Goal: Task Accomplishment & Management: Manage account settings

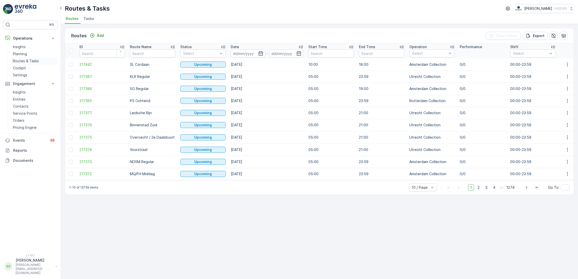
click at [17, 63] on p "Routes & Tasks" at bounding box center [26, 60] width 26 height 5
click at [88, 19] on span "Tasks" at bounding box center [88, 18] width 11 height 5
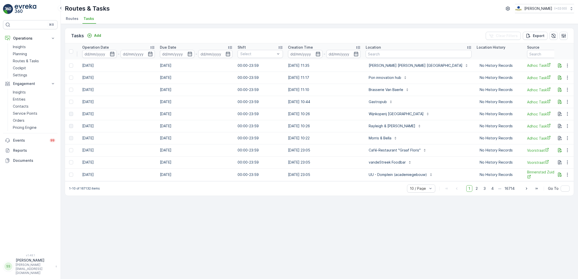
scroll to position [0, 207]
click at [393, 59] on th "Location" at bounding box center [418, 51] width 111 height 16
click at [392, 56] on input "text" at bounding box center [419, 54] width 106 height 8
type input "J"
type input "Haug"
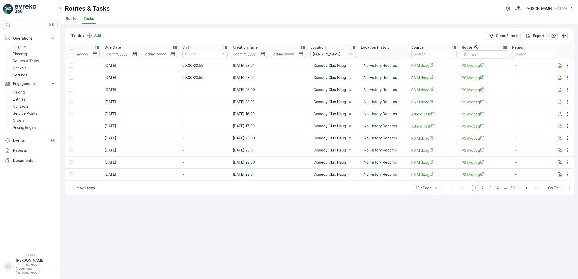
scroll to position [0, 265]
click at [28, 54] on link "Planning" at bounding box center [34, 53] width 47 height 7
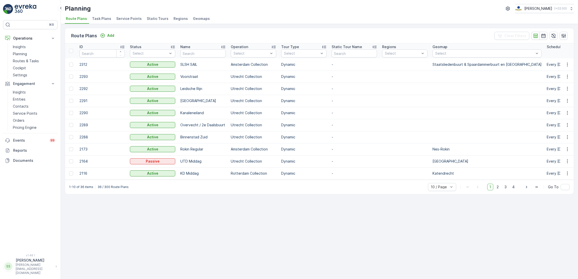
click at [102, 18] on span "Task Plans" at bounding box center [101, 18] width 19 height 5
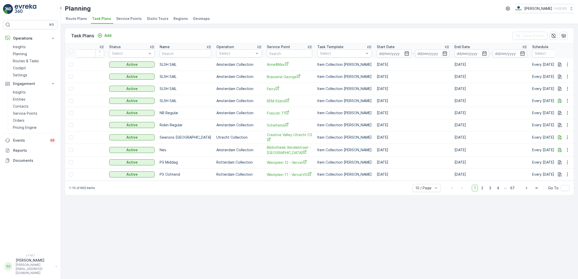
scroll to position [0, 21]
click at [274, 54] on input "text" at bounding box center [288, 53] width 45 height 8
type input "haug"
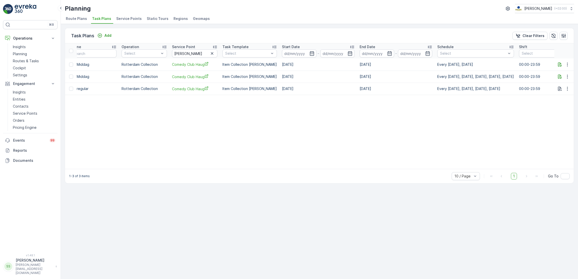
scroll to position [0, 182]
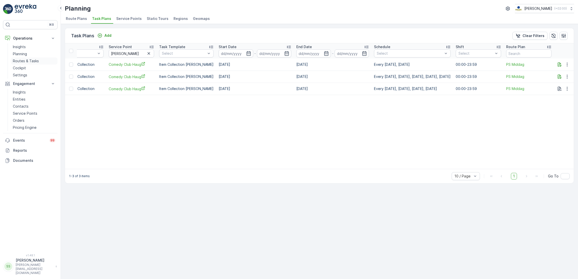
click at [16, 60] on p "Routes & Tasks" at bounding box center [26, 60] width 26 height 5
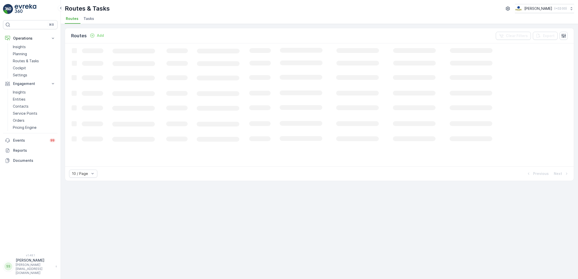
click at [87, 23] on li "Tasks" at bounding box center [89, 19] width 14 height 9
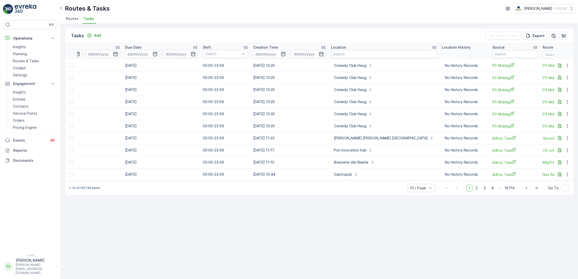
scroll to position [0, 246]
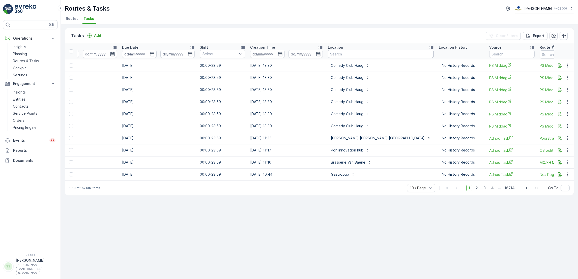
click at [365, 56] on input "text" at bounding box center [381, 54] width 106 height 8
type input "cush"
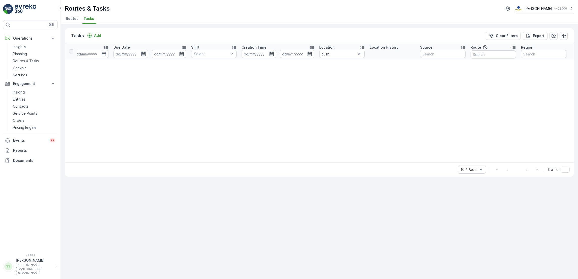
scroll to position [0, 246]
click at [357, 53] on icon "button" at bounding box center [358, 54] width 3 height 3
type input "[PERSON_NAME]"
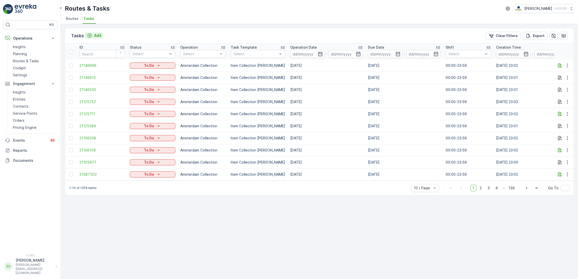
click at [94, 35] on p "Add" at bounding box center [97, 35] width 7 height 5
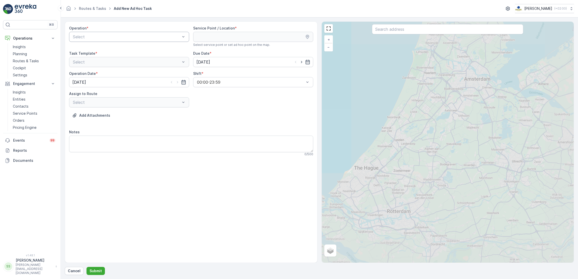
click at [161, 41] on div "Select" at bounding box center [129, 37] width 120 height 10
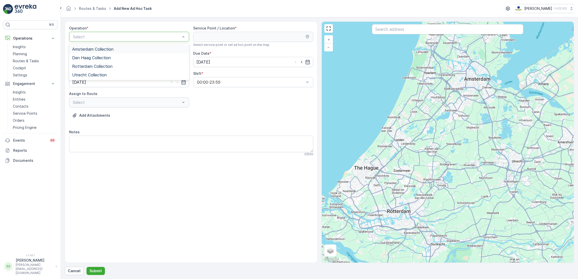
click at [130, 49] on div "Amsterdam Collection" at bounding box center [129, 49] width 114 height 5
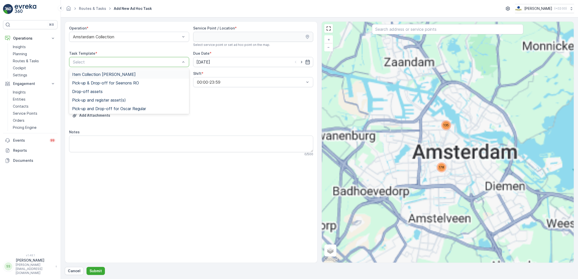
click at [146, 60] on div at bounding box center [126, 62] width 108 height 5
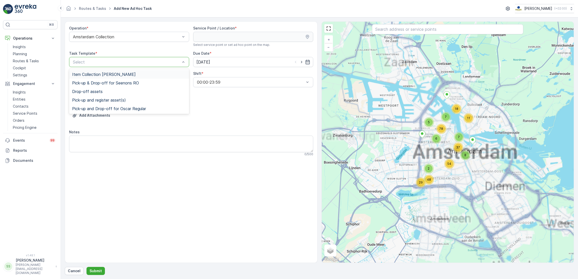
click at [134, 75] on div "Item Collection [PERSON_NAME]" at bounding box center [129, 74] width 114 height 5
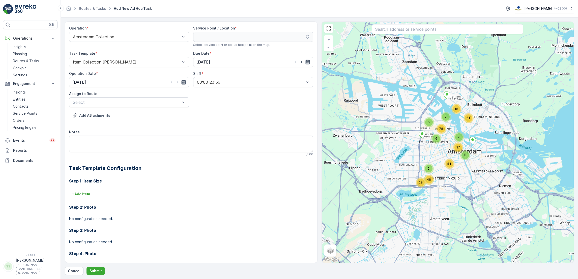
click at [306, 62] on icon "button" at bounding box center [307, 61] width 5 height 5
click at [208, 136] on div "25" at bounding box center [210, 135] width 8 height 8
type input "[DATE]"
click at [208, 136] on textarea "Notes" at bounding box center [191, 144] width 244 height 17
click at [180, 85] on div at bounding box center [177, 82] width 17 height 5
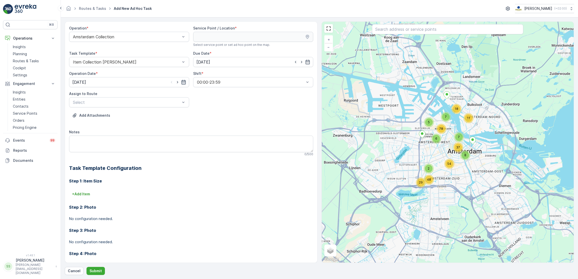
click at [182, 84] on icon "button" at bounding box center [183, 82] width 5 height 5
click at [84, 155] on div "25" at bounding box center [87, 155] width 8 height 8
type input "[DATE]"
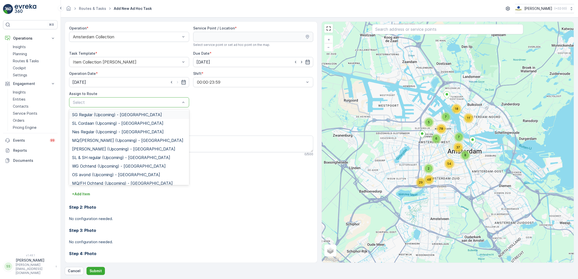
click at [150, 102] on div at bounding box center [126, 102] width 108 height 5
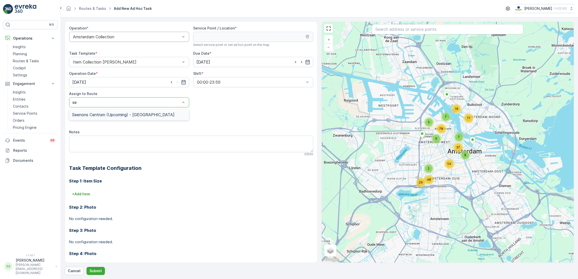
type input "se"
click at [144, 40] on div "Amsterdam Collection" at bounding box center [129, 37] width 120 height 10
click at [120, 58] on div "Den Haag Collection" at bounding box center [129, 57] width 114 height 5
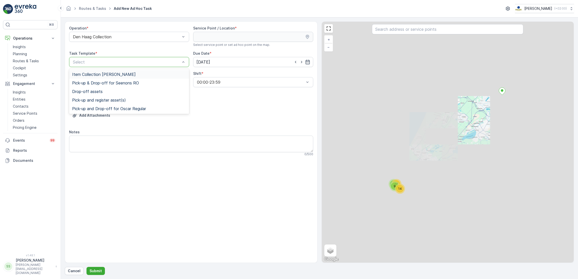
click at [155, 63] on div at bounding box center [126, 62] width 108 height 5
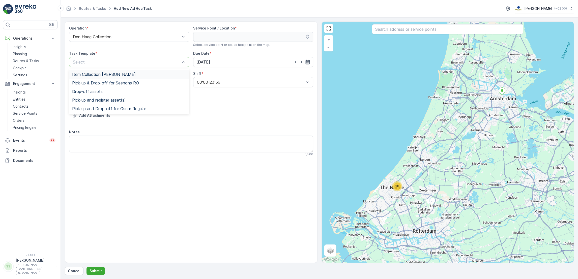
click at [148, 77] on div "Item Collection [PERSON_NAME]" at bounding box center [129, 74] width 114 height 5
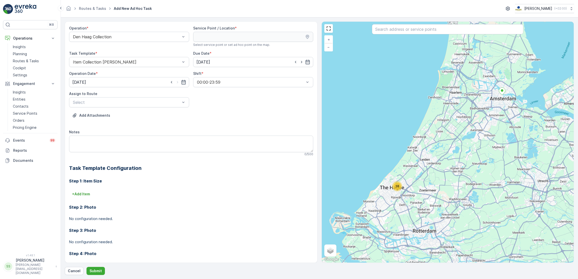
click at [422, 35] on div at bounding box center [447, 29] width 151 height 11
click at [425, 32] on input "text" at bounding box center [447, 29] width 151 height 10
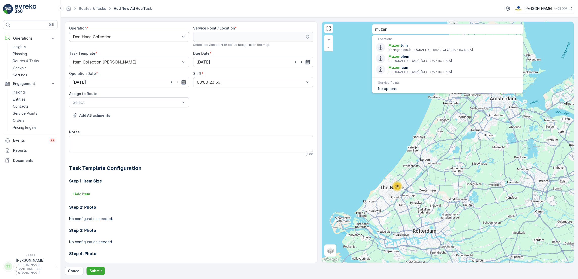
click at [137, 37] on div at bounding box center [126, 37] width 108 height 5
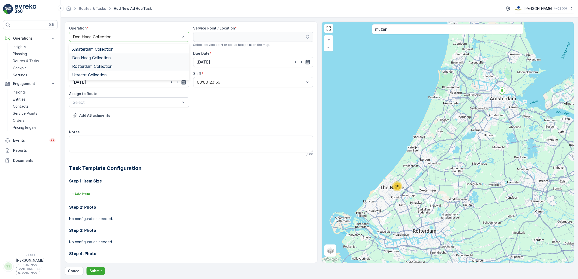
click at [111, 65] on span "Rotterdam Collection" at bounding box center [92, 66] width 40 height 5
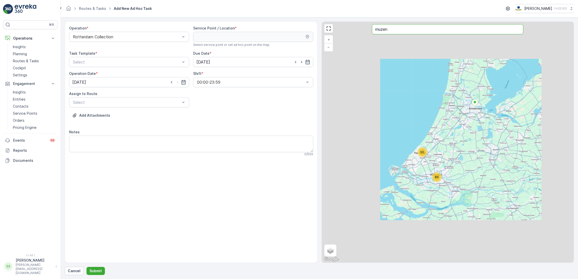
click at [413, 34] on input "muzen" at bounding box center [447, 29] width 151 height 10
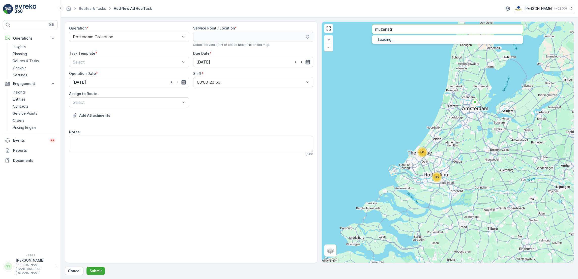
type input "muzenstr"
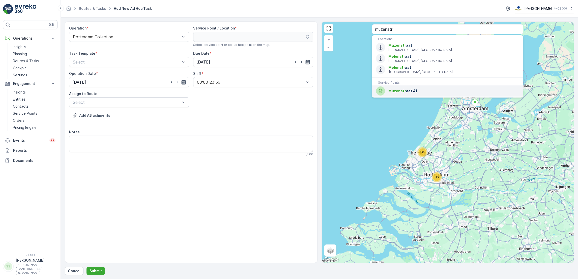
click at [402, 90] on span "Muzenstr" at bounding box center [397, 91] width 18 height 4
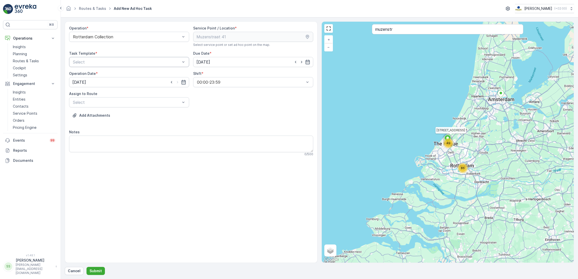
click at [158, 60] on div at bounding box center [126, 62] width 108 height 5
click at [137, 74] on div "Item Collection [PERSON_NAME]" at bounding box center [129, 74] width 114 height 5
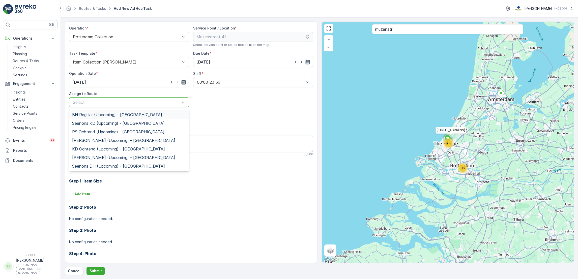
click at [164, 100] on div at bounding box center [126, 102] width 108 height 5
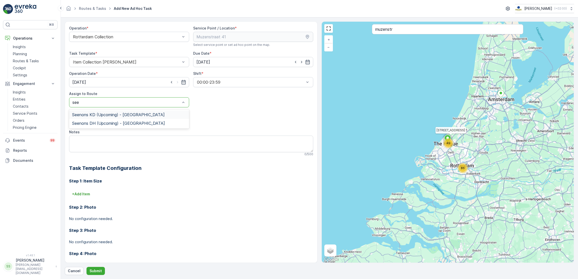
type input "seen"
click at [139, 124] on span "Seenons DH (Upcoming) - [GEOGRAPHIC_DATA]" at bounding box center [118, 123] width 93 height 5
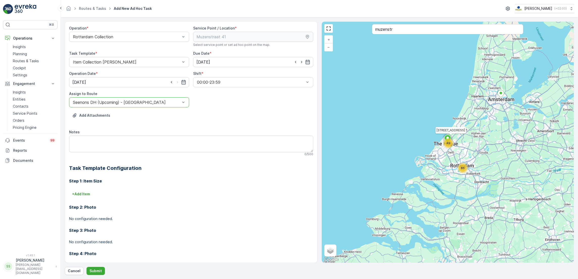
click at [128, 154] on div "0 / 500" at bounding box center [191, 154] width 244 height 4
click at [132, 145] on textarea "Notes" at bounding box center [191, 144] width 244 height 17
type textarea "n"
type textarea "m"
click at [77, 139] on textarea "3x 660L containers" at bounding box center [191, 144] width 244 height 17
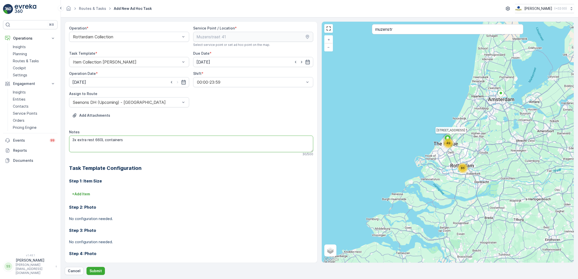
click at [154, 145] on textarea "3x extra rest 660L containers" at bounding box center [191, 144] width 244 height 17
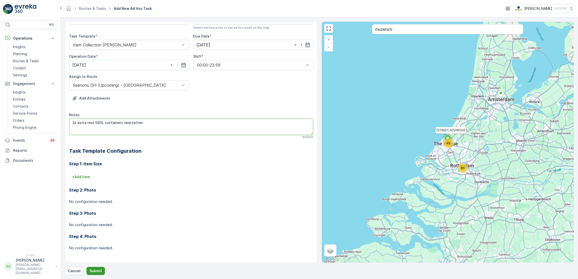
type textarea "3x extra rest 660L containers neerzetten"
click at [93, 270] on p "Submit" at bounding box center [95, 270] width 12 height 5
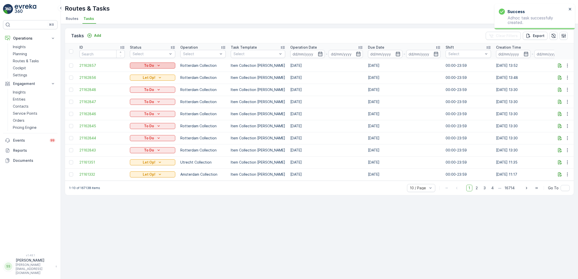
click at [168, 66] on div "To Do" at bounding box center [152, 65] width 41 height 5
click at [140, 72] on span "Let Op!" at bounding box center [139, 72] width 13 height 5
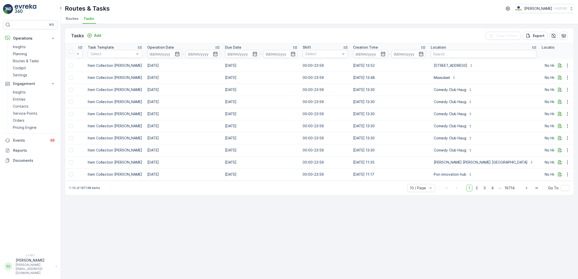
scroll to position [0, 143]
click at [458, 55] on input "text" at bounding box center [483, 54] width 106 height 8
type input "garage"
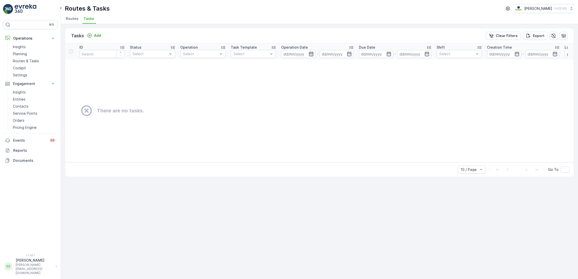
click at [312, 54] on icon "button" at bounding box center [311, 53] width 5 height 5
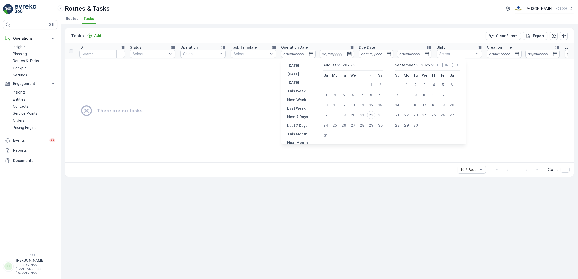
click at [249, 96] on td "There are no tasks." at bounding box center [389, 110] width 648 height 103
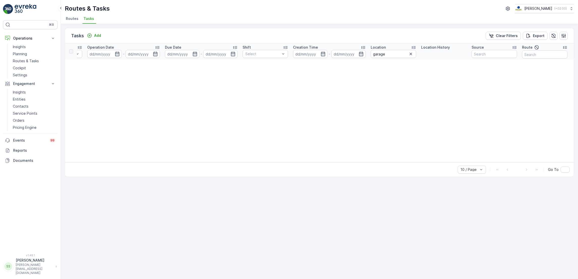
scroll to position [0, 198]
click at [410, 54] on div at bounding box center [407, 54] width 6 height 6
click at [407, 54] on icon "button" at bounding box center [407, 54] width 3 height 3
type input "[GEOGRAPHIC_DATA]"
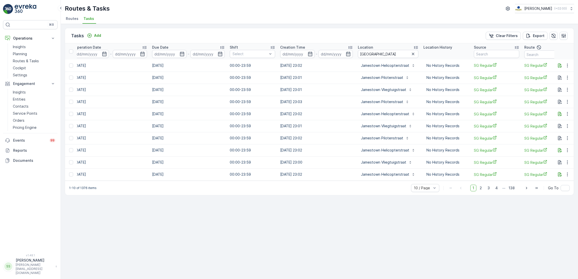
scroll to position [0, 216]
click at [412, 54] on icon "button" at bounding box center [413, 54] width 3 height 3
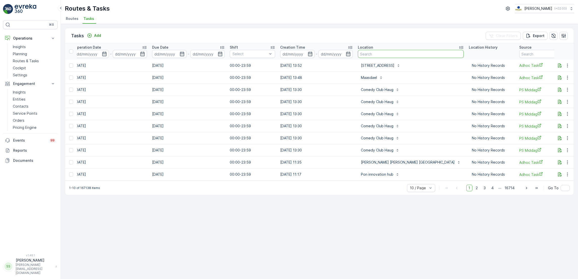
click at [391, 54] on input "text" at bounding box center [411, 54] width 106 height 8
type input "g"
type input "the gara"
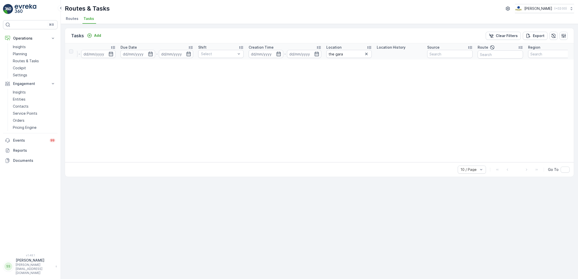
scroll to position [0, 246]
click at [360, 56] on div at bounding box center [358, 54] width 6 height 6
click at [359, 53] on icon "button" at bounding box center [358, 53] width 5 height 5
type input "wilhelm"
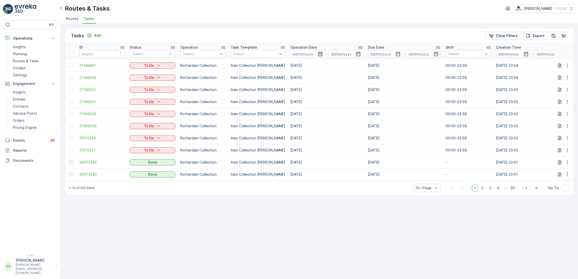
click at [318, 52] on icon "button" at bounding box center [320, 54] width 4 height 5
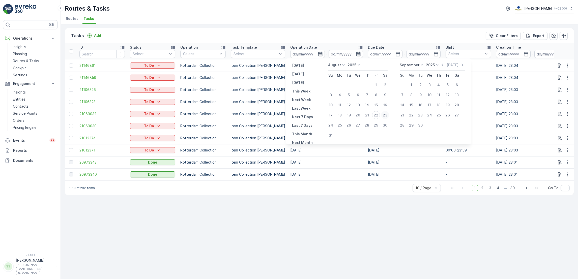
click at [385, 115] on div "23" at bounding box center [385, 115] width 8 height 8
type input "[DATE]"
click at [385, 115] on div "23" at bounding box center [385, 115] width 8 height 8
type input "[DATE]"
click at [385, 115] on div "23" at bounding box center [385, 115] width 8 height 8
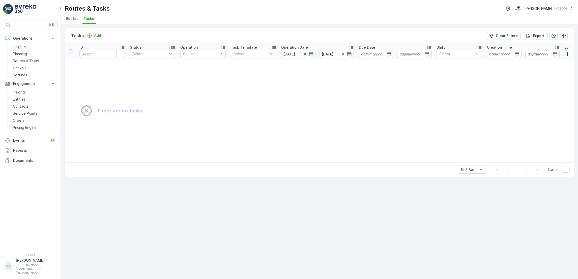
click at [303, 56] on icon "button" at bounding box center [304, 53] width 5 height 5
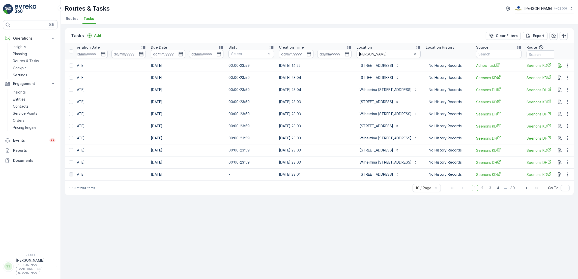
scroll to position [0, 217]
click at [414, 53] on icon "button" at bounding box center [415, 54] width 3 height 3
type input "jamestow"
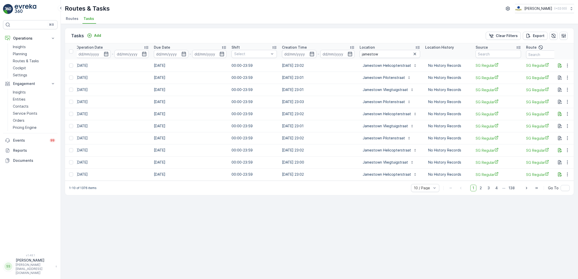
scroll to position [0, 279]
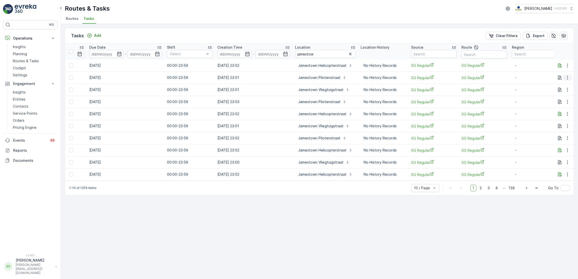
click at [567, 76] on icon "button" at bounding box center [567, 78] width 1 height 4
click at [562, 85] on span "See More Details" at bounding box center [556, 84] width 29 height 5
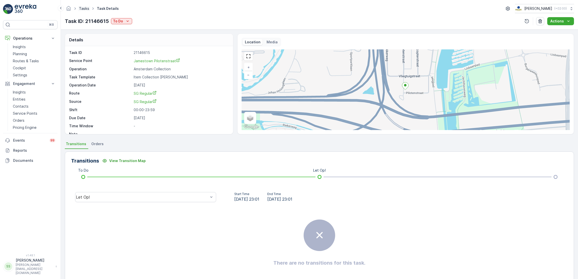
click at [85, 7] on link "Tasks" at bounding box center [84, 8] width 10 height 4
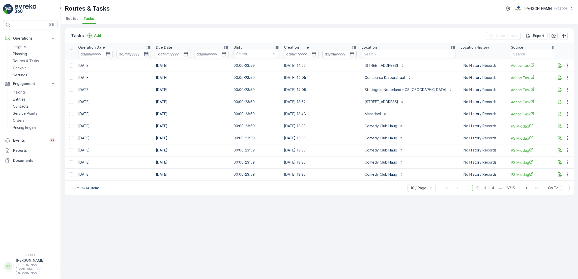
scroll to position [0, 213]
click at [404, 52] on input "text" at bounding box center [407, 54] width 94 height 8
type input "veerhav"
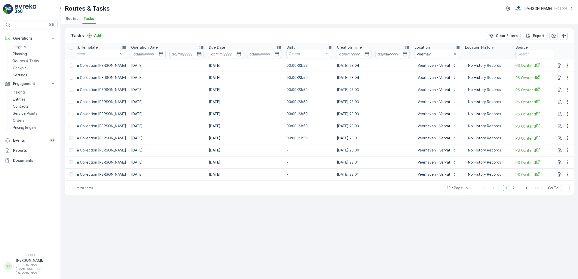
scroll to position [0, 265]
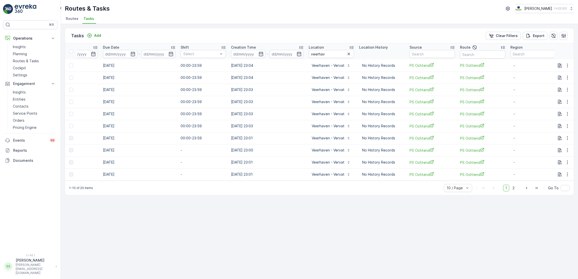
click at [558, 67] on icon "button" at bounding box center [560, 65] width 4 height 4
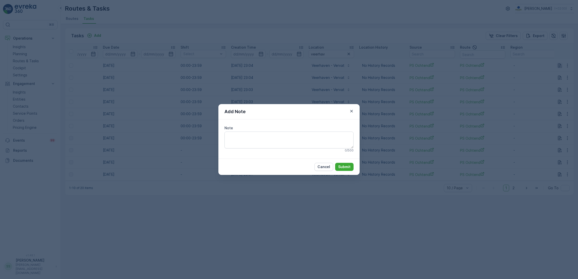
click at [558, 67] on div "Add Note Note 0 / 500 Cancel Submit" at bounding box center [289, 139] width 578 height 279
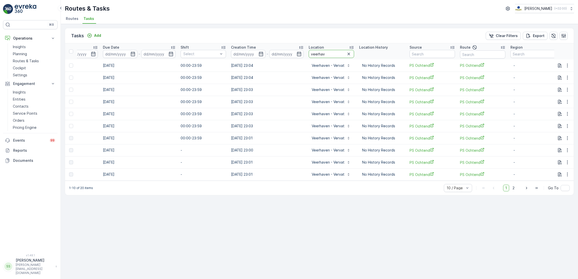
click at [331, 54] on input "veerhav" at bounding box center [331, 54] width 45 height 8
type input "vervat"
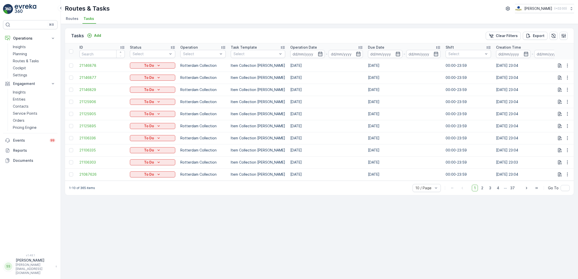
scroll to position [0, 271]
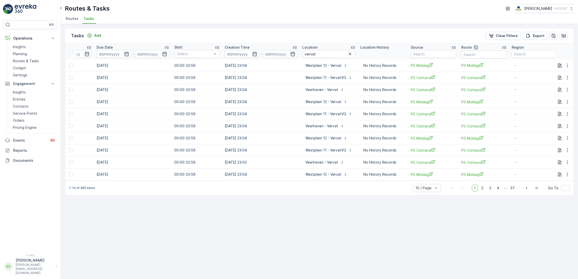
click at [562, 66] on icon "button" at bounding box center [559, 65] width 5 height 5
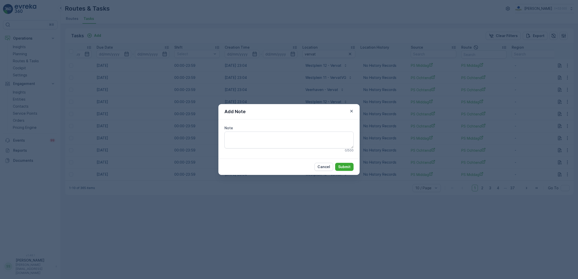
click at [560, 68] on div "Add Note Note 0 / 500 Cancel Submit" at bounding box center [289, 139] width 578 height 279
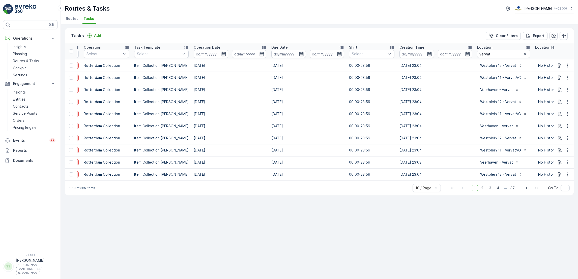
scroll to position [0, 151]
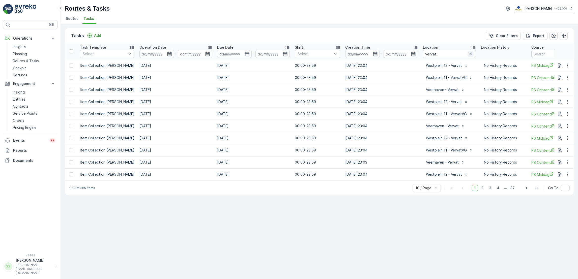
click at [468, 53] on icon "button" at bounding box center [470, 53] width 5 height 5
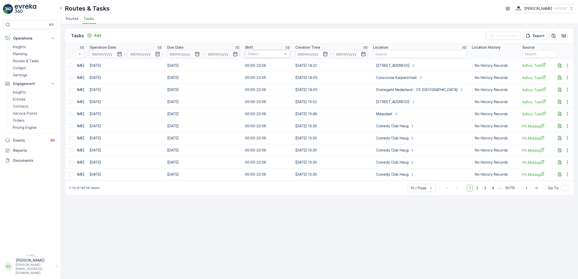
scroll to position [0, 201]
click at [421, 53] on input "text" at bounding box center [420, 54] width 94 height 8
type input "van dam"
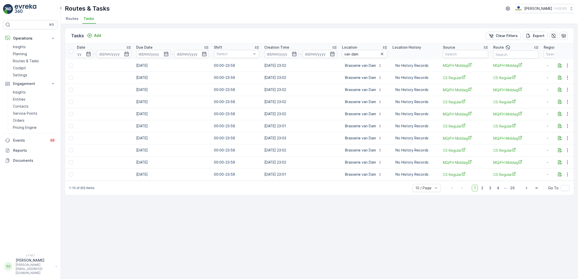
scroll to position [0, 265]
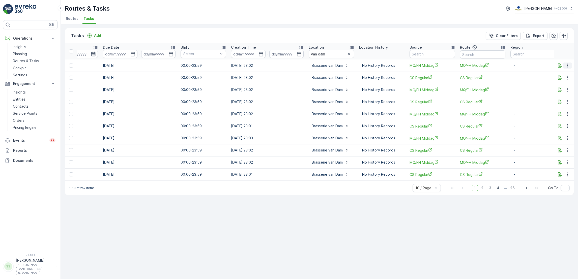
click at [565, 67] on icon "button" at bounding box center [567, 65] width 5 height 5
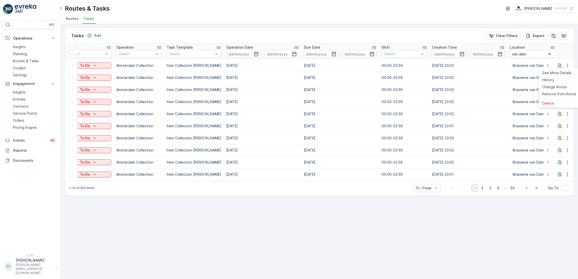
scroll to position [0, 0]
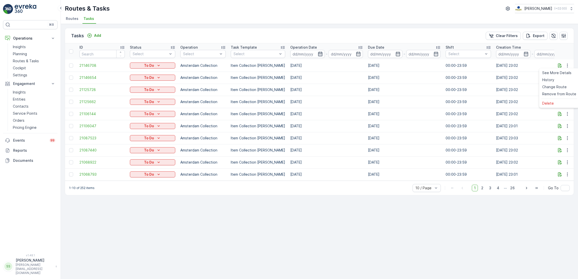
click at [318, 54] on icon "button" at bounding box center [320, 53] width 5 height 5
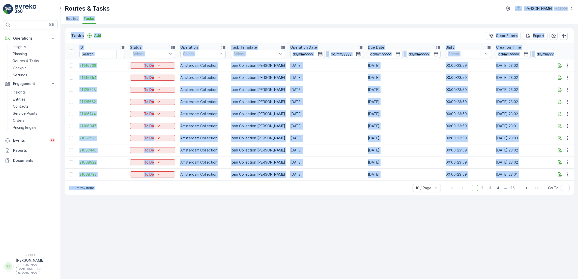
drag, startPoint x: 199, startPoint y: 6, endPoint x: 223, endPoint y: 245, distance: 239.8
click at [223, 245] on div "Routes & Tasks Oscar Circulair ( +02:00 ) Routes Tasks Tasks Add Clear Filters …" at bounding box center [319, 139] width 517 height 279
click at [223, 245] on div "Tasks Add Clear Filters Export ID Status Select Operation Select Task Template …" at bounding box center [319, 151] width 517 height 255
click at [149, 227] on div "Tasks Add Clear Filters Export ID Status Select Operation Select Task Template …" at bounding box center [319, 151] width 517 height 255
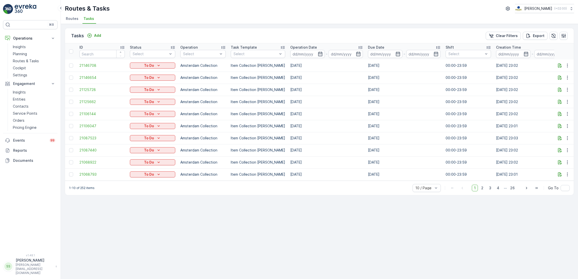
click at [149, 227] on div "Tasks Add Clear Filters Export ID Status Select Operation Select Task Template …" at bounding box center [319, 151] width 517 height 255
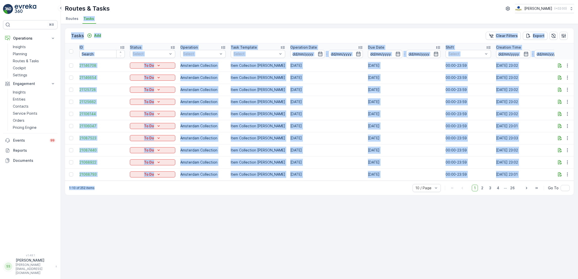
drag, startPoint x: 149, startPoint y: 227, endPoint x: 89, endPoint y: 20, distance: 215.8
click at [89, 20] on div "Routes & Tasks Oscar Circulair ( +02:00 ) Routes Tasks Tasks Add Clear Filters …" at bounding box center [319, 139] width 517 height 279
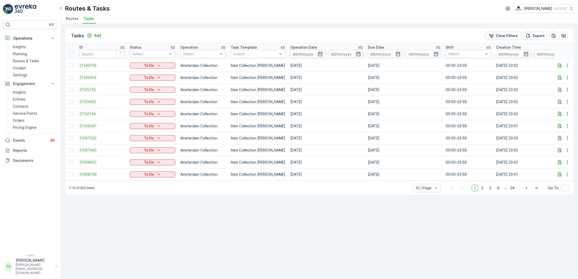
drag, startPoint x: 89, startPoint y: 20, endPoint x: 297, endPoint y: 8, distance: 208.5
click at [297, 8] on div "Routes & Tasks Oscar Circulair ( +02:00 )" at bounding box center [319, 8] width 509 height 9
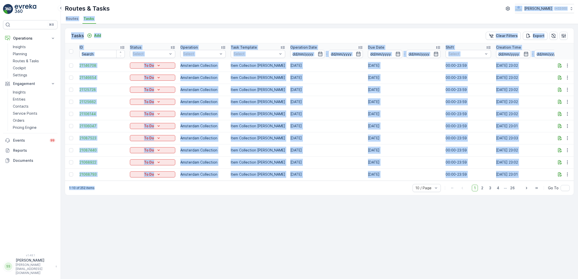
drag, startPoint x: 297, startPoint y: 8, endPoint x: 305, endPoint y: 205, distance: 197.0
click at [305, 205] on div "Routes & Tasks Oscar Circulair ( +02:00 ) Routes Tasks Tasks Add Clear Filters …" at bounding box center [319, 139] width 517 height 279
click at [305, 205] on div "Tasks Add Clear Filters Export ID Status Select Operation Select Task Template …" at bounding box center [319, 151] width 517 height 255
click at [381, 212] on div "Tasks Add Clear Filters Export ID Status Select Operation Select Task Template …" at bounding box center [319, 151] width 517 height 255
drag, startPoint x: 517, startPoint y: 221, endPoint x: 263, endPoint y: 33, distance: 315.5
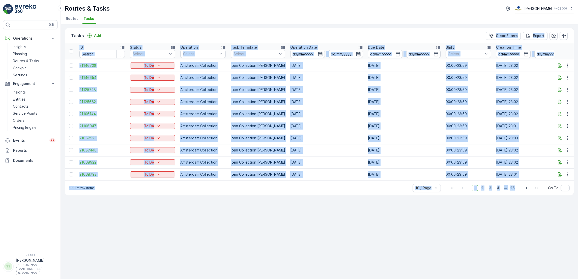
click at [263, 33] on div "Tasks Add Clear Filters Export ID Status Select Operation Select Task Template …" at bounding box center [319, 151] width 517 height 255
click at [263, 33] on div "Tasks Add Clear Filters Export" at bounding box center [319, 35] width 508 height 15
click at [495, 234] on div "Tasks Add Clear Filters Export ID Status Select Operation Select Task Template …" at bounding box center [319, 151] width 517 height 255
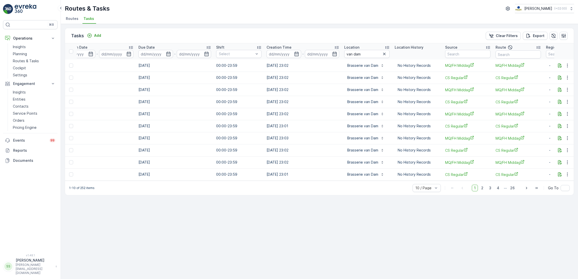
scroll to position [0, 231]
click at [381, 54] on icon "button" at bounding box center [382, 54] width 3 height 3
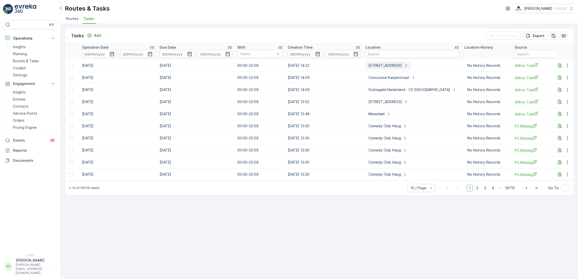
scroll to position [0, 208]
click at [396, 55] on input "text" at bounding box center [412, 54] width 94 height 8
type input "seenons"
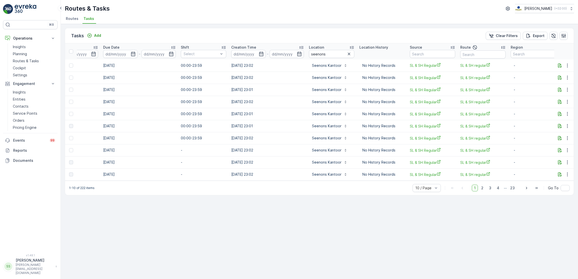
scroll to position [0, 257]
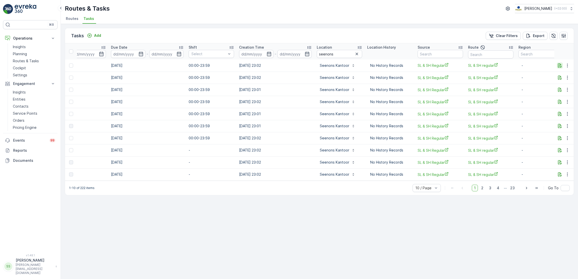
click at [559, 65] on icon "button" at bounding box center [560, 65] width 4 height 4
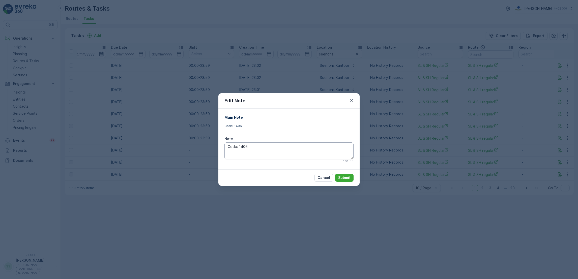
click at [262, 148] on textarea "Code: 1406" at bounding box center [288, 150] width 129 height 17
drag, startPoint x: 332, startPoint y: 150, endPoint x: 251, endPoint y: 147, distance: 81.7
click at [251, 147] on textarea "Code: 1406. Vergeet niet de swill emmers die buiten staan" at bounding box center [288, 150] width 129 height 17
type textarea "Code: 1406. Swill emmers staan buiten"
click at [322, 182] on div "Cancel Submit" at bounding box center [288, 177] width 141 height 16
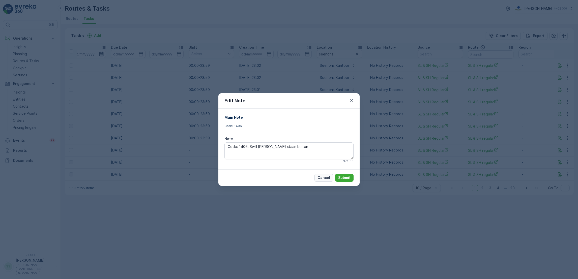
click at [324, 179] on p "Cancel" at bounding box center [323, 177] width 13 height 5
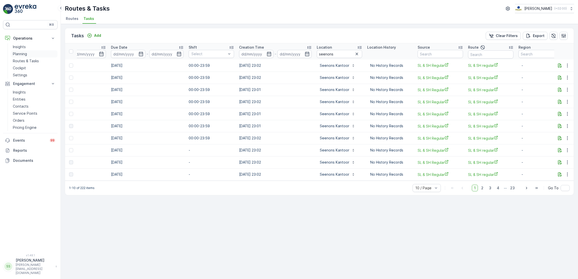
click at [30, 53] on link "Planning" at bounding box center [34, 53] width 47 height 7
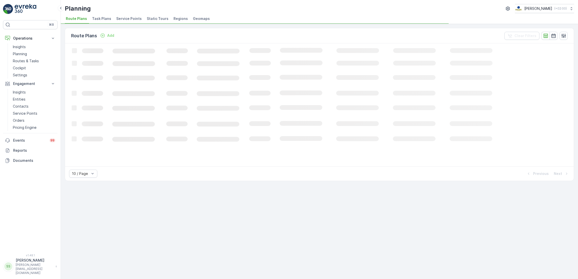
click at [104, 20] on span "Task Plans" at bounding box center [101, 18] width 19 height 5
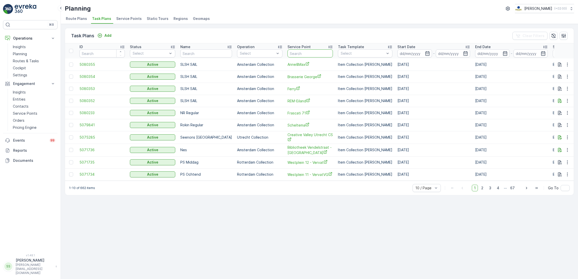
click at [298, 53] on input "text" at bounding box center [309, 53] width 45 height 8
type input "seenons"
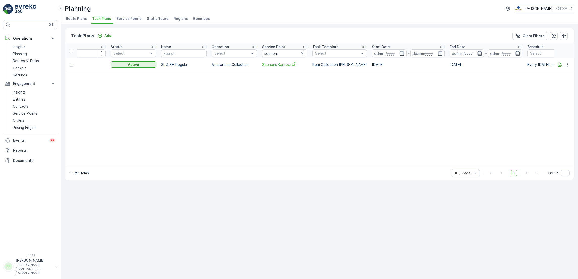
scroll to position [0, 22]
click at [569, 65] on icon "button" at bounding box center [567, 64] width 5 height 5
click at [558, 79] on span "Edit Task Plan" at bounding box center [557, 78] width 23 height 5
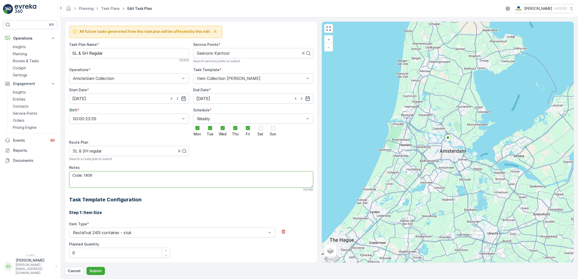
click at [121, 177] on textarea "Code: 1406" at bounding box center [191, 179] width 244 height 17
click at [94, 176] on textarea "Code: 1406. Swill emmers" at bounding box center [191, 179] width 244 height 17
click at [145, 176] on textarea "Code: 1406. Let op: Swill emmers" at bounding box center [191, 179] width 244 height 17
type textarea "Code: 1406. Let op: Swill emmers staan buiten"
click at [98, 272] on p "Submit" at bounding box center [95, 270] width 12 height 5
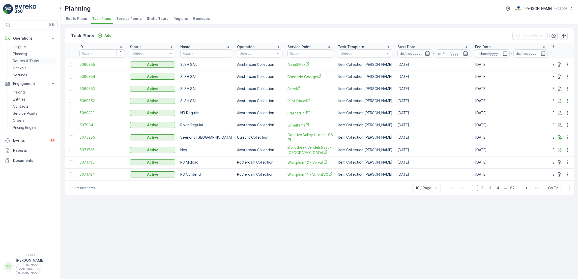
click at [36, 58] on p "Routes & Tasks" at bounding box center [26, 60] width 26 height 5
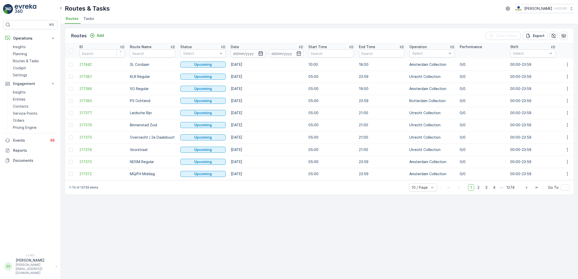
click at [262, 52] on icon "button" at bounding box center [260, 53] width 4 height 5
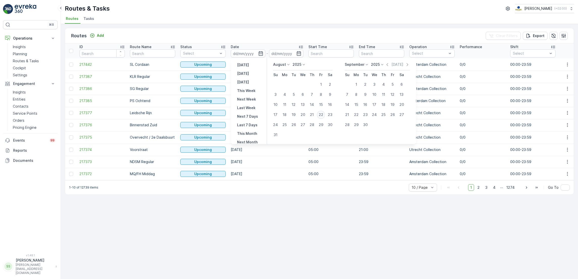
click at [320, 117] on div "22" at bounding box center [321, 115] width 8 height 8
type input "[DATE]"
click at [320, 117] on div "22" at bounding box center [321, 115] width 8 height 8
type input "[DATE]"
click at [320, 117] on div "22" at bounding box center [321, 115] width 8 height 8
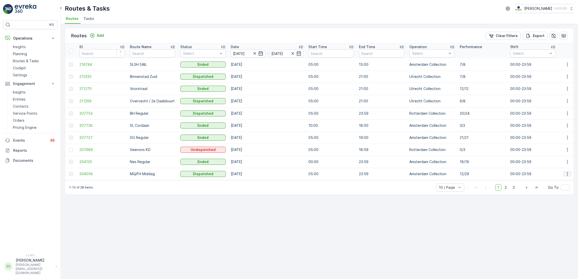
click at [571, 174] on button "button" at bounding box center [567, 174] width 9 height 6
click at [565, 181] on span "See More Details" at bounding box center [555, 181] width 29 height 5
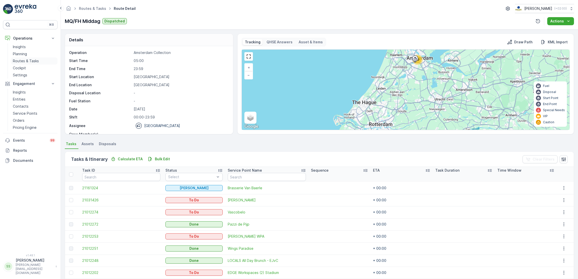
click at [29, 61] on p "Routes & Tasks" at bounding box center [26, 60] width 26 height 5
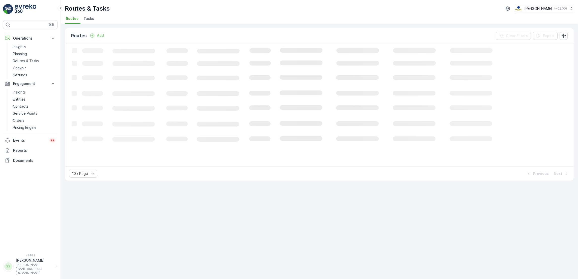
click at [87, 17] on span "Tasks" at bounding box center [88, 18] width 11 height 5
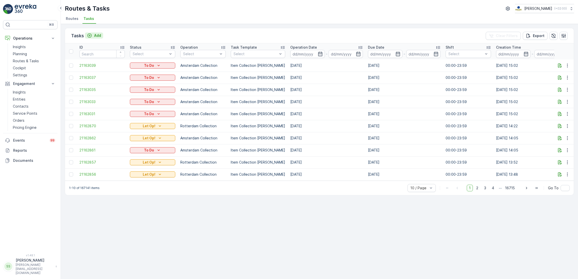
click at [92, 38] on button "Add" at bounding box center [94, 36] width 18 height 6
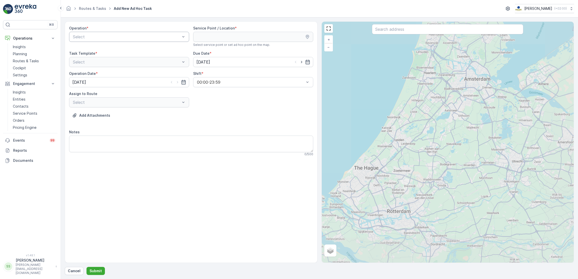
click at [169, 38] on div at bounding box center [126, 37] width 108 height 5
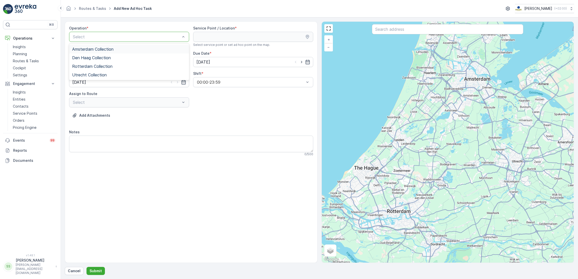
click at [148, 51] on div "Amsterdam Collection" at bounding box center [129, 49] width 114 height 5
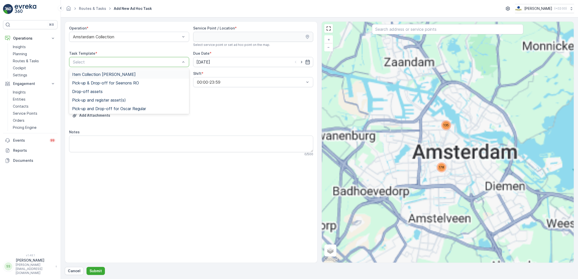
click at [155, 67] on div "Select" at bounding box center [129, 62] width 120 height 10
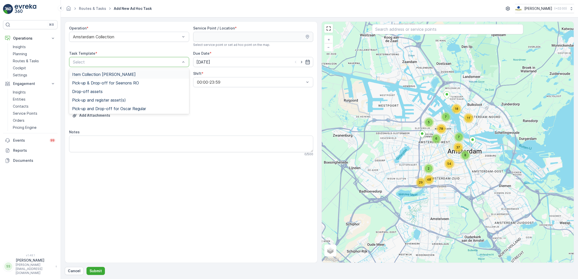
click at [153, 73] on div "Item Collection [PERSON_NAME]" at bounding box center [129, 74] width 114 height 5
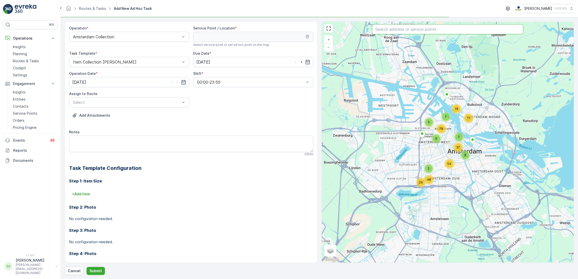
click at [411, 33] on input "text" at bounding box center [447, 29] width 151 height 10
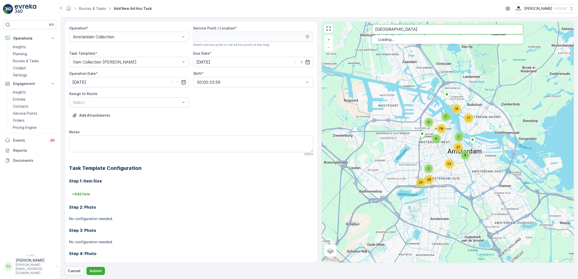
type input "[GEOGRAPHIC_DATA]"
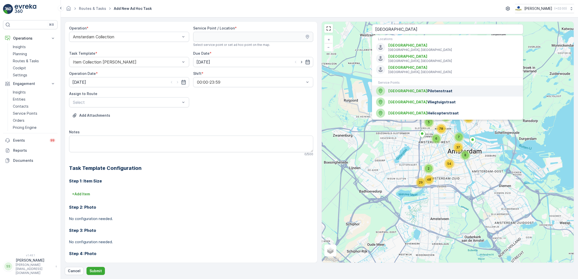
click at [400, 88] on div "Jamestown Pilotenstraat" at bounding box center [447, 90] width 143 height 9
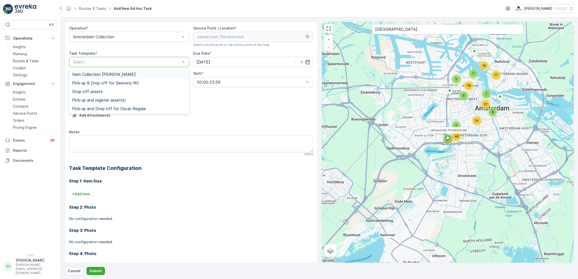
click at [158, 76] on div "Item Collection [PERSON_NAME]" at bounding box center [129, 74] width 114 height 5
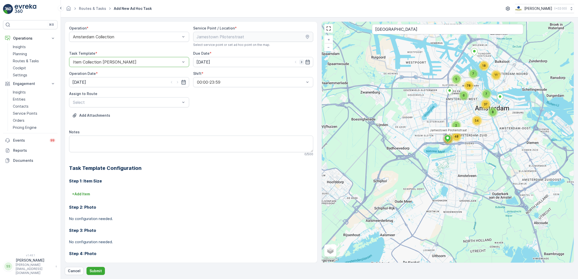
click at [300, 64] on icon "button" at bounding box center [301, 61] width 5 height 5
click at [295, 64] on icon "button" at bounding box center [295, 61] width 5 height 5
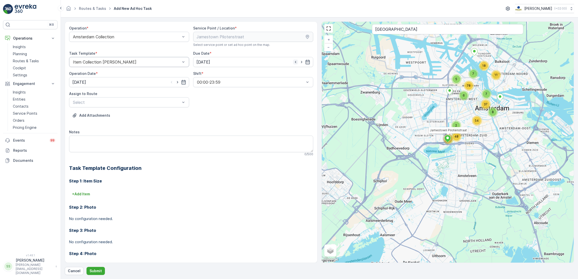
type input "[DATE]"
click at [176, 83] on icon "button" at bounding box center [177, 82] width 5 height 5
type input "[DATE]"
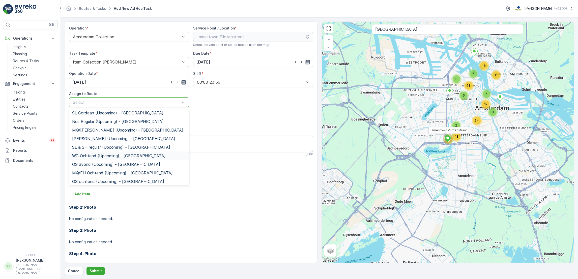
scroll to position [17, 0]
type input "sg"
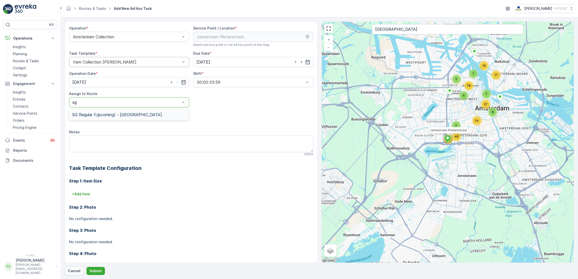
click at [118, 115] on span "SG Regular (Upcoming) - [GEOGRAPHIC_DATA]" at bounding box center [117, 114] width 90 height 5
click at [112, 143] on textarea "Notes" at bounding box center [191, 144] width 244 height 17
type textarea "pallets meenemen"
click at [101, 272] on p "Submit" at bounding box center [95, 270] width 12 height 5
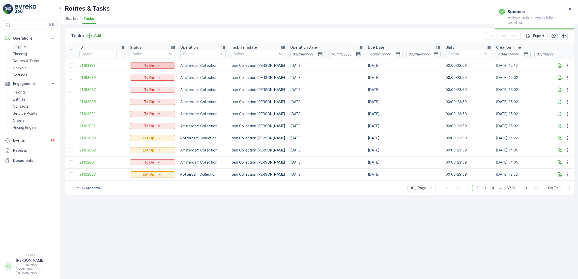
click at [160, 67] on icon "To Do" at bounding box center [158, 65] width 5 height 5
click at [145, 72] on div "Let Op!" at bounding box center [147, 72] width 32 height 7
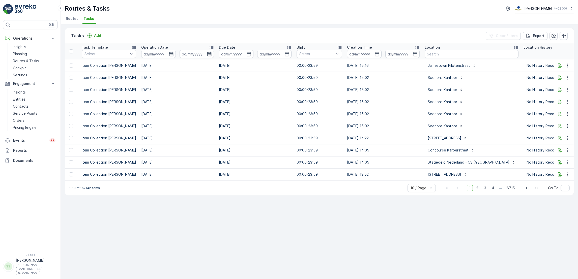
scroll to position [0, 149]
click at [431, 55] on input "text" at bounding box center [471, 54] width 94 height 8
type input "stoer"
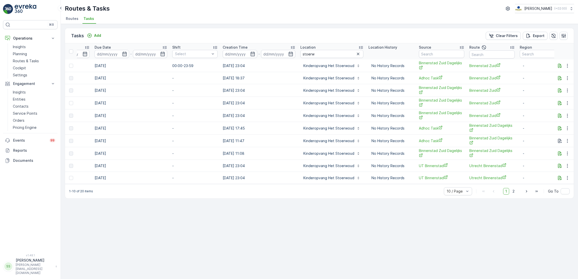
scroll to position [0, 281]
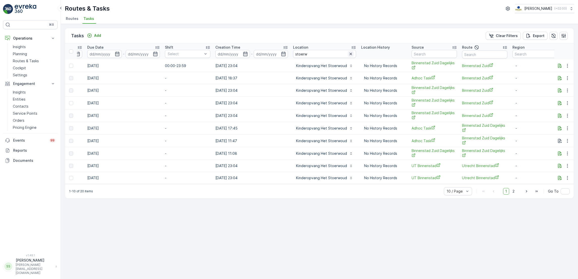
click at [349, 54] on icon "button" at bounding box center [350, 54] width 3 height 3
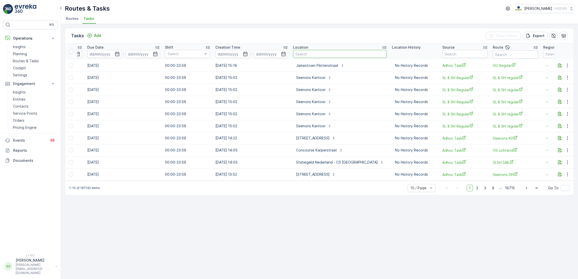
click at [313, 53] on input "text" at bounding box center [340, 54] width 94 height 8
type input "kaapse"
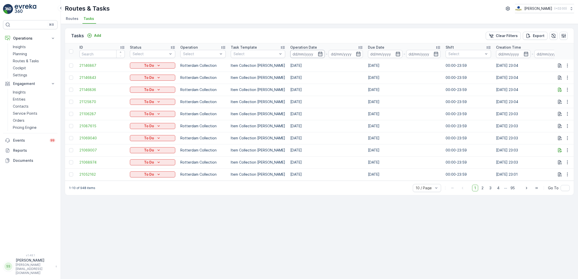
click at [319, 54] on input at bounding box center [307, 54] width 35 height 8
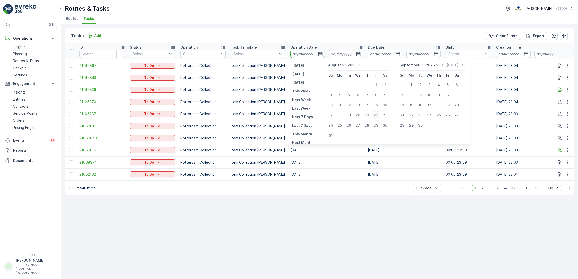
click at [375, 116] on div "22" at bounding box center [376, 115] width 8 height 8
type input "[DATE]"
click at [375, 116] on div "22" at bounding box center [376, 115] width 8 height 8
type input "[DATE]"
click at [375, 116] on td "[DATE]" at bounding box center [404, 114] width 78 height 12
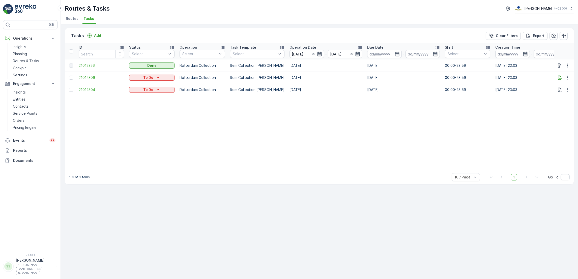
click at [360, 120] on table "ID Status Select Operation Select Task Template Select Operation Date 22.08.202…" at bounding box center [457, 106] width 786 height 127
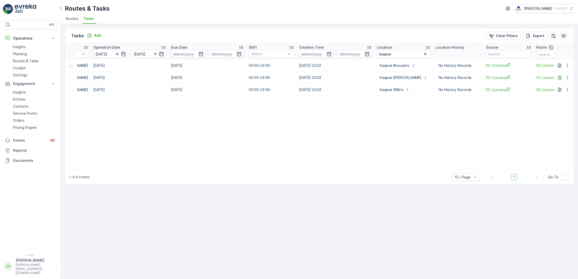
scroll to position [0, 265]
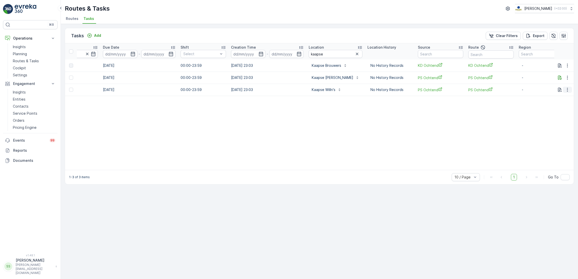
click at [567, 91] on icon "button" at bounding box center [567, 89] width 5 height 5
click at [443, 136] on table "ID Status Select Operation Select Task Template Select Operation Date 22.08.202…" at bounding box center [193, 106] width 786 height 127
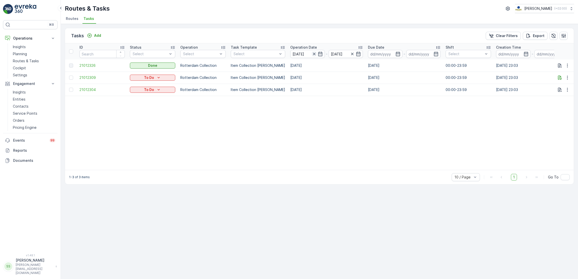
click at [312, 53] on icon "button" at bounding box center [314, 53] width 5 height 5
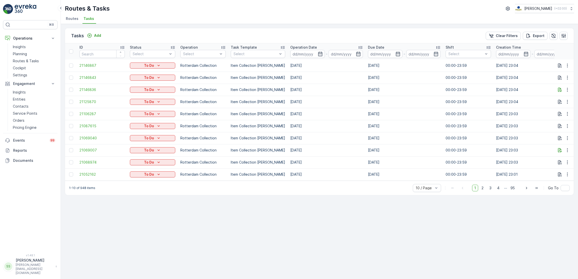
scroll to position [0, 265]
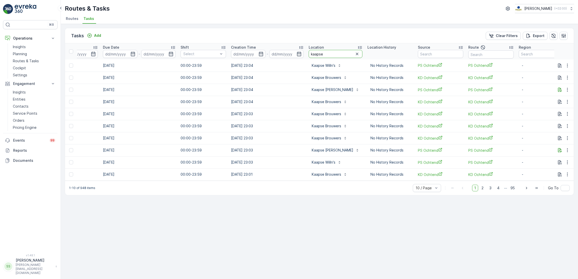
click at [321, 53] on input "kaapse" at bounding box center [336, 54] width 54 height 8
type input "kaapse will"
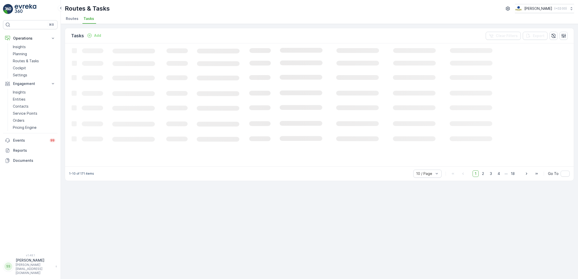
click at [72, 20] on span "Routes" at bounding box center [72, 18] width 13 height 5
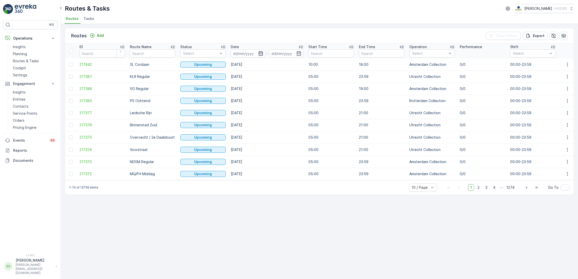
click at [259, 52] on icon "button" at bounding box center [260, 53] width 5 height 5
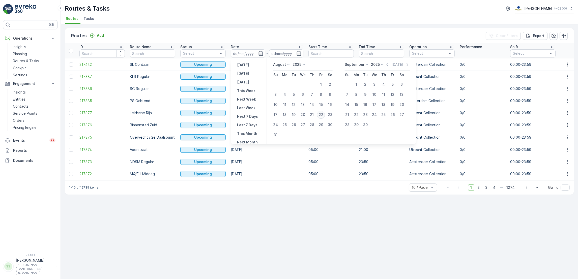
click at [323, 114] on div "22" at bounding box center [321, 115] width 8 height 8
type input "[DATE]"
click at [323, 114] on div "22" at bounding box center [321, 115] width 8 height 8
type input "[DATE]"
click at [323, 114] on div "22" at bounding box center [321, 115] width 8 height 8
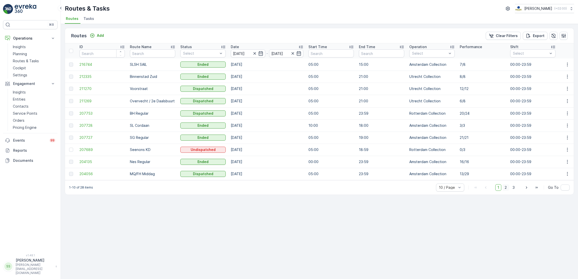
click at [504, 190] on span "2" at bounding box center [505, 187] width 7 height 7
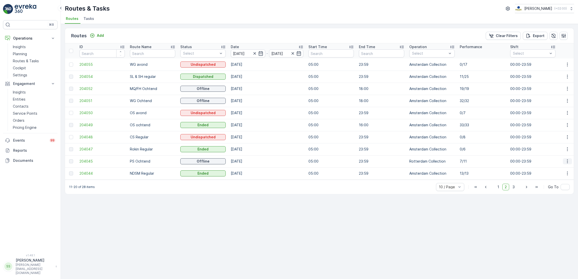
click at [568, 162] on icon "button" at bounding box center [567, 161] width 5 height 5
click at [562, 169] on span "See More Details" at bounding box center [555, 168] width 29 height 5
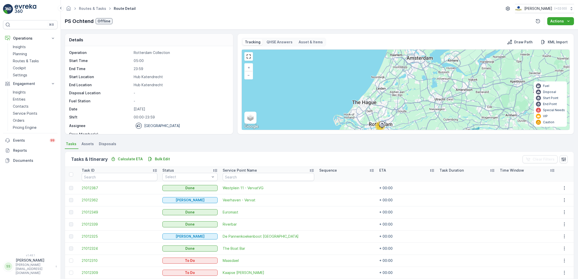
scroll to position [57, 0]
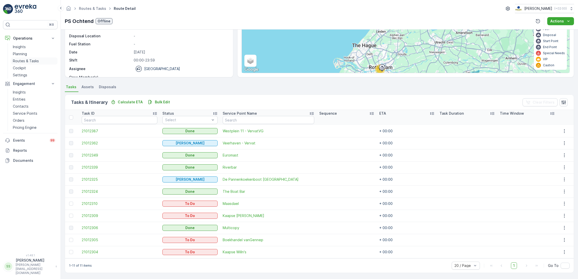
click at [30, 62] on p "Routes & Tasks" at bounding box center [26, 60] width 26 height 5
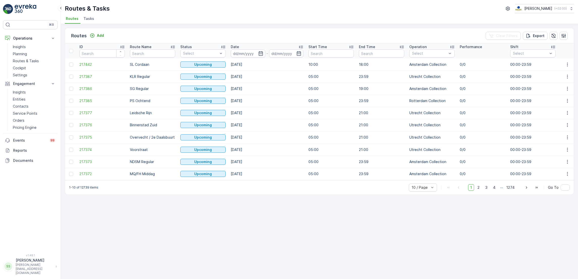
click at [85, 18] on span "Tasks" at bounding box center [88, 18] width 11 height 5
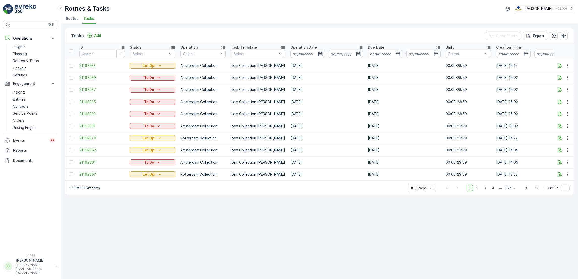
click at [318, 54] on icon "button" at bounding box center [320, 53] width 5 height 5
click at [232, 31] on div "Tasks Add Clear Filters Export" at bounding box center [319, 35] width 508 height 15
click at [70, 20] on span "Routes" at bounding box center [72, 18] width 13 height 5
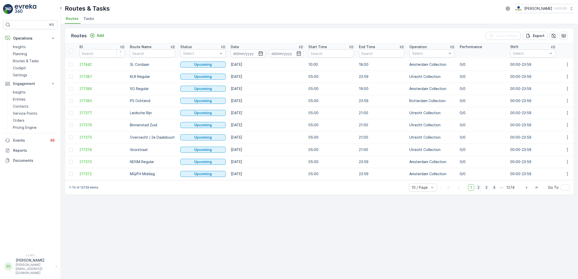
click at [479, 189] on span "2" at bounding box center [478, 187] width 7 height 7
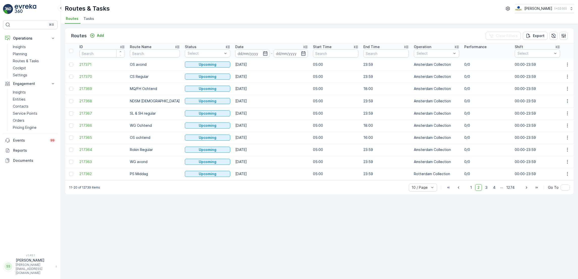
click at [271, 55] on p "-" at bounding box center [272, 53] width 2 height 6
click at [263, 55] on icon "button" at bounding box center [265, 53] width 4 height 5
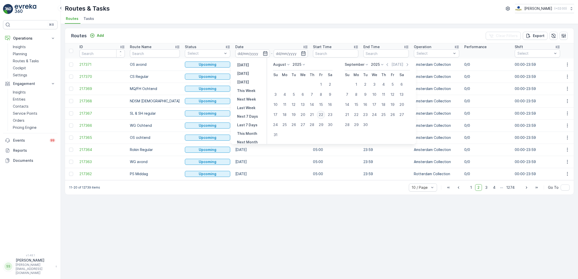
click at [320, 115] on div "22" at bounding box center [321, 115] width 8 height 8
type input "[DATE]"
click at [320, 115] on div "22" at bounding box center [321, 115] width 8 height 8
type input "[DATE]"
click at [320, 115] on div "22" at bounding box center [321, 115] width 8 height 8
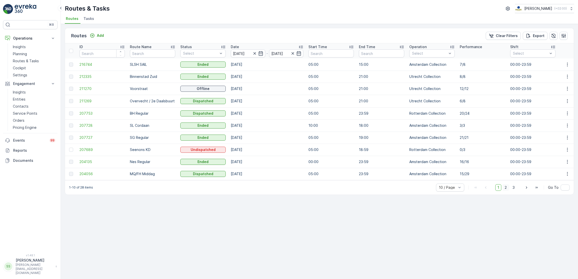
click at [506, 191] on span "2" at bounding box center [505, 187] width 7 height 7
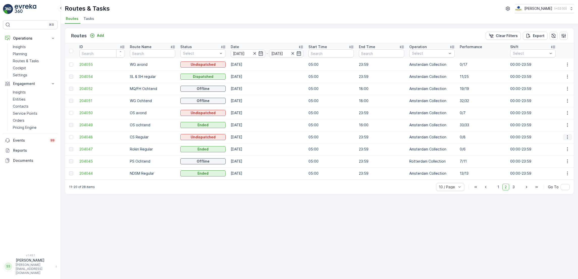
click at [569, 138] on icon "button" at bounding box center [567, 137] width 5 height 5
click at [562, 143] on span "See More Details" at bounding box center [555, 144] width 29 height 5
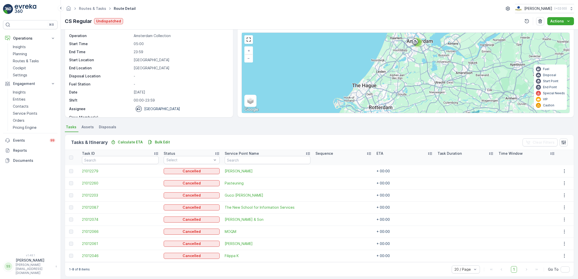
scroll to position [21, 0]
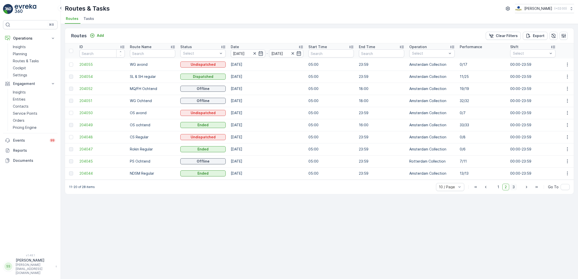
click at [514, 190] on span "3" at bounding box center [513, 187] width 7 height 7
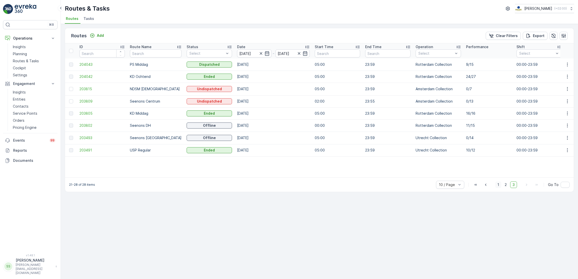
click at [498, 185] on span "1" at bounding box center [498, 184] width 6 height 7
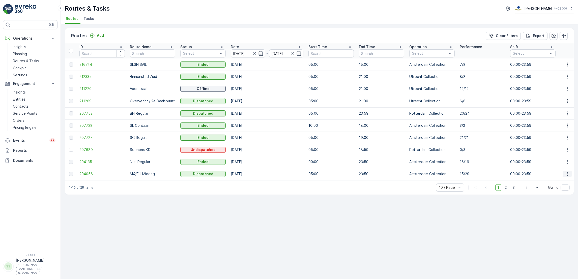
click at [563, 172] on button "button" at bounding box center [567, 174] width 9 height 6
click at [565, 180] on span "See More Details" at bounding box center [555, 181] width 29 height 5
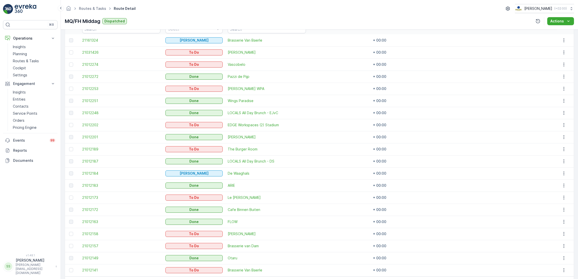
scroll to position [166, 0]
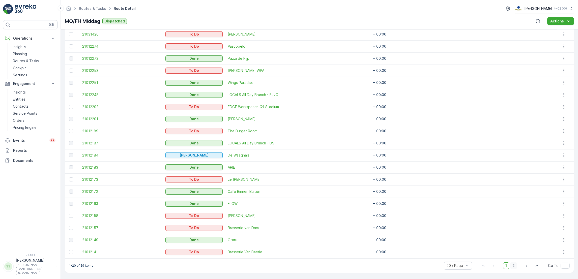
click at [512, 266] on span "2" at bounding box center [513, 265] width 7 height 7
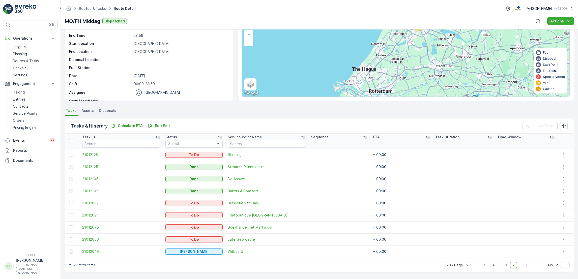
scroll to position [33, 0]
click at [504, 266] on span "1" at bounding box center [506, 265] width 6 height 7
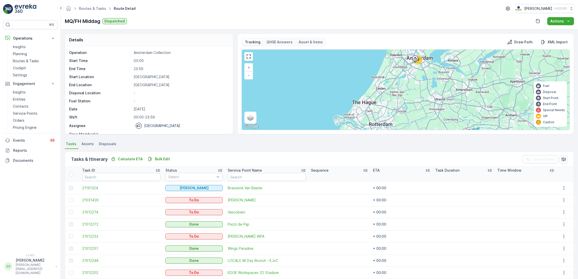
scroll to position [0, 0]
click at [38, 60] on p "Routes & Tasks" at bounding box center [26, 60] width 26 height 5
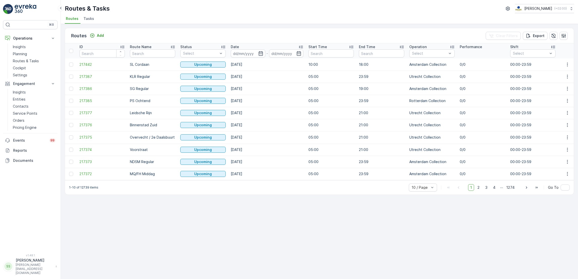
click at [90, 17] on span "Tasks" at bounding box center [88, 18] width 11 height 5
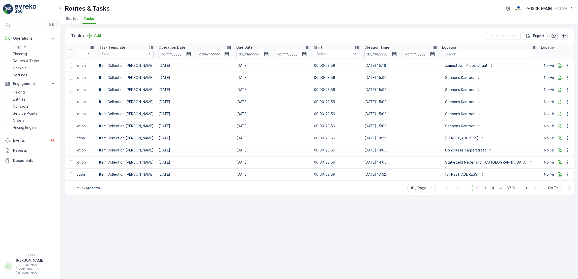
scroll to position [0, 133]
click at [456, 53] on input "text" at bounding box center [488, 54] width 94 height 8
type input "delite"
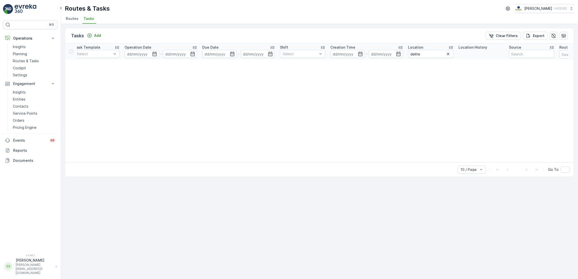
scroll to position [0, 177]
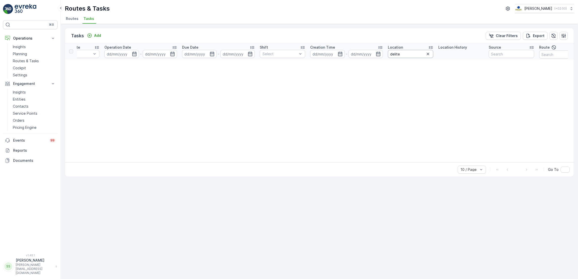
click at [408, 53] on input "delite" at bounding box center [410, 54] width 45 height 8
type input "de"
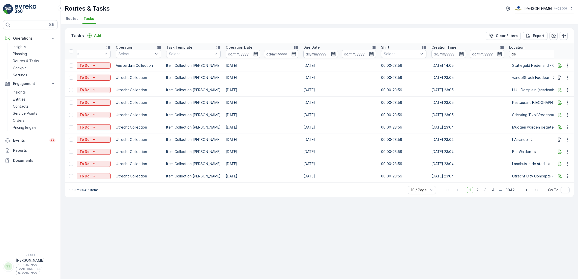
scroll to position [0, 65]
click at [529, 55] on input "de" at bounding box center [555, 54] width 94 height 8
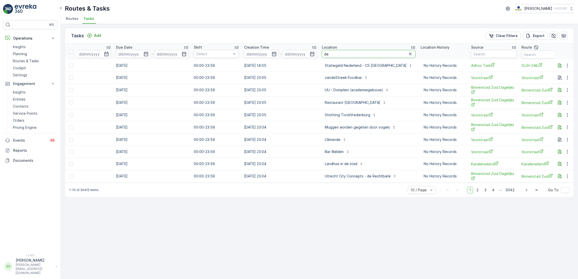
scroll to position [0, 252]
type input "del"
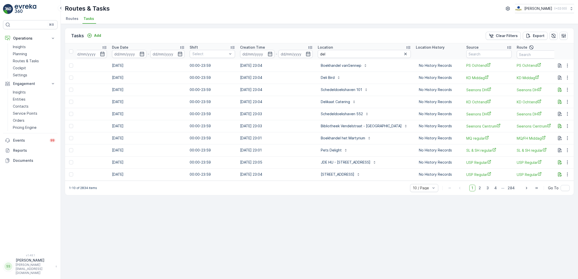
scroll to position [0, 262]
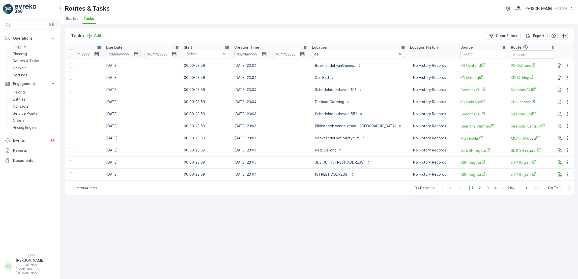
click at [326, 53] on input "del" at bounding box center [358, 54] width 93 height 8
type input "delite"
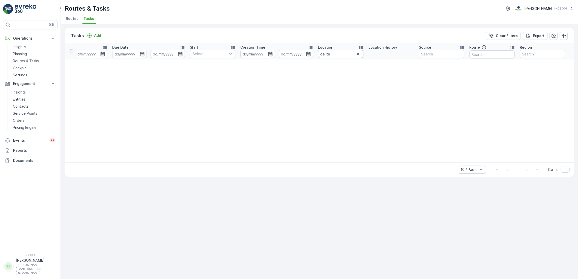
scroll to position [0, 246]
click at [338, 53] on input "delite" at bounding box center [340, 54] width 45 height 8
type input "del"
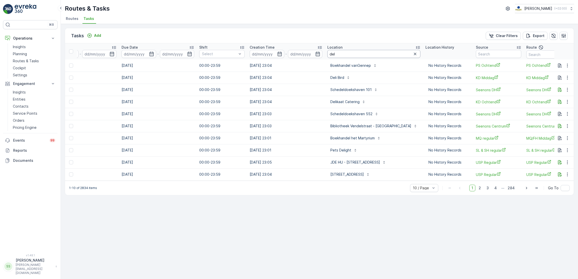
click at [363, 55] on input "del" at bounding box center [373, 54] width 93 height 8
type input "di"
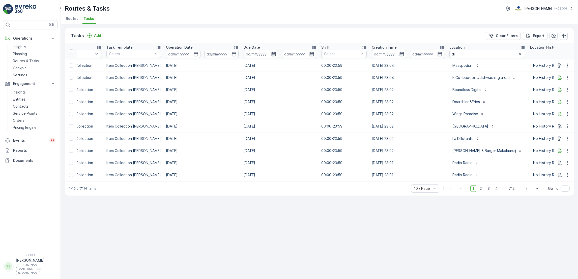
scroll to position [0, 133]
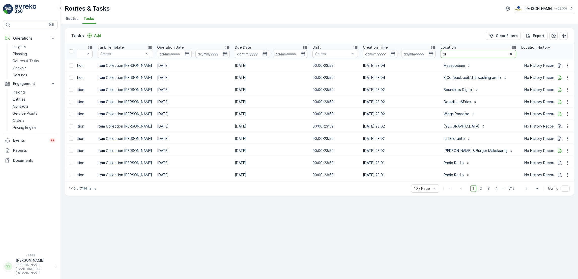
click at [453, 51] on input "di" at bounding box center [478, 54] width 76 height 8
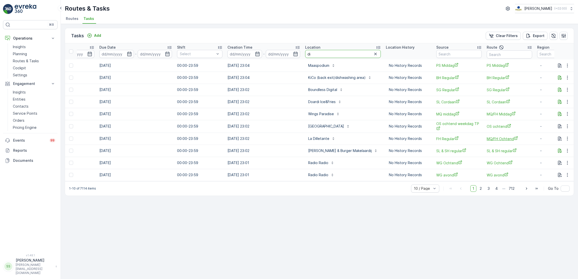
scroll to position [0, 269]
type input "dill"
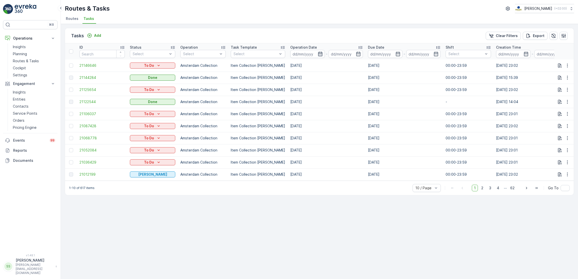
click at [318, 51] on icon "button" at bounding box center [320, 53] width 5 height 5
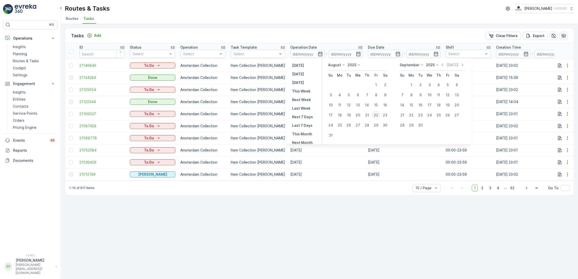
click at [373, 114] on div "22" at bounding box center [376, 115] width 8 height 8
type input "[DATE]"
click at [373, 114] on div "22" at bounding box center [376, 115] width 8 height 8
type input "[DATE]"
click at [373, 114] on div "22" at bounding box center [376, 115] width 8 height 8
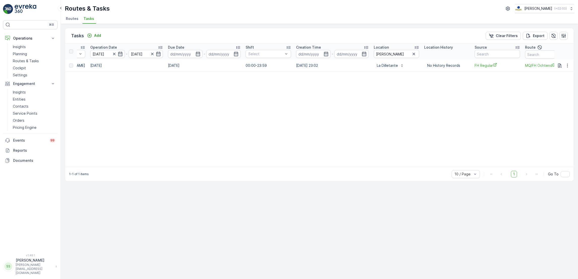
scroll to position [0, 265]
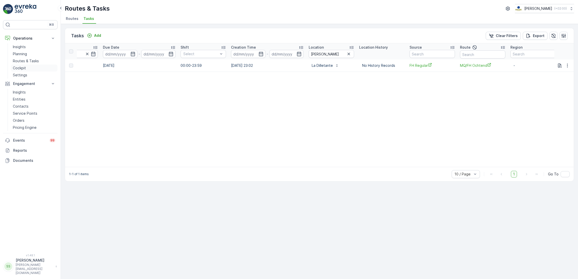
click at [20, 69] on p "Cockpit" at bounding box center [19, 68] width 13 height 5
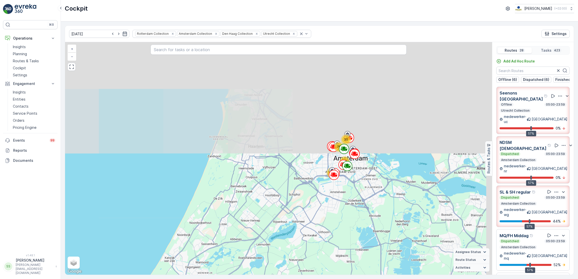
drag, startPoint x: 363, startPoint y: 148, endPoint x: 316, endPoint y: 265, distance: 125.7
click at [316, 265] on div "12 17 23 71 13 26 64 30 89 75 + − Satellite Roadmap Terrain Hybrid Leaflet Keyb…" at bounding box center [278, 158] width 427 height 233
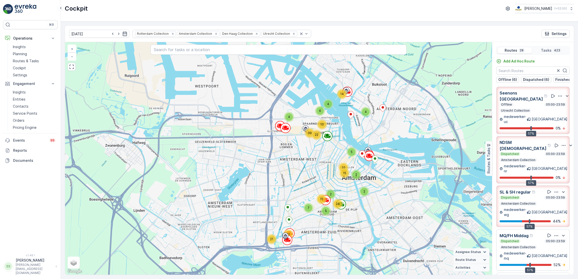
drag, startPoint x: 380, startPoint y: 137, endPoint x: 383, endPoint y: 171, distance: 34.4
click at [383, 171] on div "2 4 2 7 6 2 2 3 7 9 4 5 11 3 2 9 7 28 4 9 2 3 6 7 7 21 41 4 6 4 14 2 5 2 10 15 …" at bounding box center [278, 158] width 427 height 233
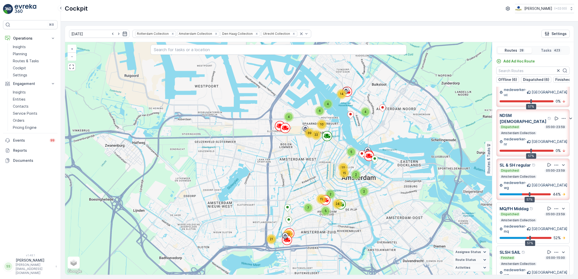
click at [528, 218] on p "Amsterdam Collection" at bounding box center [517, 220] width 35 height 4
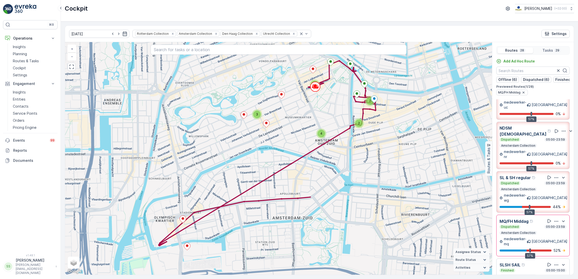
click at [540, 218] on div "MQ/FH Middag Dispatched 05:00-23:59 Amsterdam Collection medewerker-mq Amsterda…" at bounding box center [532, 235] width 67 height 35
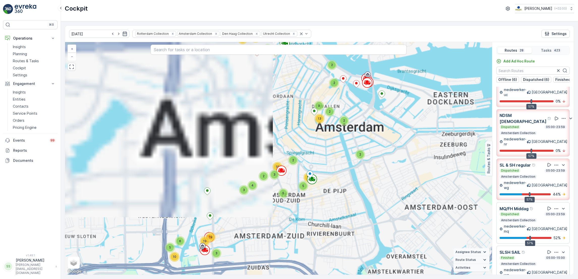
click at [521, 212] on div "Dispatched 05:00-23:59 Amsterdam Collection" at bounding box center [532, 217] width 67 height 10
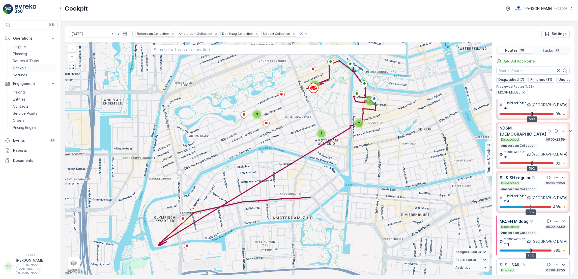
click at [28, 68] on link "Cockpit" at bounding box center [34, 68] width 47 height 7
click at [26, 69] on link "Cockpit" at bounding box center [34, 68] width 47 height 7
click at [22, 69] on p "Cockpit" at bounding box center [19, 68] width 13 height 5
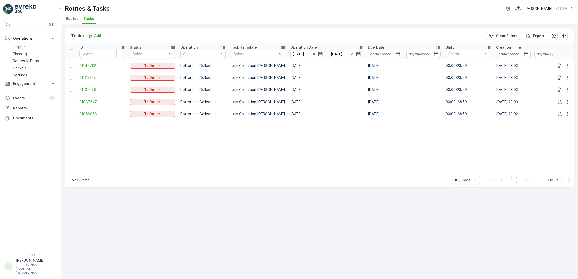
scroll to position [0, 34]
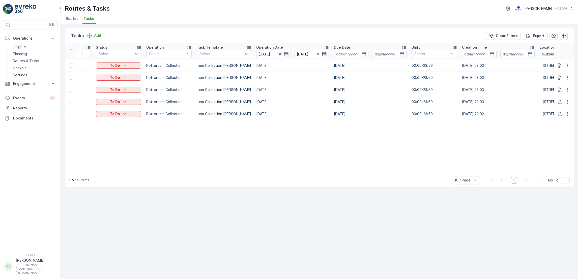
click at [278, 55] on icon "button" at bounding box center [280, 53] width 5 height 5
click at [279, 54] on icon "button" at bounding box center [280, 54] width 3 height 3
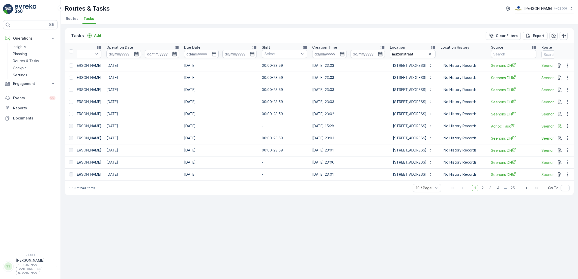
scroll to position [0, 220]
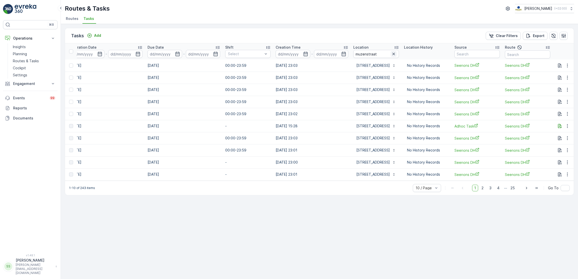
click at [391, 56] on icon "button" at bounding box center [393, 53] width 5 height 5
type input "concours"
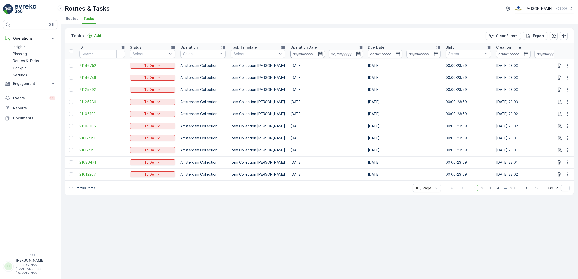
click at [312, 51] on input at bounding box center [307, 54] width 35 height 8
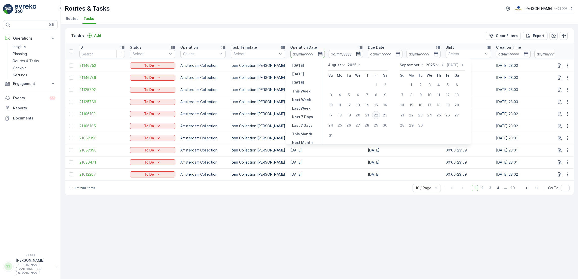
click at [375, 116] on div "22" at bounding box center [376, 115] width 8 height 8
type input "[DATE]"
click at [375, 116] on div "22" at bounding box center [376, 115] width 8 height 8
type input "[DATE]"
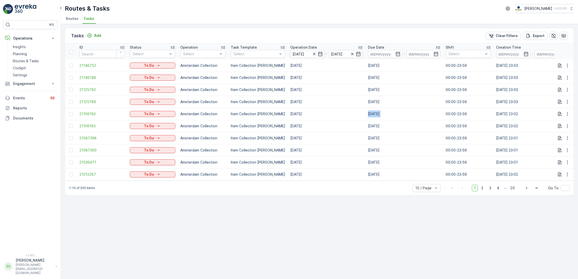
click at [375, 116] on td "[DATE]" at bounding box center [404, 114] width 78 height 12
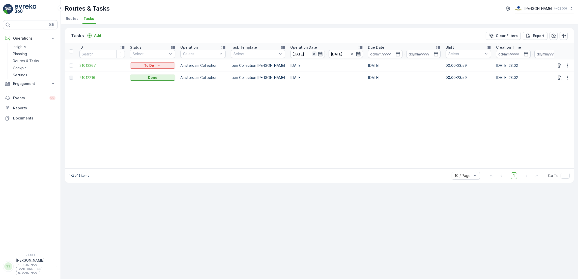
click at [312, 54] on icon "button" at bounding box center [314, 53] width 5 height 5
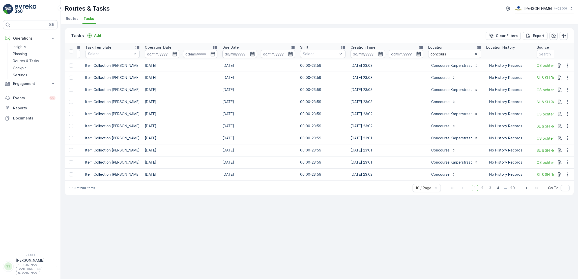
scroll to position [0, 146]
click at [474, 54] on icon "button" at bounding box center [475, 54] width 3 height 3
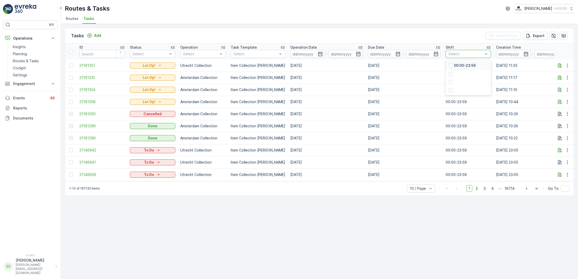
click at [449, 55] on div at bounding box center [466, 54] width 36 height 4
type input "fevzi"
click at [454, 55] on div at bounding box center [466, 54] width 36 height 4
type input "haug"
click at [465, 55] on div at bounding box center [466, 54] width 36 height 4
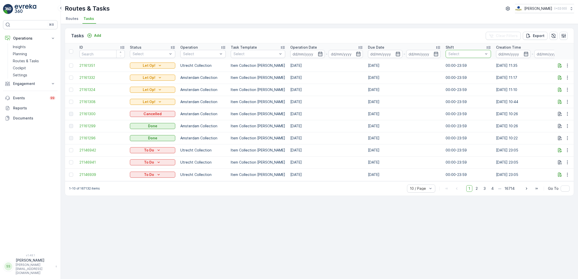
type input "h"
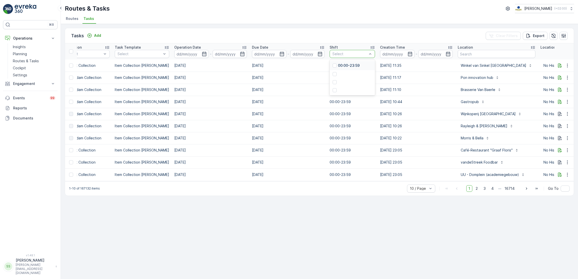
scroll to position [0, 116]
click at [476, 53] on input "text" at bounding box center [496, 54] width 78 height 8
type input "j"
type input "haug"
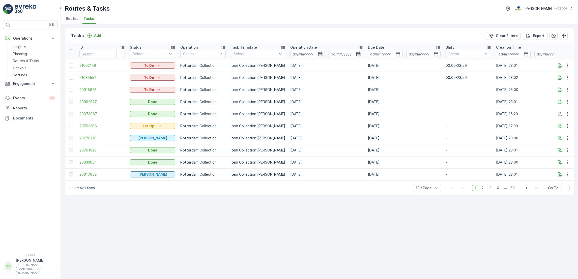
click at [318, 54] on icon "button" at bounding box center [320, 53] width 5 height 5
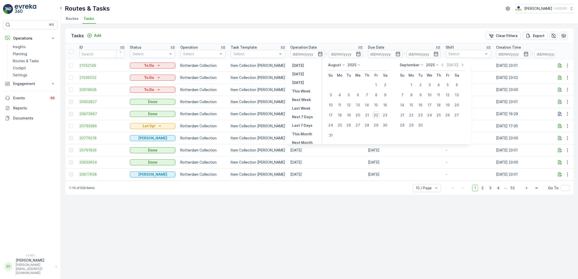
click at [378, 115] on div "22" at bounding box center [376, 115] width 8 height 8
type input "[DATE]"
click at [378, 115] on div "22" at bounding box center [376, 115] width 8 height 8
type input "[DATE]"
click at [378, 115] on div "22" at bounding box center [376, 115] width 8 height 8
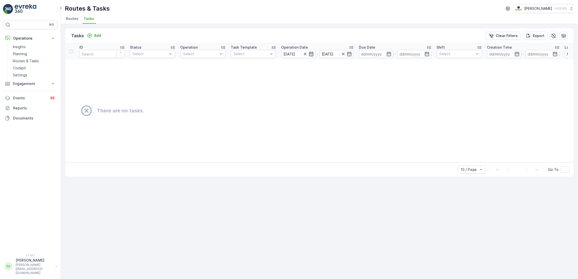
click at [312, 56] on icon "button" at bounding box center [311, 53] width 5 height 5
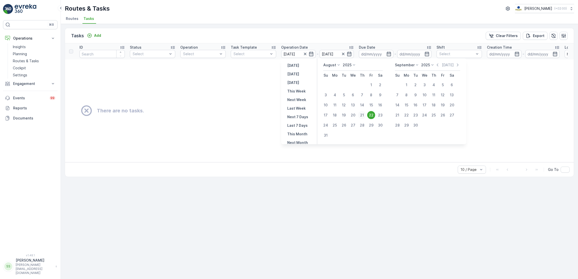
click at [362, 115] on div "21" at bounding box center [362, 115] width 8 height 8
type input "[DATE]"
click at [362, 115] on div "21" at bounding box center [362, 115] width 8 height 8
type input "[DATE]"
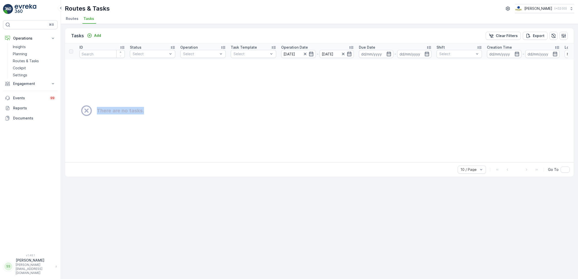
click at [362, 115] on div "There are no tasks." at bounding box center [389, 110] width 636 height 13
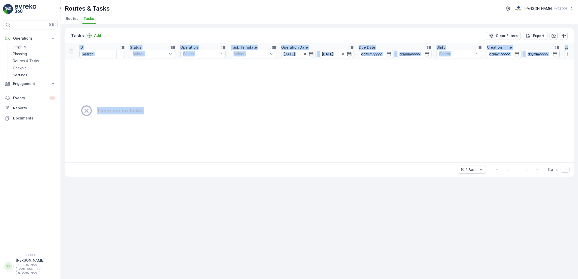
drag, startPoint x: 362, startPoint y: 115, endPoint x: 322, endPoint y: 118, distance: 39.9
click at [322, 118] on td "There are no tasks." at bounding box center [389, 110] width 648 height 103
click at [354, 74] on td "There are no tasks." at bounding box center [389, 110] width 648 height 103
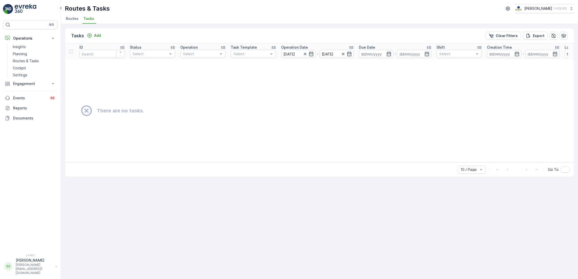
click at [68, 22] on li "Routes" at bounding box center [73, 19] width 16 height 9
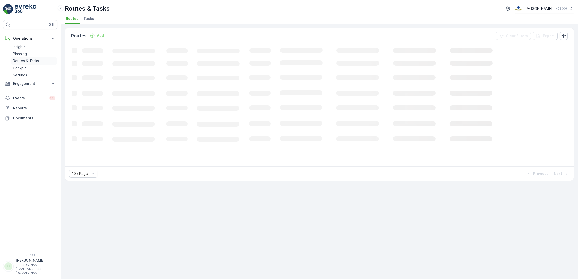
click at [33, 62] on p "Routes & Tasks" at bounding box center [26, 60] width 26 height 5
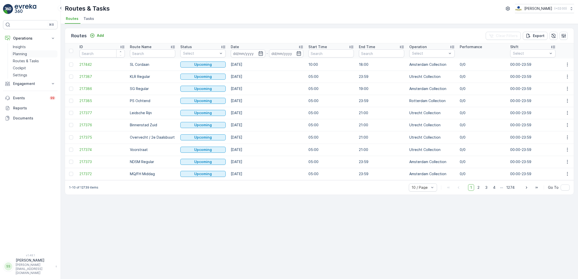
click at [30, 54] on link "Planning" at bounding box center [34, 53] width 47 height 7
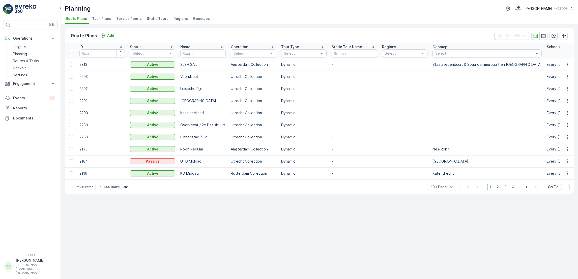
click at [96, 20] on span "Task Plans" at bounding box center [101, 18] width 19 height 5
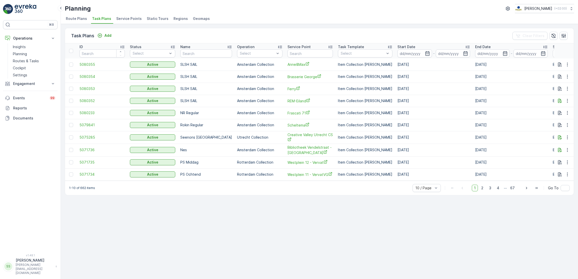
click at [308, 58] on td "Anne&Max" at bounding box center [310, 64] width 50 height 12
click at [308, 53] on input "text" at bounding box center [309, 53] width 45 height 8
type input "haug"
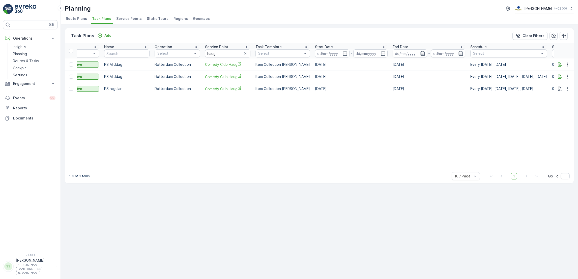
scroll to position [0, 45]
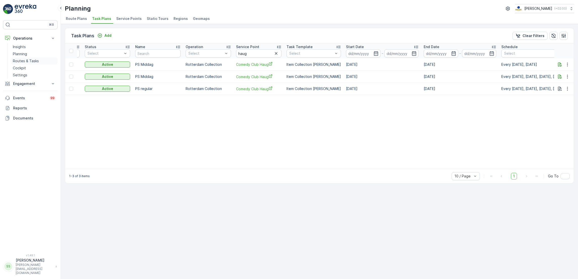
click at [35, 58] on p "Routes & Tasks" at bounding box center [26, 60] width 26 height 5
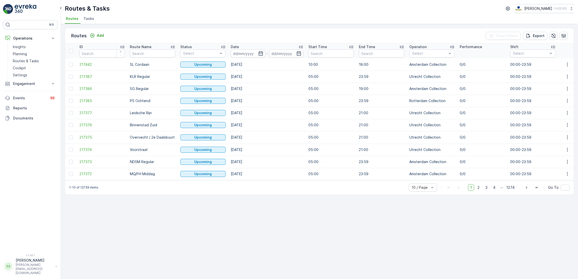
click at [87, 21] on span "Tasks" at bounding box center [88, 18] width 11 height 5
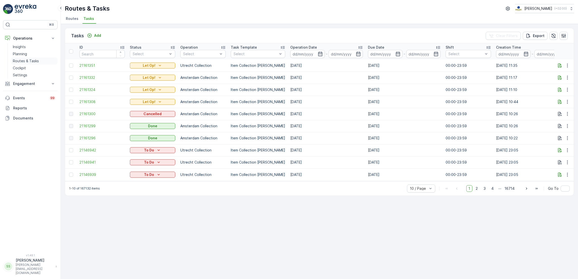
click at [34, 61] on p "Routes & Tasks" at bounding box center [26, 60] width 26 height 5
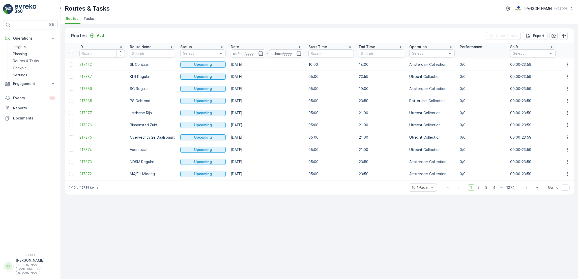
click at [89, 17] on span "Tasks" at bounding box center [88, 18] width 11 height 5
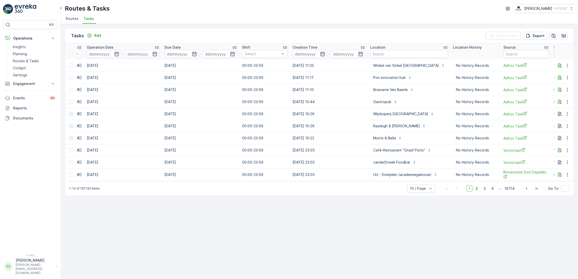
scroll to position [0, 204]
click at [395, 54] on input "text" at bounding box center [409, 54] width 78 height 8
type input "haug"
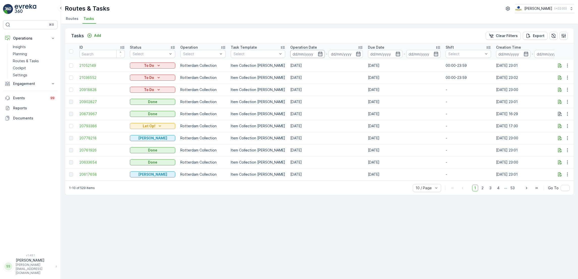
click at [318, 54] on input at bounding box center [307, 54] width 35 height 8
click at [318, 32] on div "Tasks Add Clear Filters Export" at bounding box center [319, 35] width 508 height 15
click at [99, 35] on p "Add" at bounding box center [97, 35] width 7 height 5
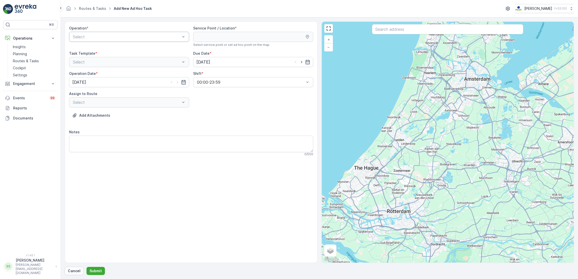
click at [131, 40] on div "Select" at bounding box center [129, 37] width 120 height 10
click at [31, 59] on p "Routes & Tasks" at bounding box center [26, 60] width 26 height 5
click at [34, 60] on p "Routes & Tasks" at bounding box center [26, 60] width 26 height 5
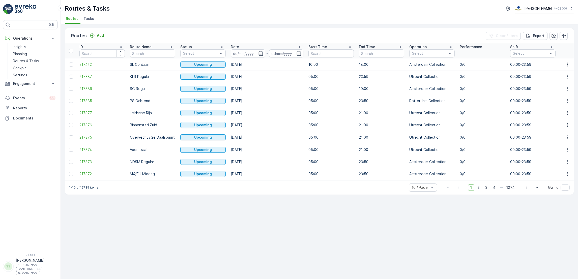
click at [84, 21] on li "Tasks" at bounding box center [89, 19] width 14 height 9
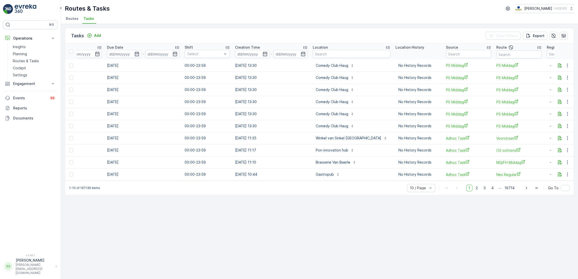
scroll to position [0, 261]
click at [320, 56] on input "text" at bounding box center [351, 54] width 78 height 8
type input "cush"
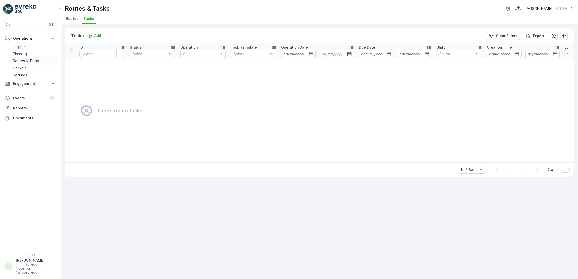
click at [13, 62] on p "Routes & Tasks" at bounding box center [26, 60] width 26 height 5
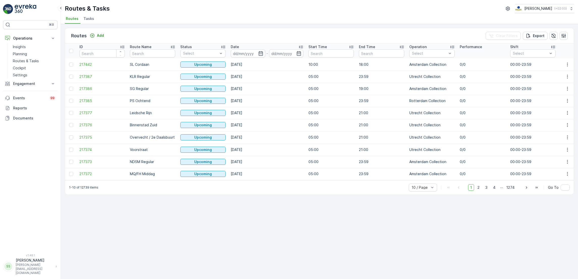
click at [93, 20] on span "Tasks" at bounding box center [88, 18] width 11 height 5
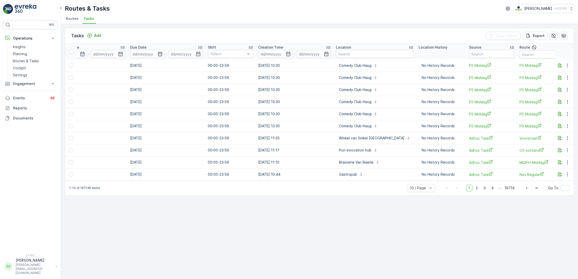
scroll to position [0, 239]
click at [369, 56] on input "text" at bounding box center [374, 54] width 78 height 8
type input "[PERSON_NAME]"
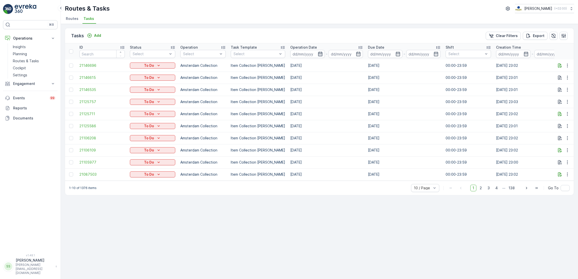
click at [318, 54] on icon "button" at bounding box center [320, 53] width 5 height 5
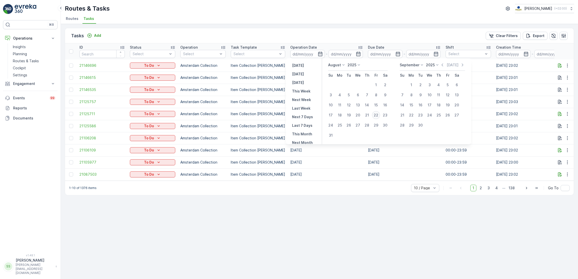
click at [376, 115] on div "22" at bounding box center [376, 115] width 8 height 8
type input "[DATE]"
click at [376, 115] on div "22" at bounding box center [376, 115] width 8 height 8
type input "[DATE]"
click at [376, 115] on div "22" at bounding box center [376, 115] width 8 height 8
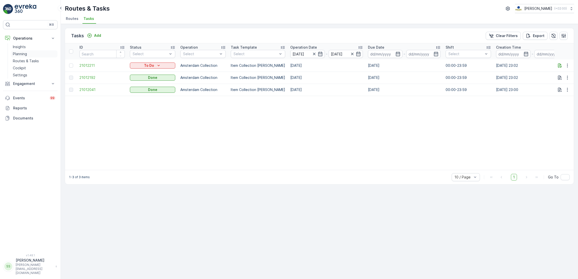
click at [29, 55] on link "Planning" at bounding box center [34, 53] width 47 height 7
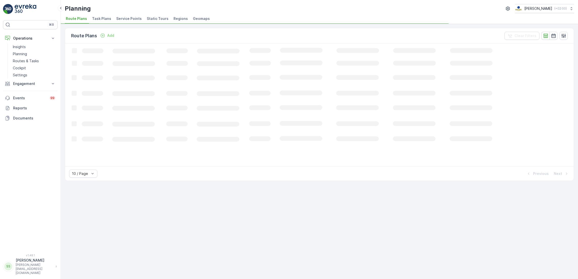
click at [98, 18] on span "Task Plans" at bounding box center [101, 18] width 19 height 5
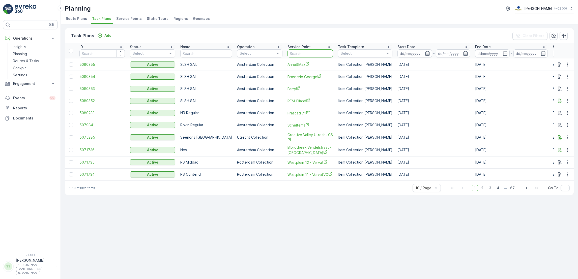
click at [306, 51] on input "text" at bounding box center [309, 53] width 45 height 8
type input "haug"
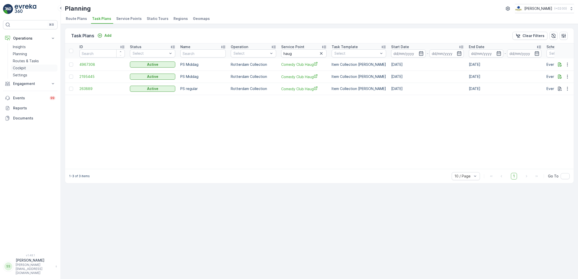
click at [21, 65] on link "Cockpit" at bounding box center [34, 68] width 47 height 7
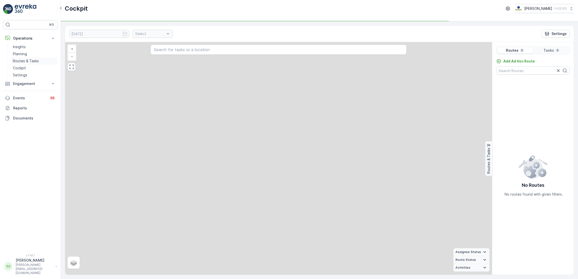
click at [28, 59] on p "Routes & Tasks" at bounding box center [26, 60] width 26 height 5
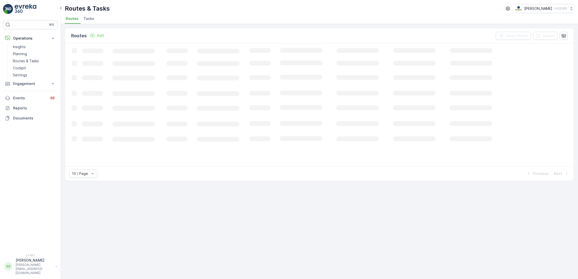
click at [93, 25] on div "Routes Add Clear Filters Export Loading... 10 / Page Previous Next" at bounding box center [319, 151] width 517 height 255
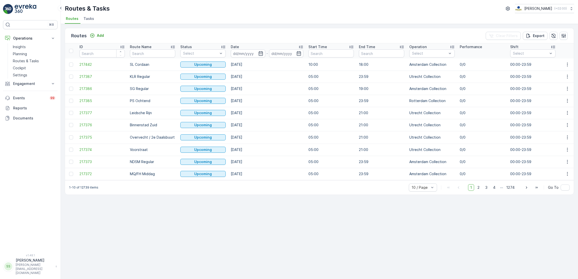
click at [90, 22] on li "Tasks" at bounding box center [89, 19] width 14 height 9
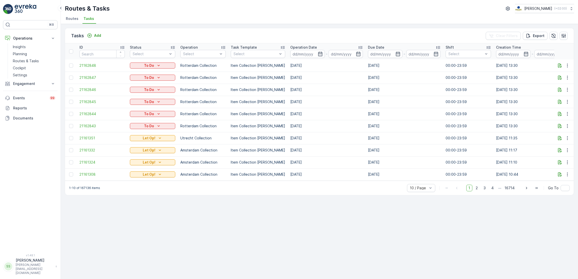
scroll to position [0, 151]
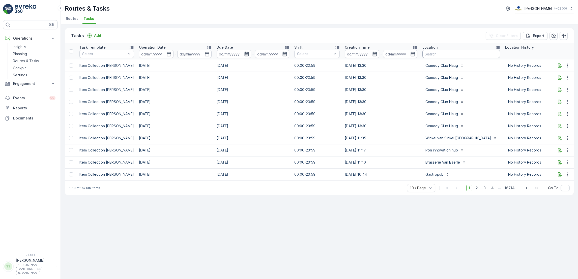
click at [435, 55] on input "text" at bounding box center [461, 54] width 78 height 8
type input "dirkzw"
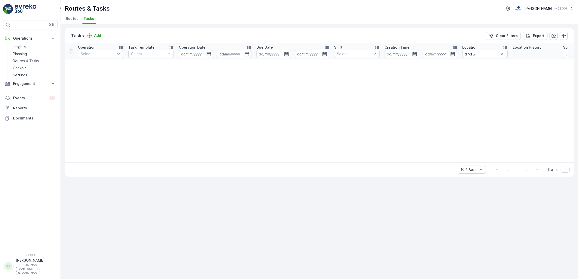
scroll to position [0, 103]
click at [479, 53] on input "dirkzw" at bounding box center [484, 54] width 45 height 8
type input "[PERSON_NAME]"
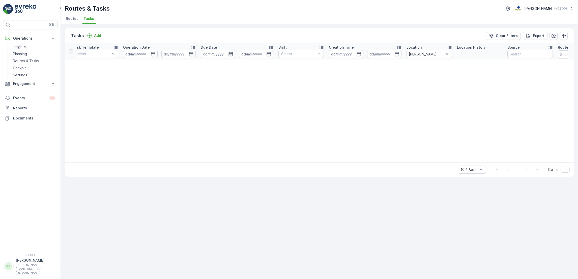
scroll to position [0, 182]
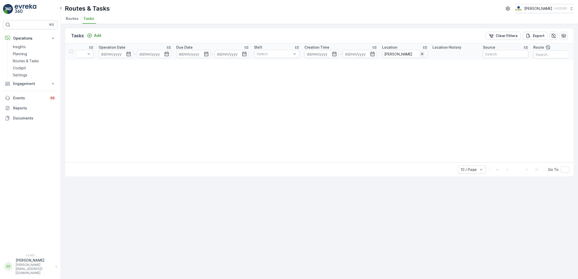
click at [423, 55] on icon "button" at bounding box center [421, 53] width 5 height 5
type input "zwag"
click at [419, 55] on icon "button" at bounding box center [419, 53] width 5 height 5
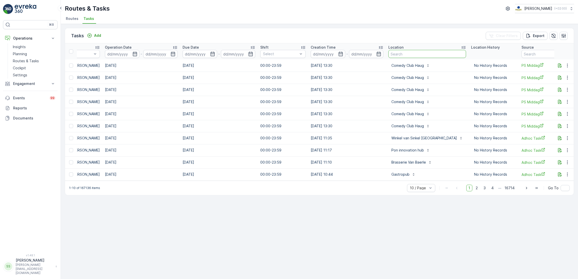
click at [412, 55] on input "text" at bounding box center [427, 54] width 78 height 8
type input "maes"
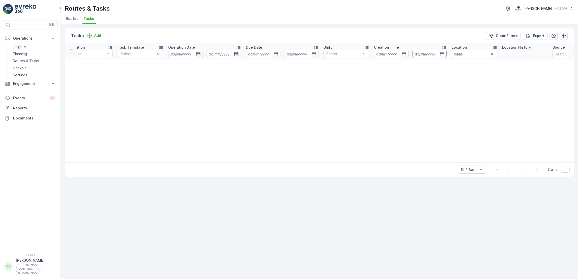
scroll to position [0, 113]
click at [480, 54] on input "maes" at bounding box center [473, 54] width 45 height 8
type input "maasda"
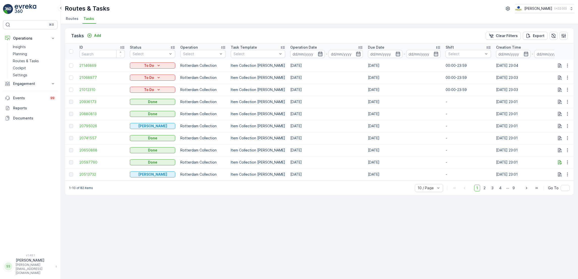
click at [318, 54] on icon "button" at bounding box center [320, 54] width 4 height 5
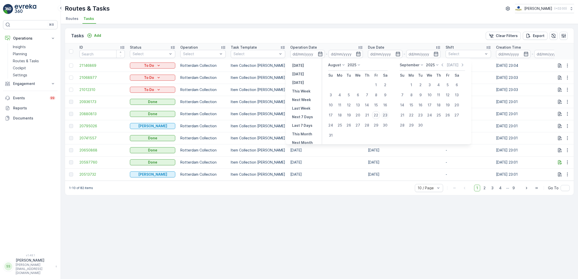
click at [385, 114] on div "23" at bounding box center [385, 115] width 8 height 8
type input "[DATE]"
click at [385, 114] on div "23" at bounding box center [385, 115] width 8 height 8
type input "[DATE]"
click at [385, 114] on div "23" at bounding box center [385, 115] width 8 height 8
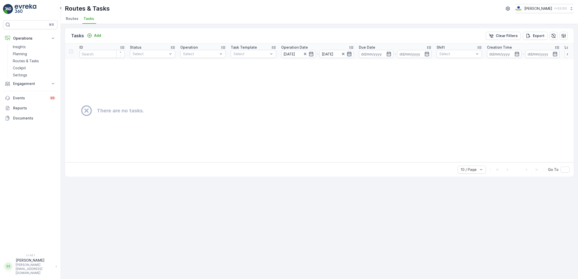
click at [348, 55] on icon "button" at bounding box center [349, 53] width 5 height 5
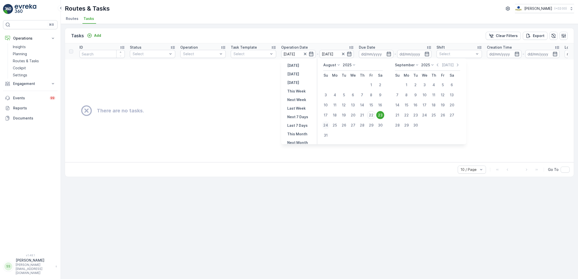
click at [326, 123] on div "24" at bounding box center [326, 125] width 8 height 8
type input "[DATE]"
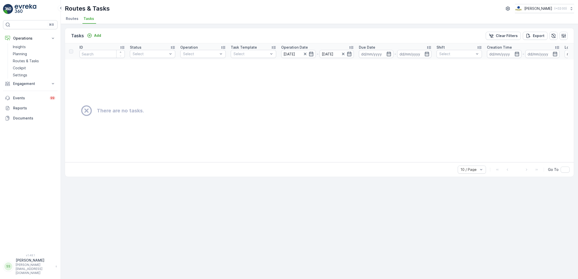
click at [350, 54] on icon "button" at bounding box center [349, 53] width 5 height 5
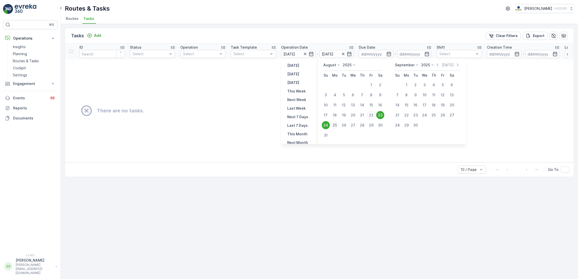
click at [335, 125] on div "25" at bounding box center [335, 125] width 8 height 8
type input "[DATE]"
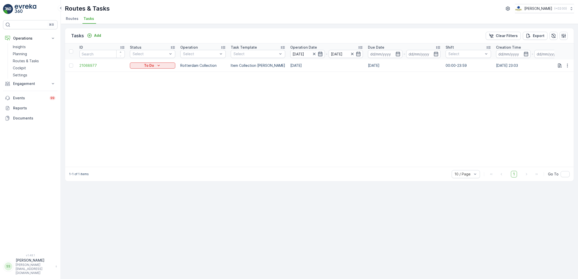
click at [318, 54] on icon "button" at bounding box center [320, 53] width 5 height 5
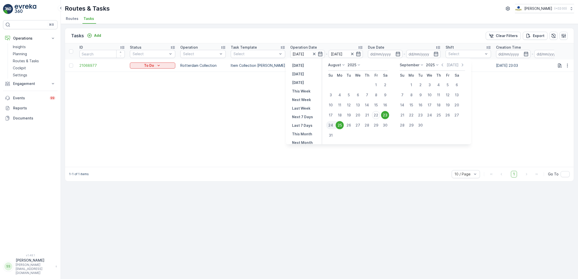
click at [385, 115] on div "23" at bounding box center [385, 115] width 8 height 8
type input "[DATE]"
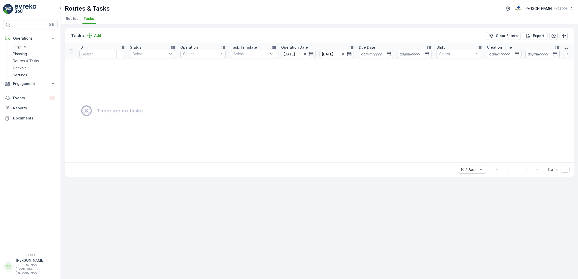
click at [317, 56] on p "-" at bounding box center [318, 54] width 2 height 6
click at [311, 54] on icon "button" at bounding box center [311, 53] width 5 height 5
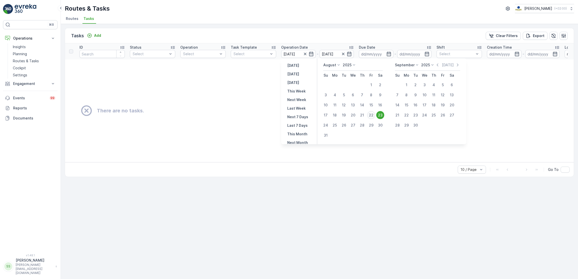
click at [373, 116] on div "22" at bounding box center [371, 115] width 8 height 8
type input "[DATE]"
click at [373, 116] on div "22" at bounding box center [371, 115] width 8 height 8
type input "[DATE]"
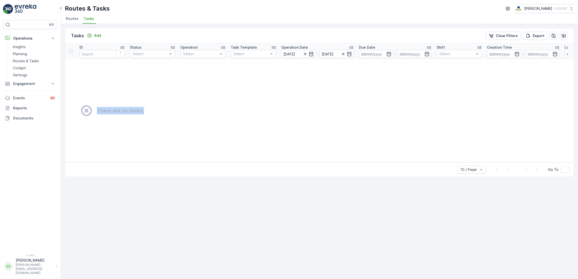
click at [373, 116] on div "There are no tasks." at bounding box center [389, 110] width 636 height 13
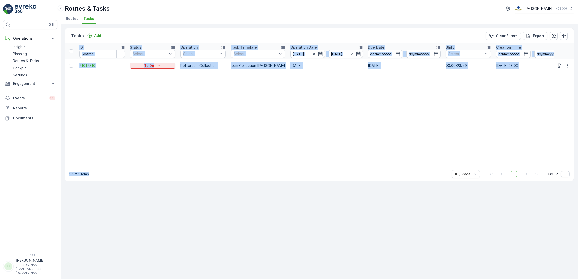
click at [296, 101] on table "ID Status Select Operation Select Task Template Select Operation Date [DATE] - …" at bounding box center [454, 105] width 778 height 124
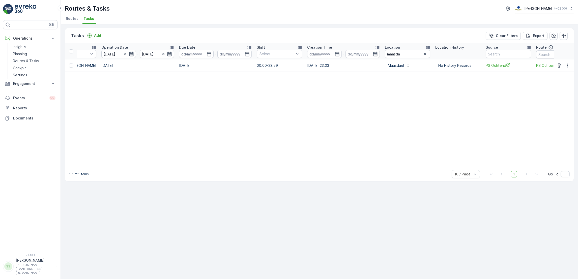
scroll to position [0, 265]
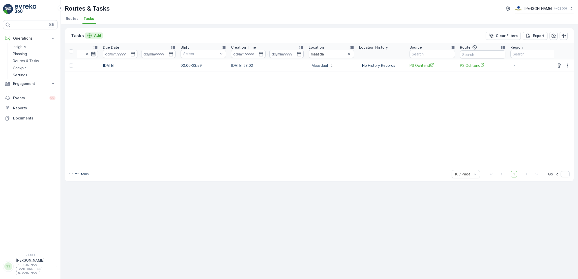
click at [100, 33] on p "Add" at bounding box center [97, 35] width 7 height 5
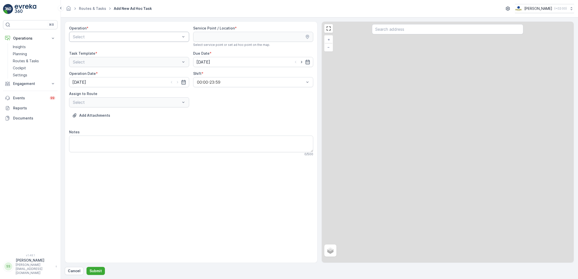
click at [162, 38] on div at bounding box center [126, 37] width 108 height 5
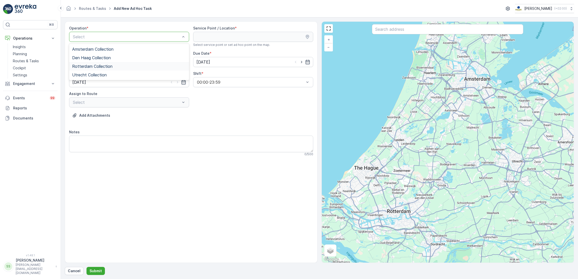
click at [128, 65] on div "Rotterdam Collection" at bounding box center [129, 66] width 114 height 5
click at [128, 67] on div "Select" at bounding box center [129, 62] width 120 height 10
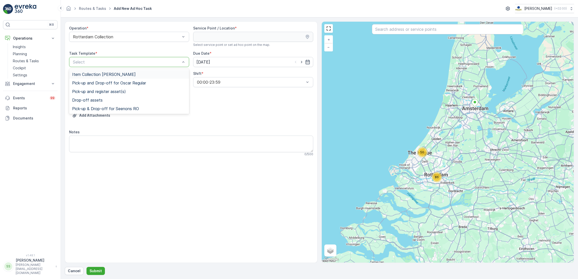
click at [130, 74] on div "Item Collection [PERSON_NAME]" at bounding box center [129, 74] width 114 height 5
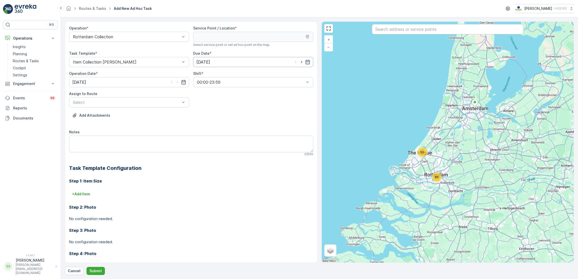
click at [310, 62] on input "[DATE]" at bounding box center [253, 62] width 120 height 10
click at [208, 136] on div "25" at bounding box center [210, 135] width 8 height 8
type input "[DATE]"
click at [182, 86] on input "[DATE]" at bounding box center [129, 82] width 120 height 10
click at [84, 152] on div "25" at bounding box center [87, 155] width 8 height 8
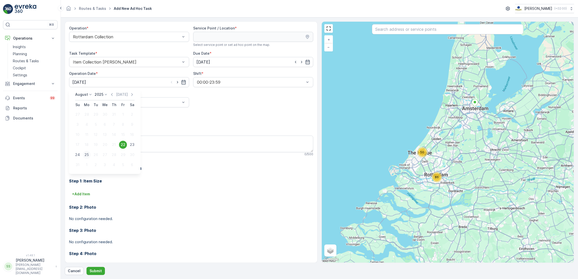
type input "[DATE]"
click at [176, 108] on div "Operation * Rotterdam Collection Service Point / Location * Select service poin…" at bounding box center [191, 151] width 244 height 250
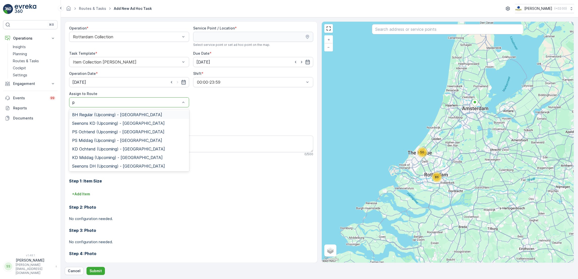
type input "ps"
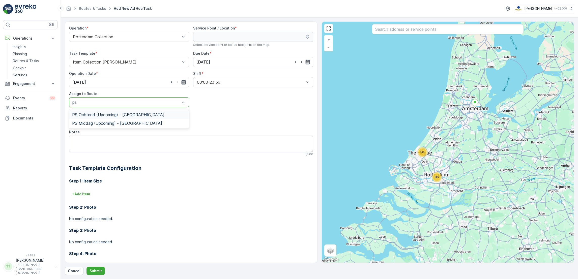
click at [164, 118] on div "PS Ochtend (Upcoming) - [GEOGRAPHIC_DATA]" at bounding box center [129, 114] width 120 height 9
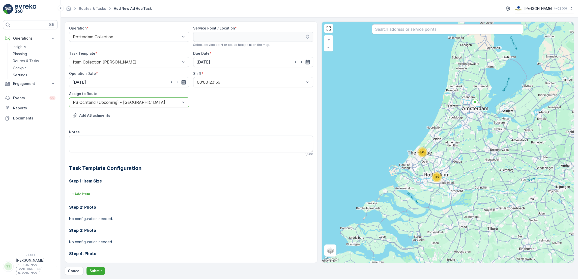
click at [392, 34] on input "text" at bounding box center [447, 29] width 151 height 10
type input "maasdae"
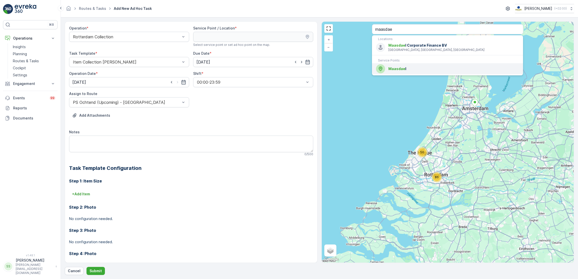
click at [398, 69] on span "Maasdae" at bounding box center [396, 69] width 17 height 4
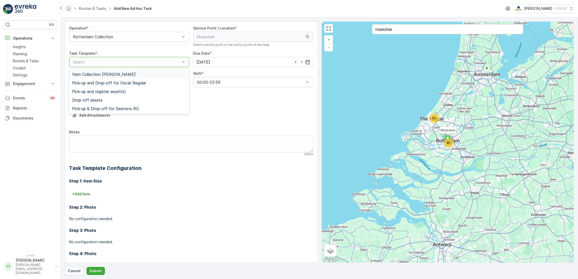
click at [144, 64] on div at bounding box center [126, 62] width 108 height 5
click at [135, 70] on div "Item Collection [PERSON_NAME]" at bounding box center [129, 74] width 120 height 9
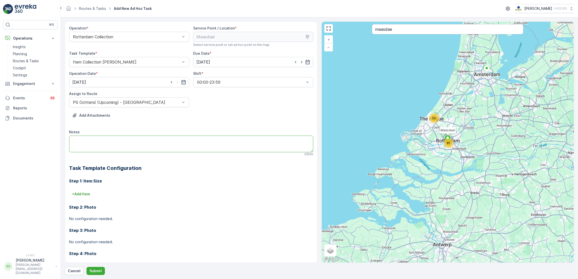
click at [185, 143] on textarea "Notes" at bounding box center [191, 144] width 244 height 17
paste textarea "plastic zakken bestellen voor ons plastic en tissue aval."
drag, startPoint x: 128, startPoint y: 140, endPoint x: 32, endPoint y: 137, distance: 95.8
click at [32, 137] on div "⌘B Operations Insights Planning Routes & Tasks Cockpit Settings Engagement Insi…" at bounding box center [289, 139] width 578 height 279
click at [85, 141] on textarea "plastic en tissue aval." at bounding box center [191, 144] width 244 height 17
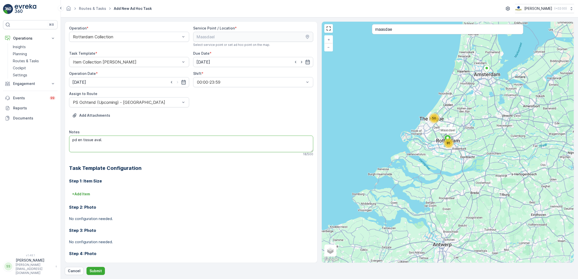
click at [112, 142] on textarea "pd en tissue aval." at bounding box center [191, 144] width 244 height 17
click at [72, 142] on textarea "pd en tissue zakken brenge" at bounding box center [191, 144] width 244 height 17
drag, startPoint x: 110, startPoint y: 140, endPoint x: 63, endPoint y: 141, distance: 46.9
click at [63, 141] on form "Operation * Rotterdam Collection Service Point / Location * Select service poin…" at bounding box center [319, 148] width 517 height 262
click at [114, 142] on textarea "4x pd zakken brenge" at bounding box center [191, 144] width 244 height 17
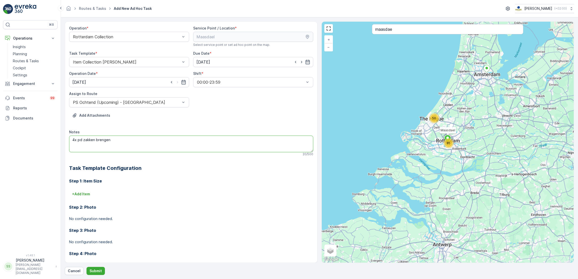
scroll to position [17, 0]
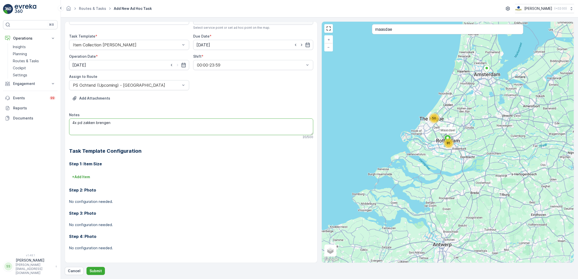
click at [95, 123] on textarea "4x pd zakken brengen" at bounding box center [191, 126] width 244 height 17
click at [75, 122] on textarea "4x pd zakken brengen" at bounding box center [191, 126] width 244 height 17
click at [93, 123] on textarea "3x pd zakken brengen" at bounding box center [191, 126] width 244 height 17
type textarea "3x pd zakken en 3x tissue zakken brengen"
click at [96, 272] on p "Submit" at bounding box center [95, 270] width 12 height 5
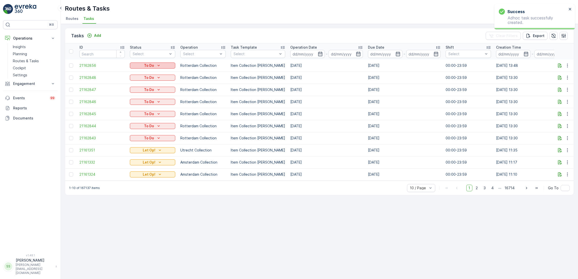
click at [153, 68] on button "To Do" at bounding box center [152, 66] width 45 height 6
click at [137, 71] on span "Let Op!" at bounding box center [139, 72] width 13 height 5
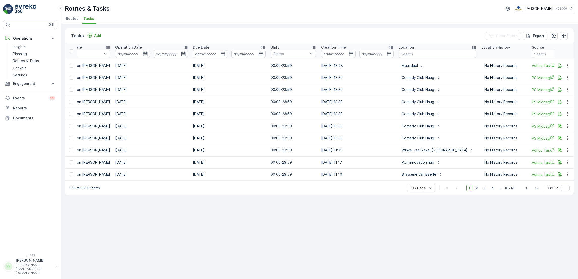
scroll to position [0, 176]
click at [424, 55] on input "text" at bounding box center [437, 54] width 78 height 8
type input "muzen"
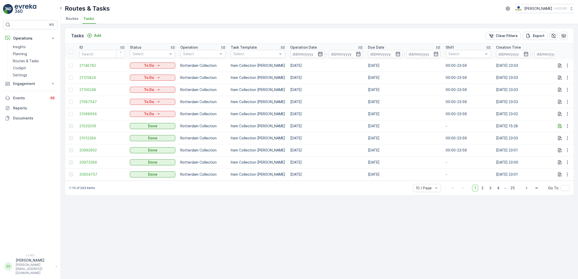
click at [318, 55] on icon "button" at bounding box center [320, 54] width 4 height 5
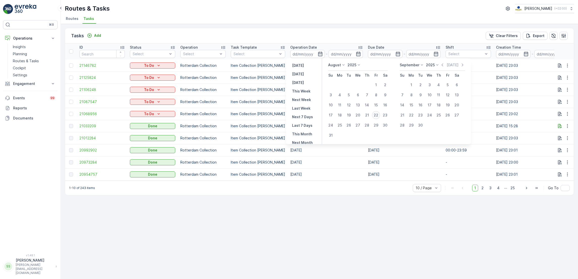
click at [377, 114] on div "22" at bounding box center [376, 115] width 8 height 8
type input "[DATE]"
click at [377, 114] on div "22" at bounding box center [376, 115] width 8 height 8
type input "[DATE]"
click at [377, 114] on div "22" at bounding box center [376, 115] width 8 height 8
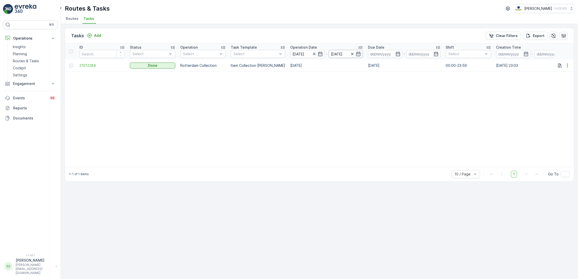
click at [354, 56] on input "[DATE]" at bounding box center [345, 54] width 35 height 8
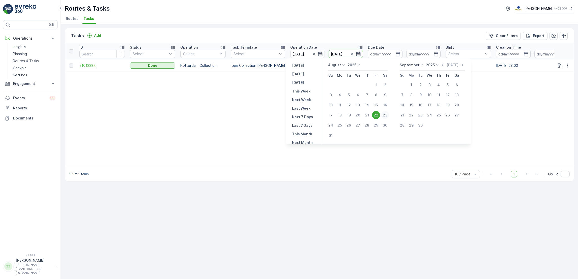
click at [388, 116] on div "23" at bounding box center [385, 115] width 8 height 8
type input "[DATE]"
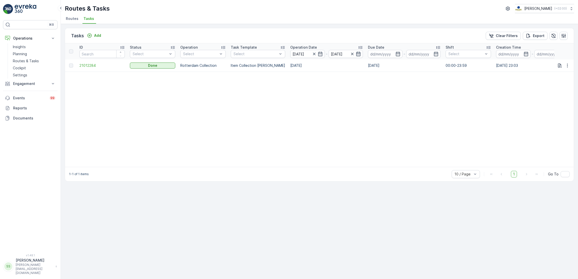
click at [356, 53] on icon "button" at bounding box center [358, 54] width 4 height 5
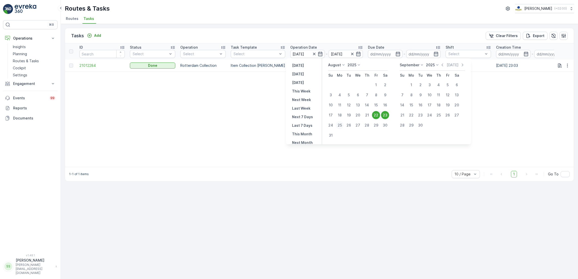
click at [339, 126] on div "25" at bounding box center [339, 125] width 8 height 8
type input "[DATE]"
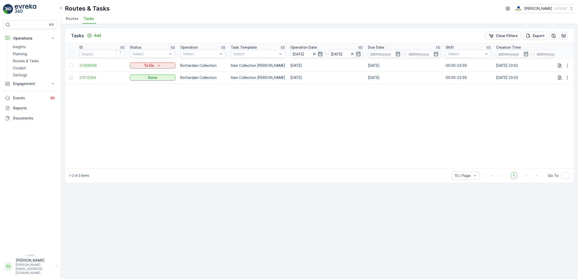
click at [318, 56] on icon "button" at bounding box center [320, 53] width 5 height 5
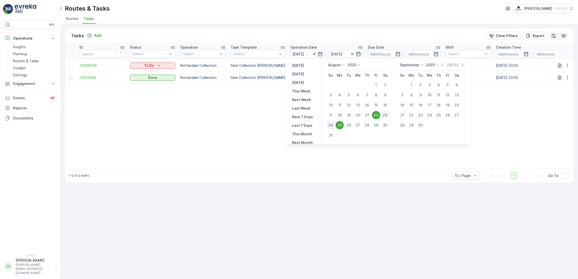
click at [385, 113] on div "23" at bounding box center [384, 115] width 9 height 8
type input "[DATE]"
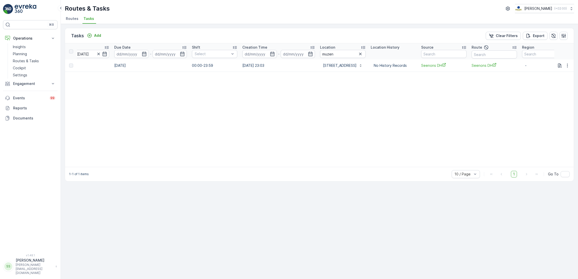
scroll to position [0, 265]
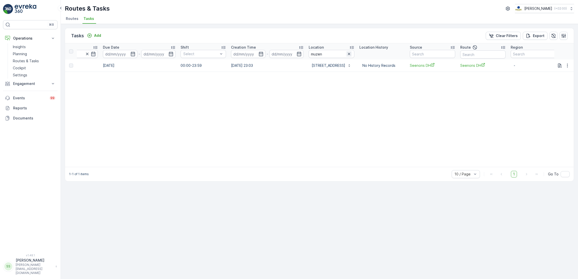
click at [346, 55] on icon "button" at bounding box center [348, 53] width 5 height 5
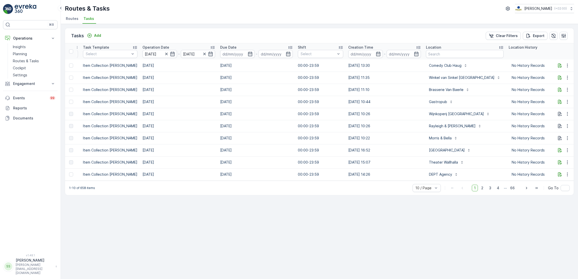
scroll to position [0, 148]
click at [434, 53] on input "text" at bounding box center [464, 54] width 78 height 8
type input "karper"
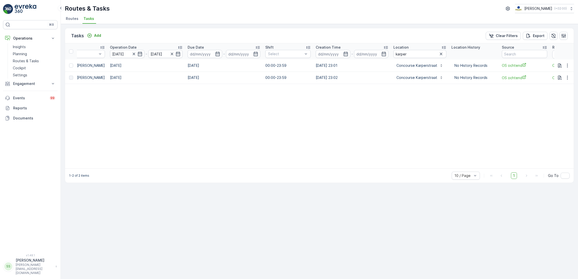
scroll to position [0, 182]
click at [91, 36] on icon "Add" at bounding box center [89, 35] width 5 height 5
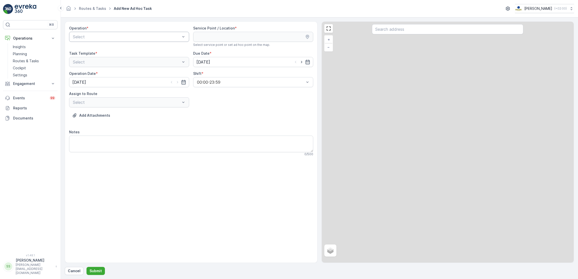
click at [136, 35] on div at bounding box center [126, 37] width 108 height 5
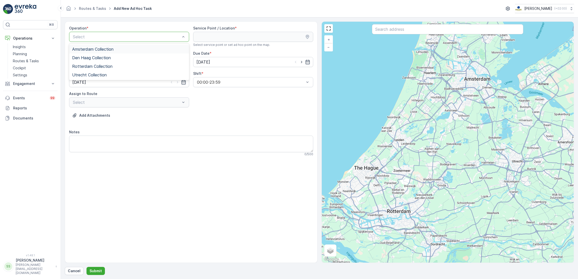
click at [113, 49] on span "Amsterdam Collection" at bounding box center [92, 49] width 41 height 5
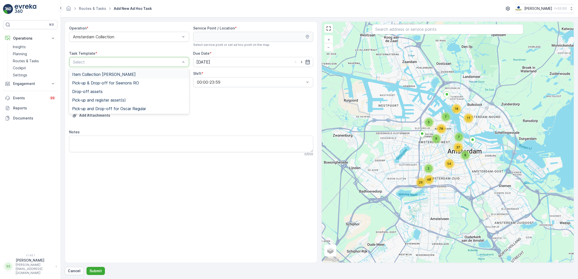
click at [134, 74] on div "Item Collection [PERSON_NAME]" at bounding box center [129, 74] width 114 height 5
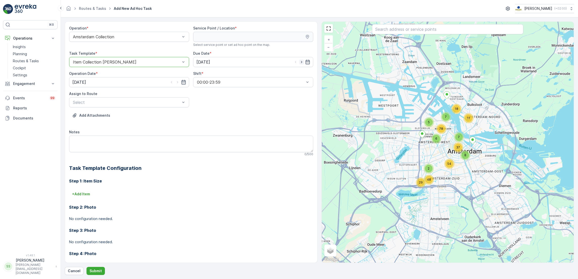
click at [299, 62] on icon "button" at bounding box center [301, 61] width 5 height 5
type input "[DATE]"
click at [175, 83] on icon "button" at bounding box center [177, 82] width 5 height 5
type input "[DATE]"
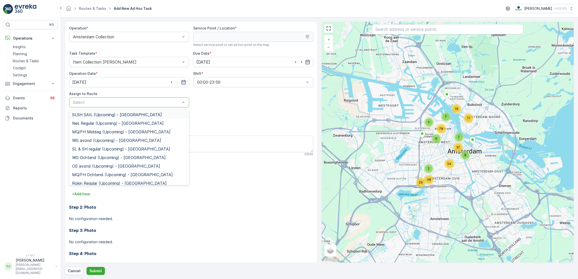
scroll to position [17, 0]
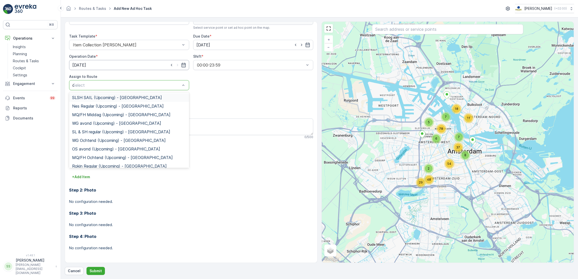
type input "os"
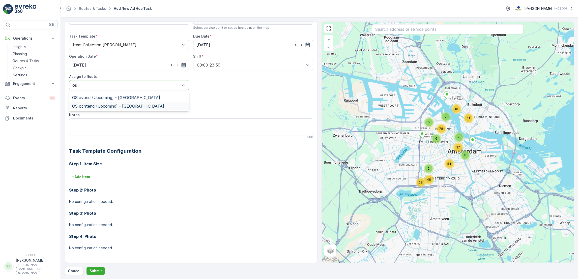
click at [119, 106] on span "OS ochtend (Upcoming) - [GEOGRAPHIC_DATA]" at bounding box center [118, 106] width 92 height 5
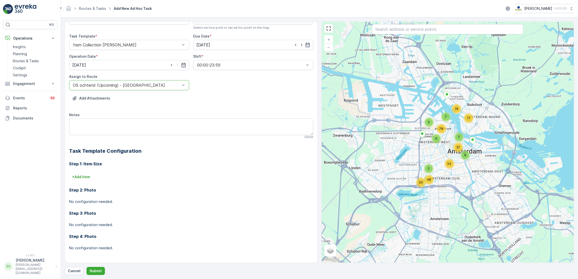
scroll to position [0, 0]
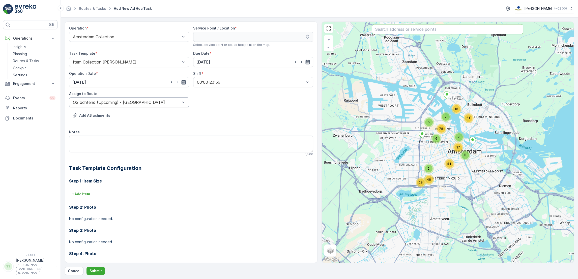
click at [435, 28] on input "text" at bounding box center [447, 29] width 151 height 10
type input "concours"
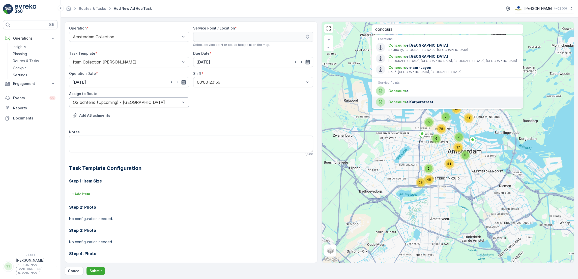
click at [415, 104] on span "Concours e Karperstraat" at bounding box center [453, 102] width 131 height 5
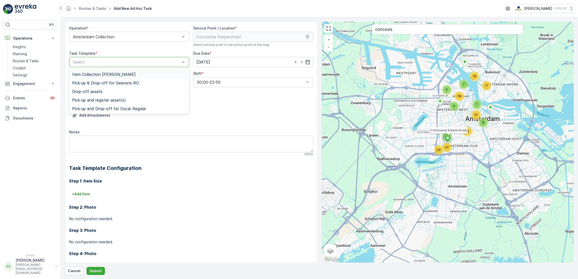
click at [161, 62] on div at bounding box center [126, 62] width 108 height 5
click at [143, 74] on div "Item Collection [PERSON_NAME]" at bounding box center [129, 74] width 114 height 5
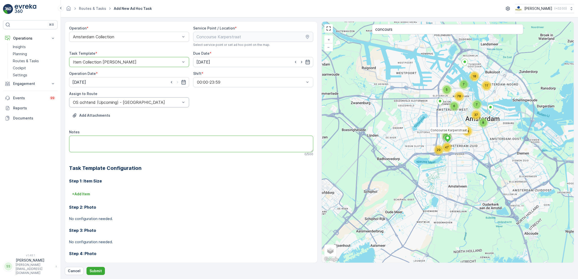
click at [140, 143] on textarea "Notes" at bounding box center [191, 144] width 244 height 17
type textarea "4 carbon frames meenemen als grofvuil"
click at [82, 196] on p "+ Add Item" at bounding box center [81, 194] width 18 height 5
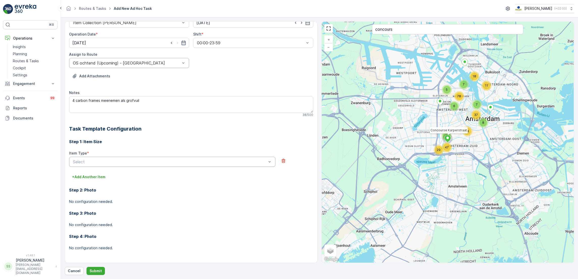
click at [98, 158] on div "Select" at bounding box center [172, 162] width 206 height 10
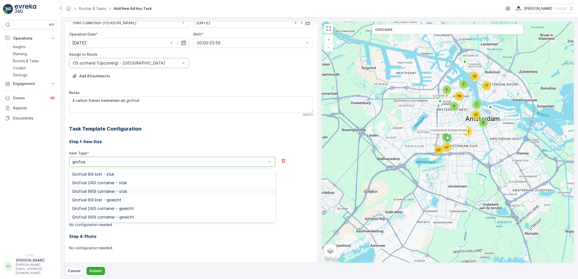
type input "grofvuil"
click at [130, 184] on div "Grofvuil 240l container - stuk" at bounding box center [172, 182] width 200 height 5
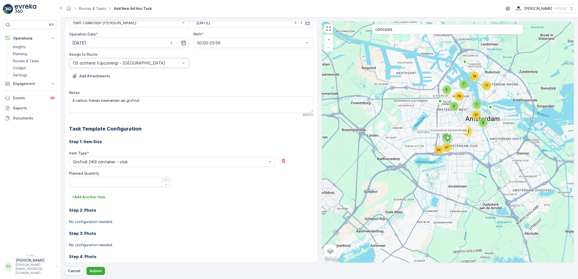
click at [164, 180] on icon "button" at bounding box center [165, 179] width 3 height 3
type Quantity "1"
click at [101, 196] on p "+ Add Another Item" at bounding box center [88, 197] width 33 height 5
click at [105, 205] on div at bounding box center [169, 204] width 195 height 5
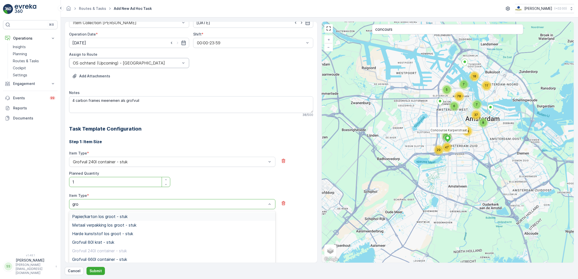
type input "grof"
click at [102, 217] on span "Grofvuil 80l krat - stuk" at bounding box center [93, 216] width 42 height 5
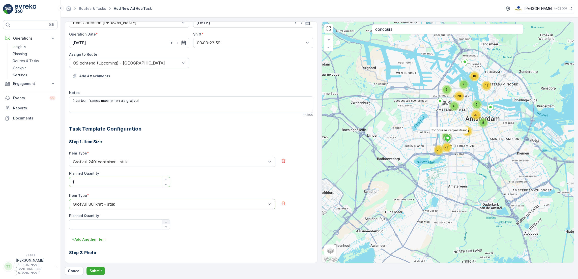
click at [166, 222] on icon "button" at bounding box center [165, 222] width 3 height 3
type Quantity "1"
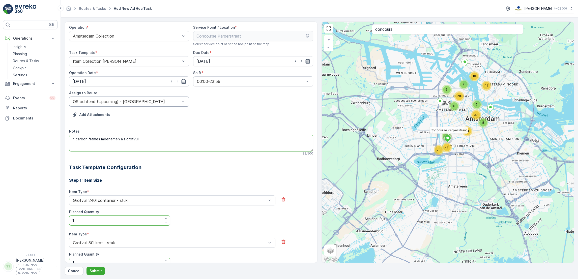
click at [187, 143] on textarea "4 carbon frames meenemen als grofvuil" at bounding box center [191, 143] width 244 height 17
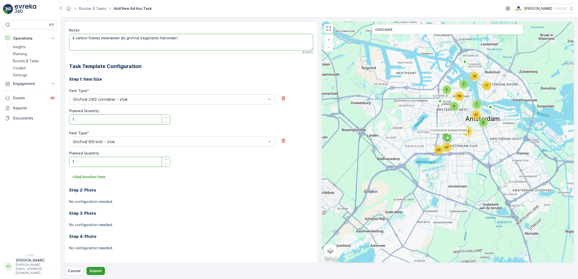
type textarea "4 carbon frames meenemen als grofvuil (registeren hieronder)"
click at [93, 271] on p "Submit" at bounding box center [95, 270] width 12 height 5
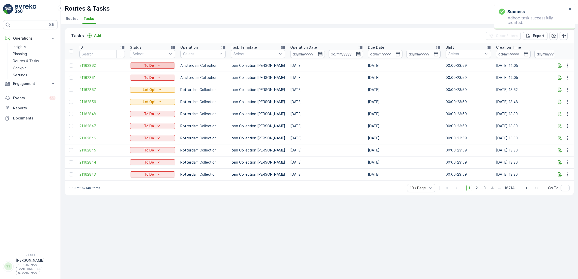
click at [168, 66] on div "To Do" at bounding box center [152, 65] width 41 height 5
click at [138, 72] on span "Let Op!" at bounding box center [139, 72] width 13 height 5
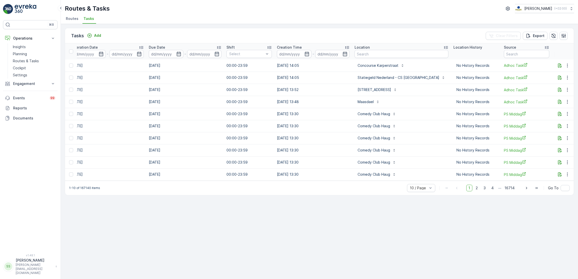
scroll to position [0, 266]
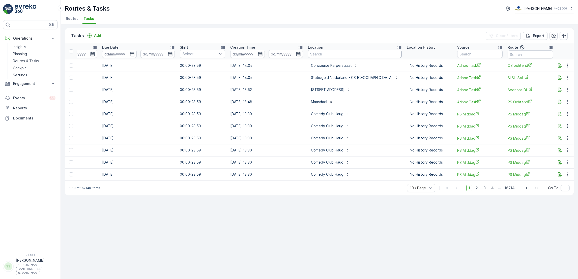
click at [339, 54] on input "text" at bounding box center [355, 54] width 94 height 8
type input "amstel 1"
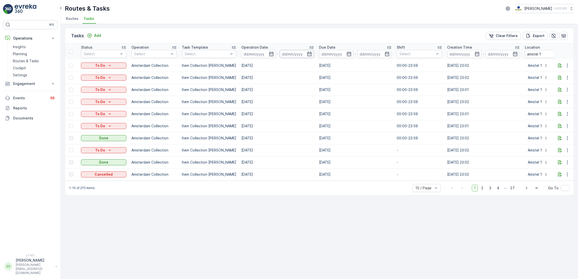
scroll to position [0, 49]
click at [269, 55] on icon "button" at bounding box center [271, 54] width 4 height 5
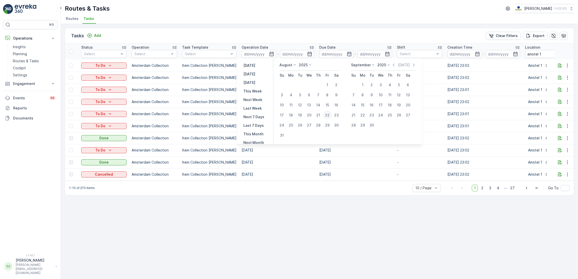
click at [329, 113] on div "22" at bounding box center [327, 115] width 8 height 8
type input "[DATE]"
click at [289, 126] on div "25" at bounding box center [291, 125] width 8 height 8
type input "[DATE]"
click at [328, 114] on div "22" at bounding box center [327, 115] width 8 height 8
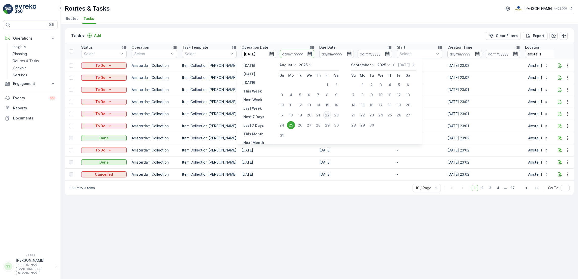
type input "[DATE]"
click at [292, 125] on div "25" at bounding box center [291, 125] width 8 height 8
type input "[DATE]"
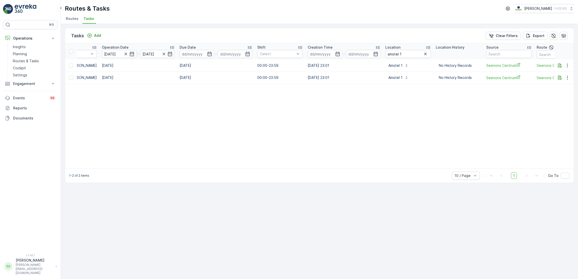
scroll to position [0, 265]
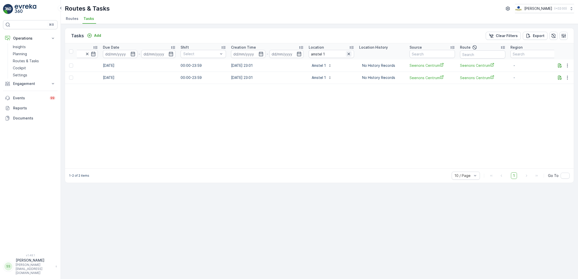
click at [346, 55] on icon "button" at bounding box center [348, 53] width 5 height 5
type input "[GEOGRAPHIC_DATA]"
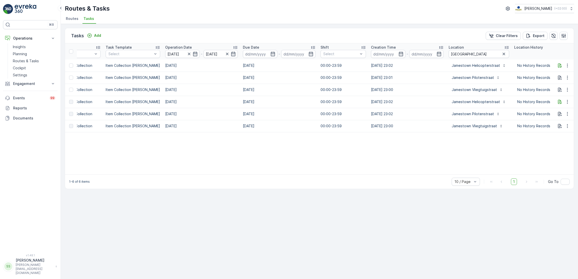
scroll to position [0, 128]
click at [498, 55] on icon "button" at bounding box center [500, 53] width 5 height 5
type input "under armour"
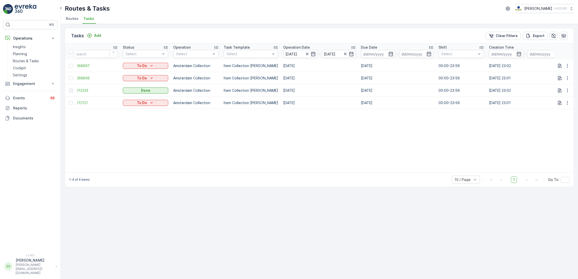
scroll to position [0, 6]
click at [95, 34] on p "Add" at bounding box center [97, 35] width 7 height 5
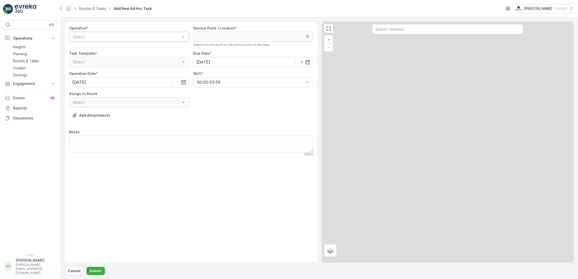
click at [174, 40] on div "Select" at bounding box center [129, 37] width 120 height 10
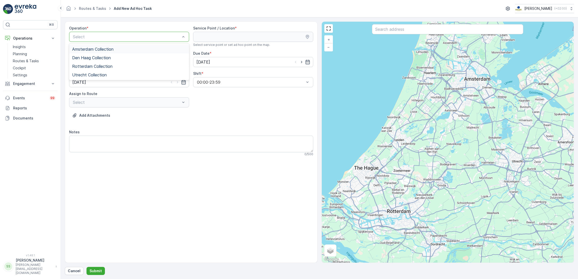
click at [127, 49] on div "Amsterdam Collection" at bounding box center [129, 49] width 114 height 5
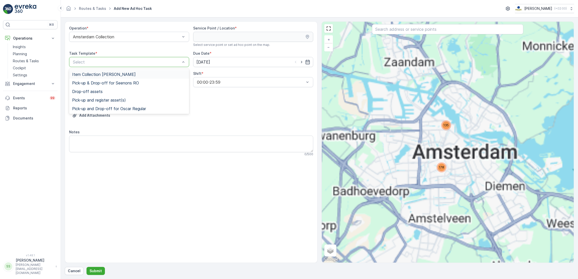
click at [157, 64] on div at bounding box center [126, 62] width 108 height 5
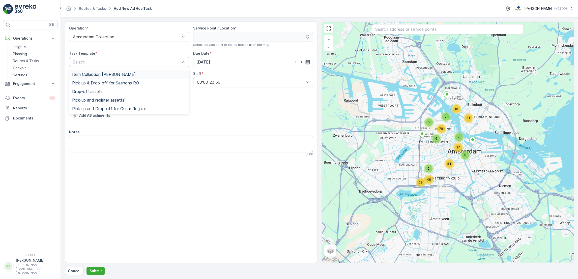
click at [143, 76] on div "Item Collection [PERSON_NAME]" at bounding box center [129, 74] width 114 height 5
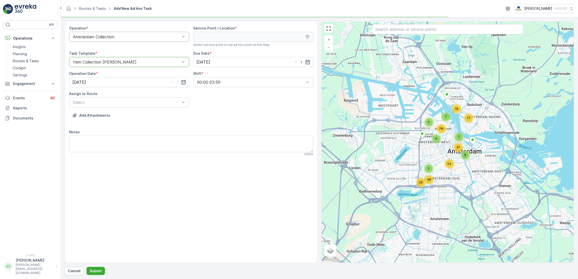
click at [158, 36] on div at bounding box center [126, 37] width 108 height 5
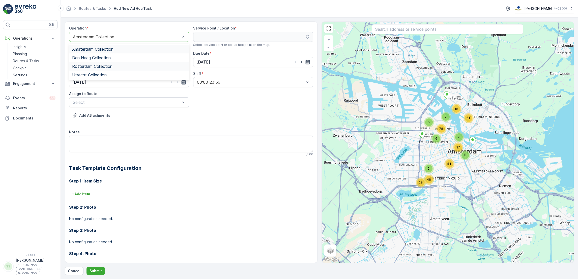
click at [113, 67] on div "Rotterdam Collection" at bounding box center [129, 66] width 114 height 5
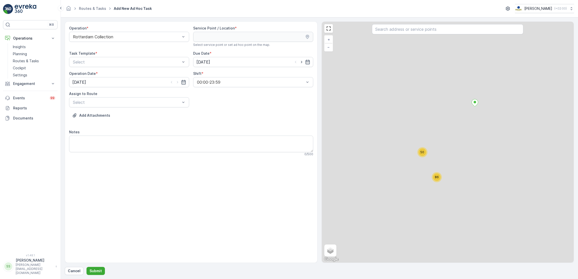
click at [431, 35] on div at bounding box center [447, 29] width 151 height 11
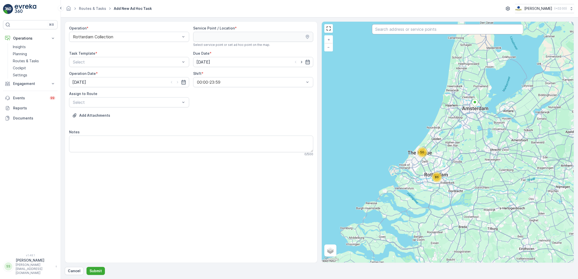
click at [429, 30] on input "text" at bounding box center [447, 29] width 151 height 10
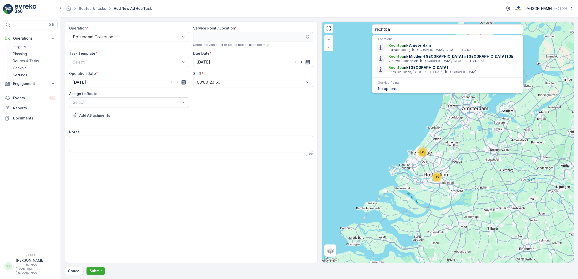
click at [448, 29] on input "rechtba" at bounding box center [447, 29] width 151 height 10
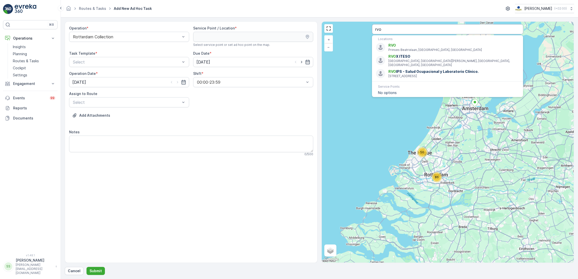
click at [395, 28] on input "rvo" at bounding box center [447, 29] width 151 height 10
type input "r"
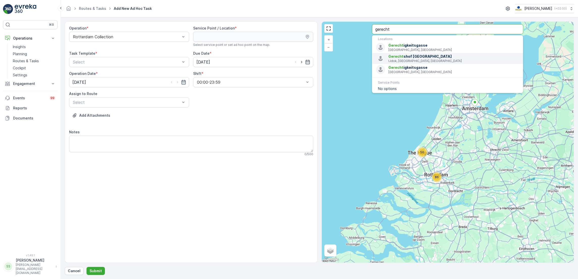
type input "gerecht"
drag, startPoint x: 398, startPoint y: 31, endPoint x: 308, endPoint y: 32, distance: 90.5
click at [308, 32] on div "Operation * Rotterdam Collection Service Point / Location * Select service poin…" at bounding box center [319, 141] width 509 height 241
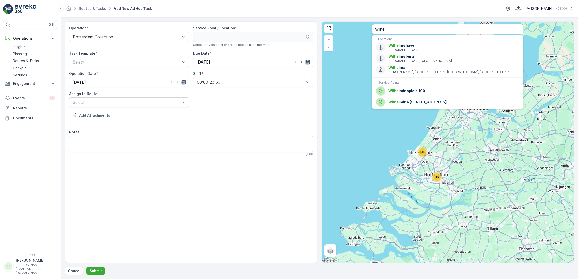
type input "wilhel"
click at [412, 88] on div "Wilhel minaplein 100" at bounding box center [447, 90] width 143 height 9
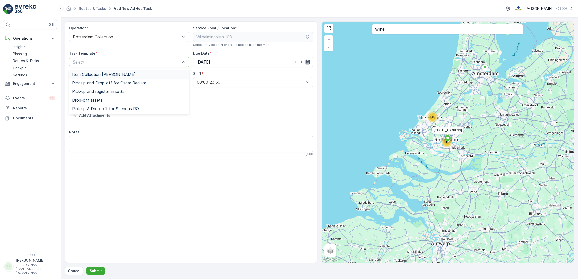
click at [125, 64] on div at bounding box center [126, 62] width 108 height 5
click at [121, 70] on div "Item Collection [PERSON_NAME]" at bounding box center [129, 74] width 120 height 9
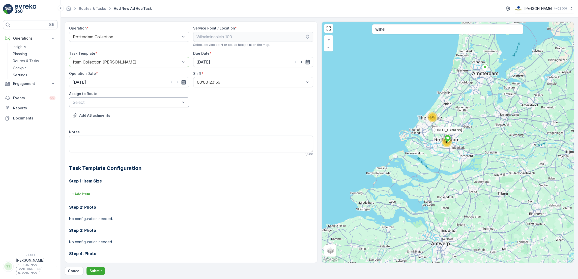
click at [117, 104] on div at bounding box center [126, 102] width 108 height 5
type input "seen"
click at [158, 124] on div "Seenons DH (Offline) - [GEOGRAPHIC_DATA]" at bounding box center [129, 123] width 114 height 5
click at [138, 139] on textarea "Notes" at bounding box center [191, 144] width 244 height 17
click at [72, 142] on textarea "PD container brengen" at bounding box center [191, 144] width 244 height 17
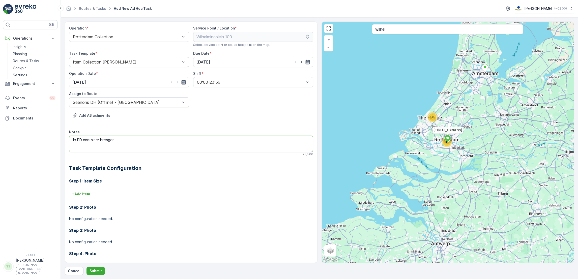
click at [135, 141] on textarea "1x PD container brengen" at bounding box center [191, 144] width 244 height 17
type textarea "1x PD container brengen"
click at [308, 63] on icon "button" at bounding box center [307, 61] width 5 height 5
click at [209, 134] on div "25" at bounding box center [210, 135] width 8 height 8
type input "[DATE]"
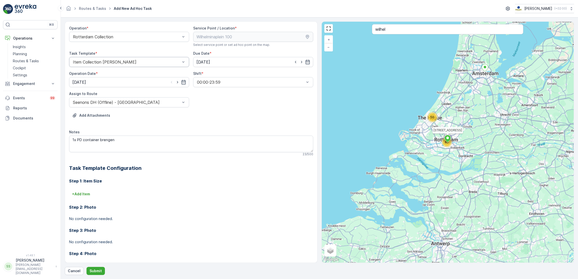
click at [181, 83] on icon "button" at bounding box center [183, 82] width 5 height 5
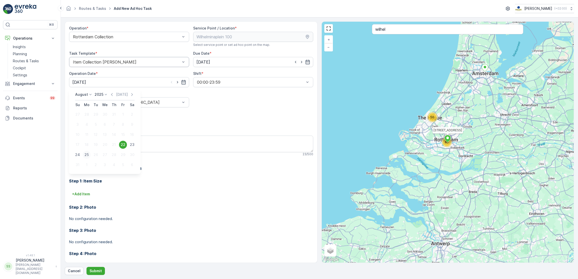
click at [87, 153] on div "25" at bounding box center [87, 155] width 8 height 8
type input "[DATE]"
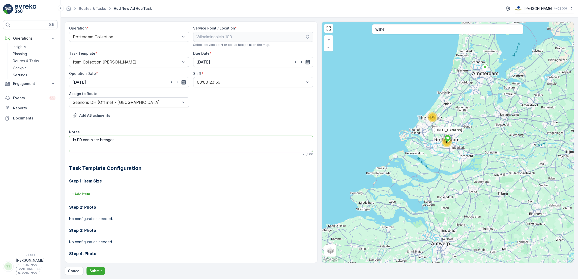
click at [130, 139] on textarea "1x PD container brengen" at bounding box center [191, 144] width 244 height 17
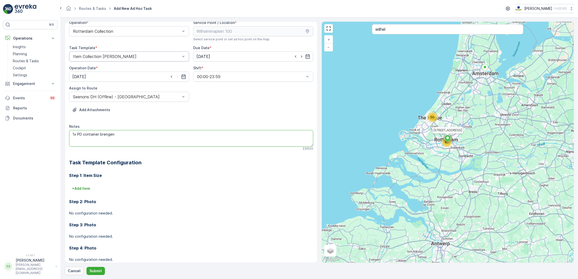
scroll to position [6, 0]
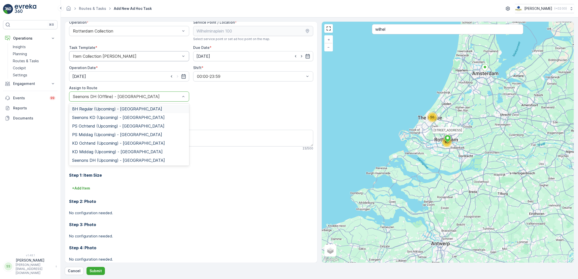
click at [139, 97] on div at bounding box center [126, 96] width 108 height 5
type input "kd"
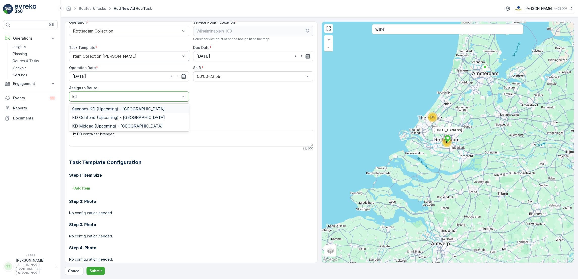
click at [127, 109] on span "Seenons KD (Upcoming) - [GEOGRAPHIC_DATA]" at bounding box center [118, 109] width 93 height 5
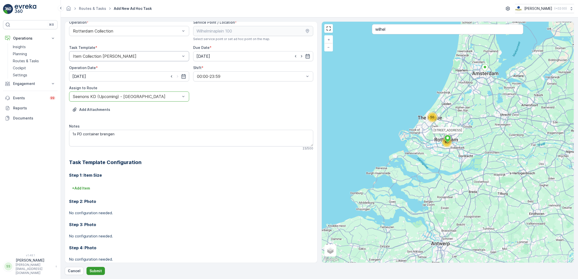
click at [99, 272] on p "Submit" at bounding box center [95, 270] width 12 height 5
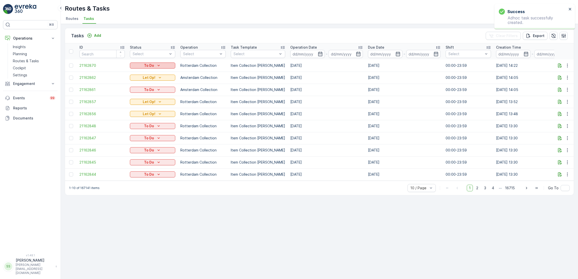
click at [146, 63] on p "To Do" at bounding box center [149, 65] width 10 height 5
click at [140, 72] on span "Let Op!" at bounding box center [139, 72] width 13 height 5
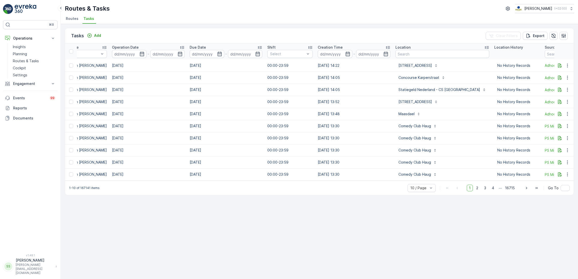
scroll to position [0, 184]
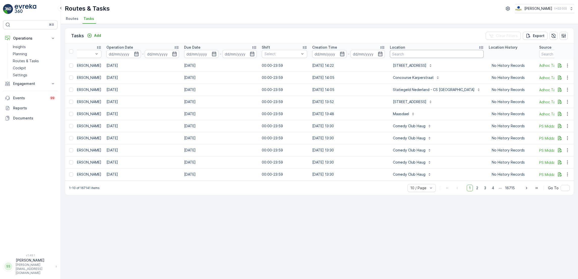
click at [424, 55] on input "text" at bounding box center [437, 54] width 94 height 8
type input "waalhal"
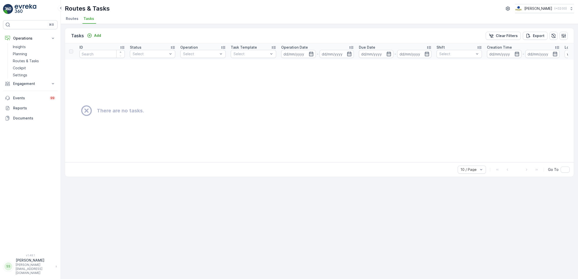
scroll to position [0, 246]
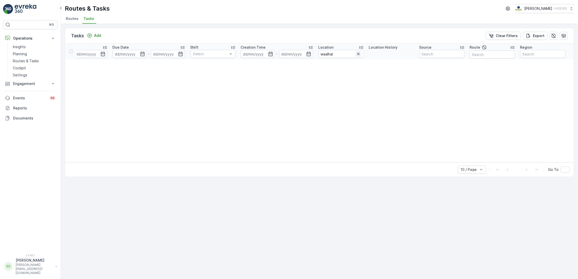
click at [358, 54] on icon "button" at bounding box center [358, 53] width 5 height 5
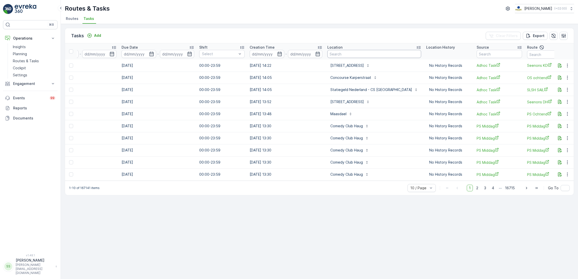
click at [347, 56] on input "text" at bounding box center [374, 54] width 94 height 8
type input "walhal"
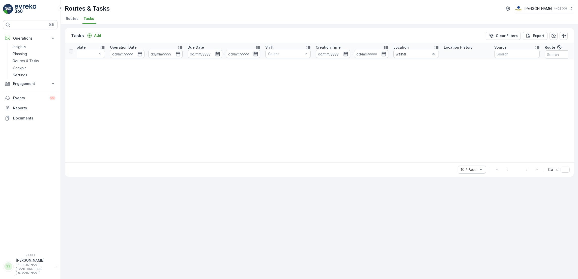
scroll to position [0, 185]
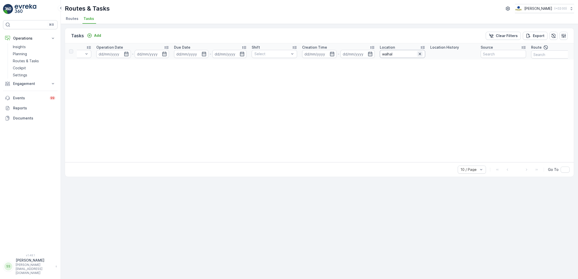
click at [421, 54] on icon "button" at bounding box center [419, 53] width 5 height 5
type input "theater"
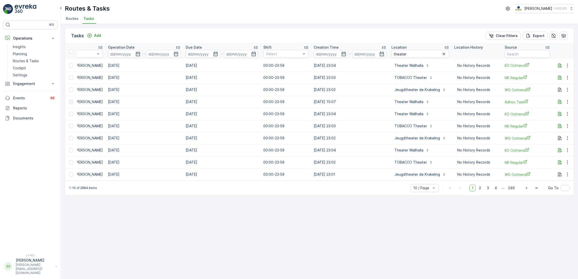
scroll to position [0, 246]
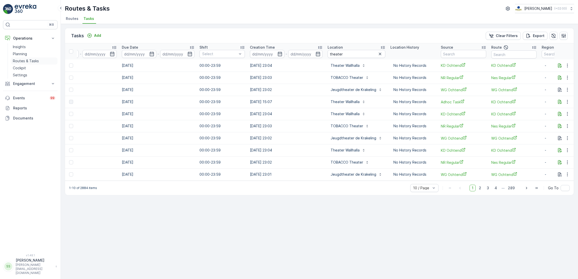
click at [24, 63] on p "Routes & Tasks" at bounding box center [26, 60] width 26 height 5
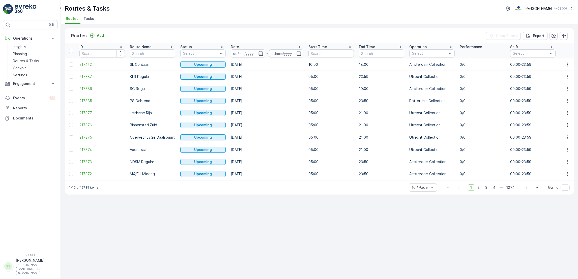
click at [88, 21] on li "Tasks" at bounding box center [89, 19] width 14 height 9
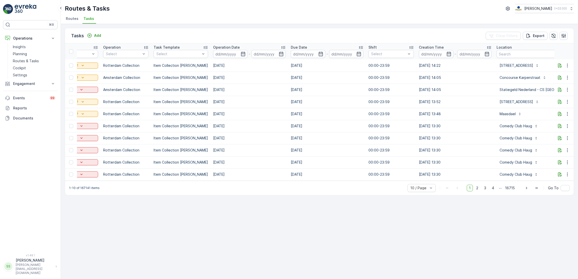
scroll to position [0, 78]
click at [234, 55] on input at bounding box center [229, 54] width 35 height 8
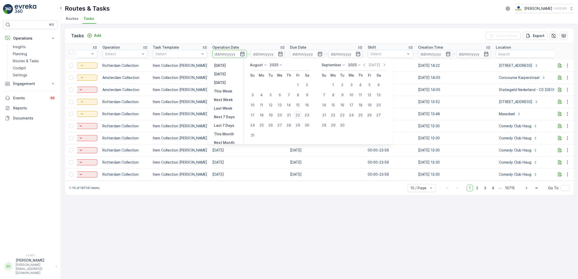
click at [526, 216] on div "Tasks Add Clear Filters Export ID Status Select Operation Select Task Template …" at bounding box center [319, 151] width 517 height 255
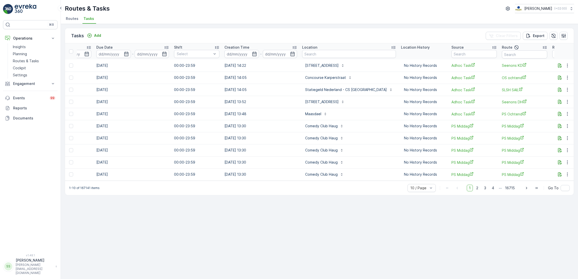
scroll to position [0, 272]
click at [323, 57] on input "text" at bounding box center [348, 54] width 94 height 8
type input "schedeldoek"
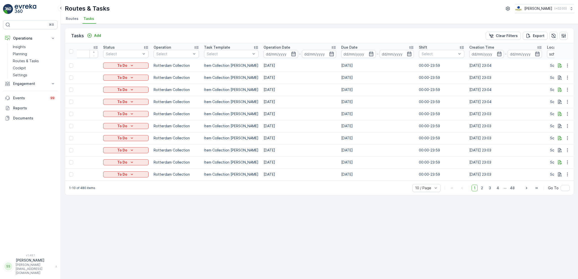
scroll to position [0, 27]
click at [291, 54] on icon "button" at bounding box center [293, 54] width 4 height 5
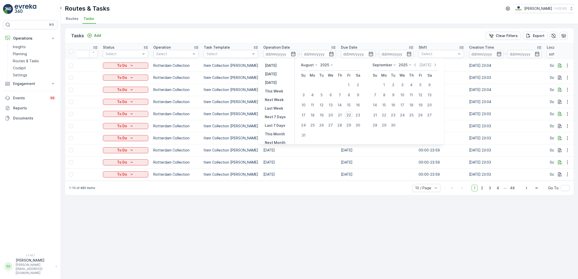
click at [346, 116] on div "22" at bounding box center [349, 115] width 8 height 8
type input "[DATE]"
click at [346, 116] on div "22" at bounding box center [349, 115] width 8 height 8
type input "[DATE]"
click at [346, 116] on div "22" at bounding box center [349, 115] width 8 height 8
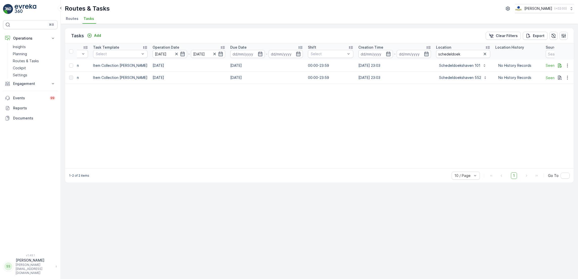
scroll to position [0, 130]
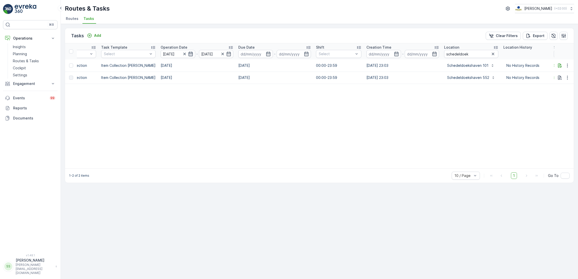
click at [188, 56] on icon "button" at bounding box center [190, 53] width 5 height 5
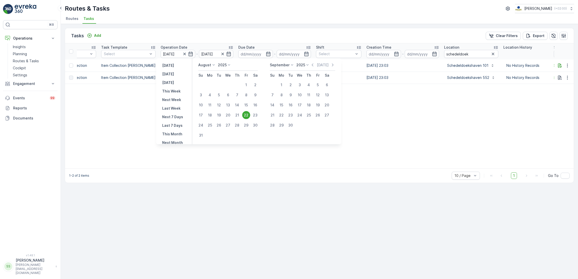
click at [207, 126] on div "25" at bounding box center [210, 125] width 8 height 8
type input "[DATE]"
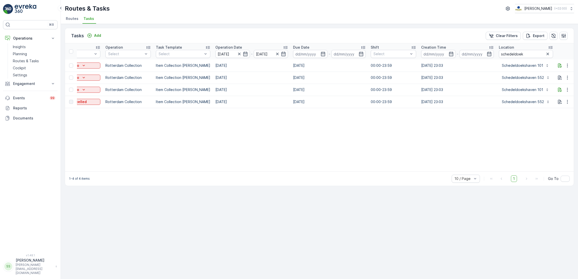
scroll to position [0, 75]
click at [253, 42] on div "Tasks Add Clear Filters Export" at bounding box center [319, 35] width 508 height 15
click at [558, 88] on div "No History Records" at bounding box center [580, 90] width 45 height 8
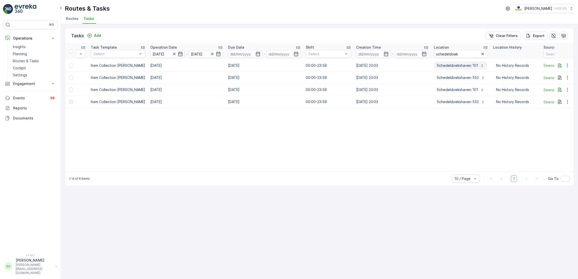
scroll to position [0, 144]
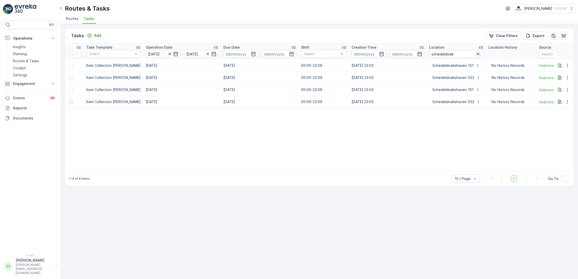
click at [475, 55] on icon "button" at bounding box center [477, 53] width 5 height 5
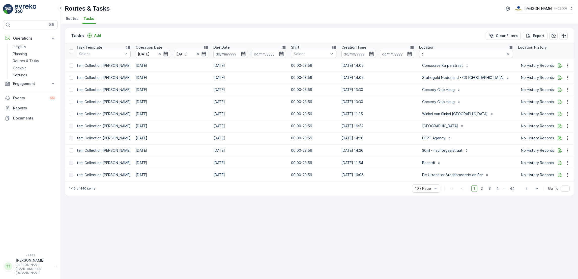
scroll to position [0, 158]
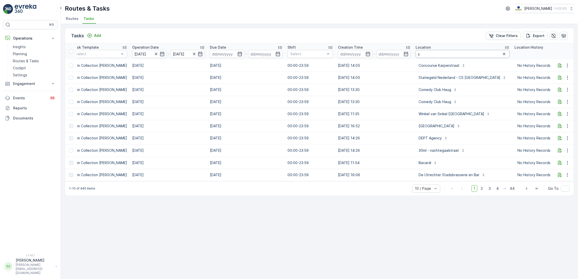
click at [438, 54] on input "c" at bounding box center [462, 54] width 94 height 8
type input "corneli"
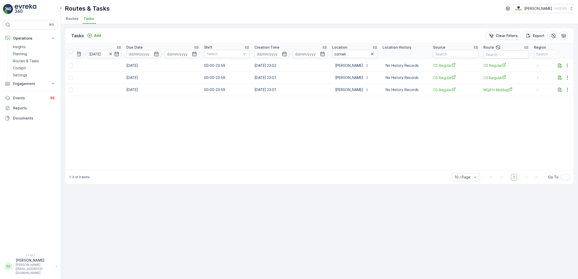
scroll to position [0, 265]
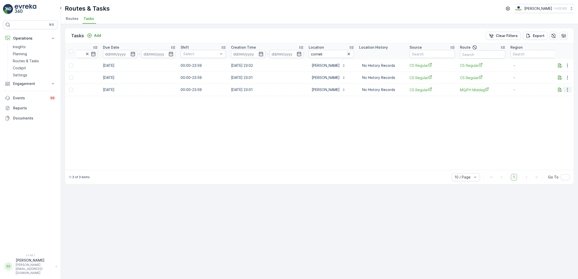
click at [568, 88] on icon "button" at bounding box center [567, 89] width 5 height 5
click at [464, 106] on table "ID Status Select Operation Select Task Template Select Operation Date [DATE] - …" at bounding box center [189, 106] width 778 height 127
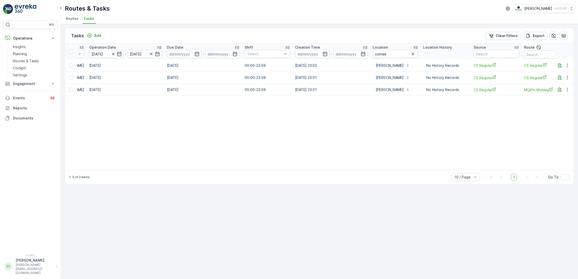
scroll to position [0, 201]
click at [410, 53] on icon "button" at bounding box center [412, 53] width 5 height 5
type input "[GEOGRAPHIC_DATA]"
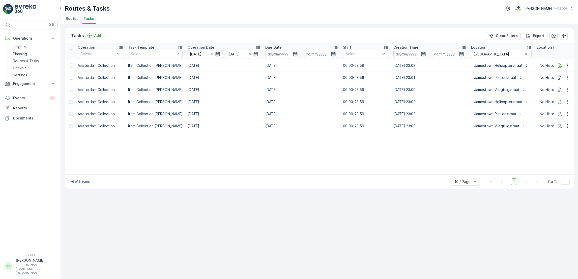
scroll to position [0, 279]
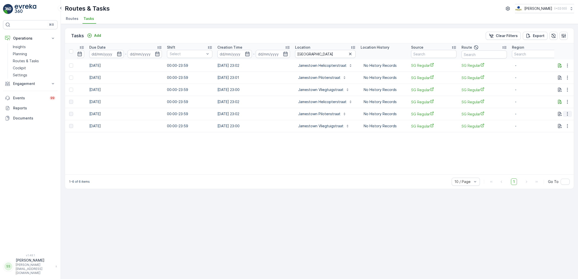
click at [568, 113] on icon "button" at bounding box center [567, 113] width 5 height 5
click at [565, 121] on span "See More Details" at bounding box center [560, 121] width 29 height 5
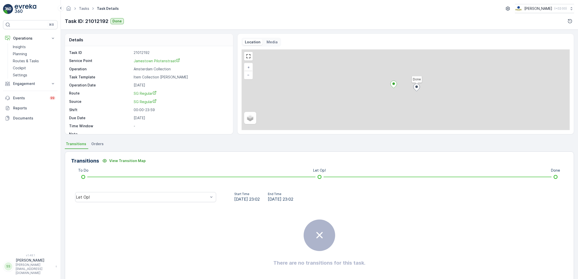
scroll to position [13, 0]
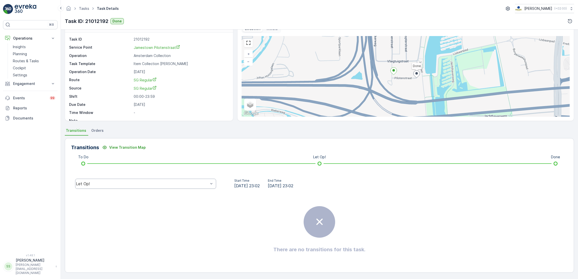
click at [139, 180] on div "Let Op!" at bounding box center [145, 184] width 141 height 10
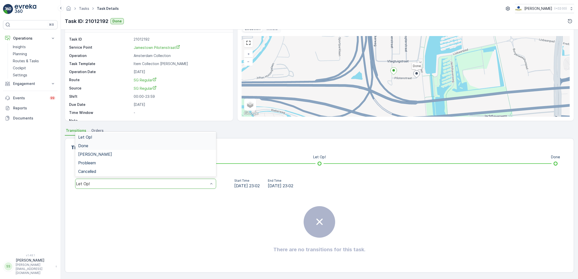
click at [139, 144] on div "Done" at bounding box center [145, 145] width 135 height 5
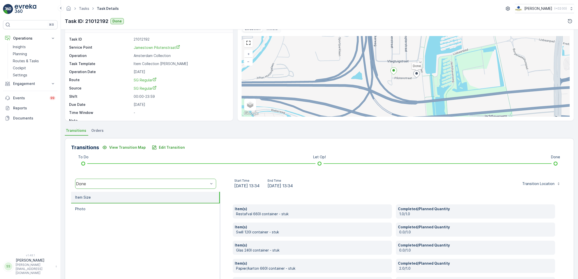
scroll to position [72, 0]
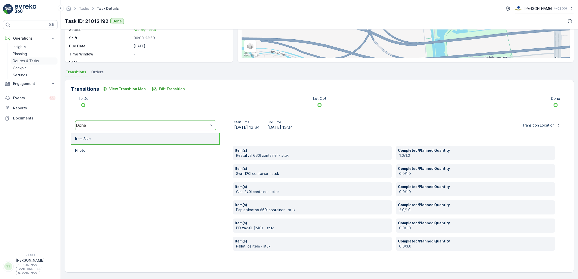
click at [29, 63] on p "Routes & Tasks" at bounding box center [26, 60] width 26 height 5
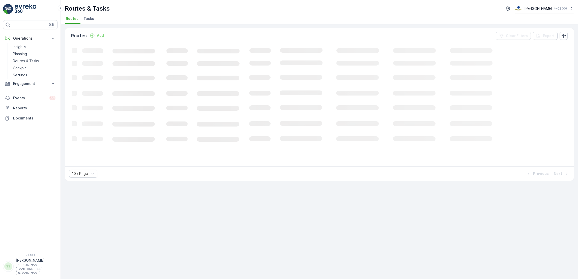
click at [89, 17] on span "Tasks" at bounding box center [88, 18] width 11 height 5
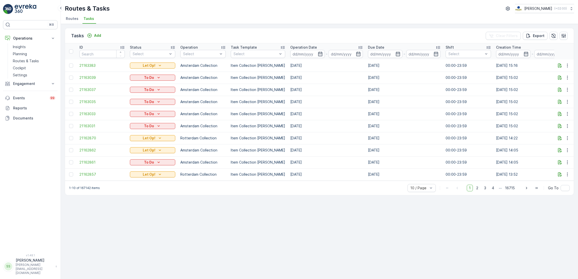
scroll to position [0, 125]
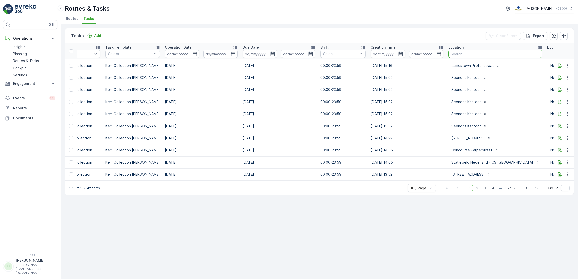
click at [463, 53] on input "text" at bounding box center [495, 54] width 94 height 8
type input "[PERSON_NAME]"
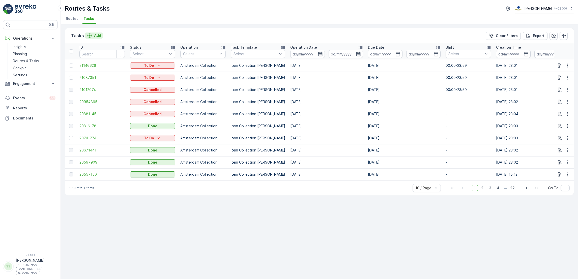
click at [97, 35] on p "Add" at bounding box center [97, 35] width 7 height 5
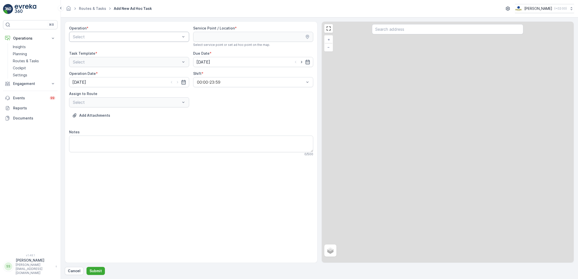
click at [152, 39] on div at bounding box center [126, 37] width 108 height 5
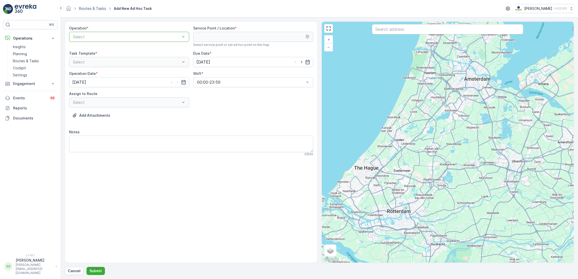
click at [91, 11] on span "Routes & Tasks" at bounding box center [92, 8] width 29 height 5
click at [97, 9] on link "Routes & Tasks" at bounding box center [92, 8] width 27 height 4
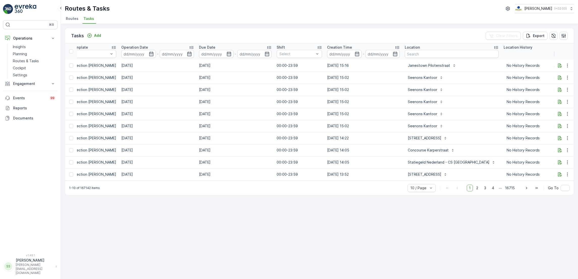
scroll to position [0, 171]
click at [439, 53] on input "text" at bounding box center [450, 54] width 94 height 8
type input "stoer"
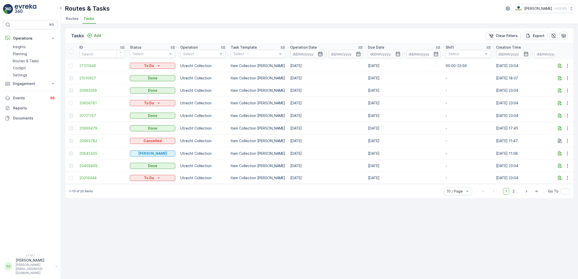
click at [318, 53] on icon "button" at bounding box center [320, 53] width 5 height 5
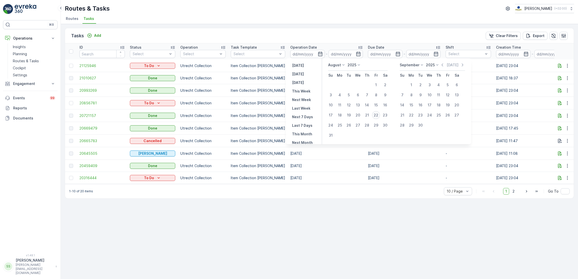
click at [375, 115] on div "22" at bounding box center [376, 115] width 8 height 8
type input "[DATE]"
click at [375, 115] on div "22" at bounding box center [376, 115] width 8 height 8
type input "[DATE]"
click at [375, 115] on div "22" at bounding box center [376, 115] width 8 height 8
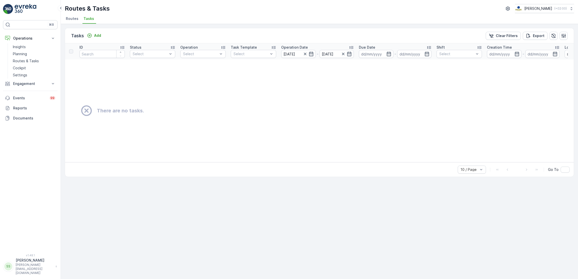
click at [64, 18] on div "Routes & Tasks [PERSON_NAME] ( +02:00 ) Routes Tasks" at bounding box center [319, 12] width 517 height 24
click at [71, 18] on span "Routes" at bounding box center [72, 18] width 13 height 5
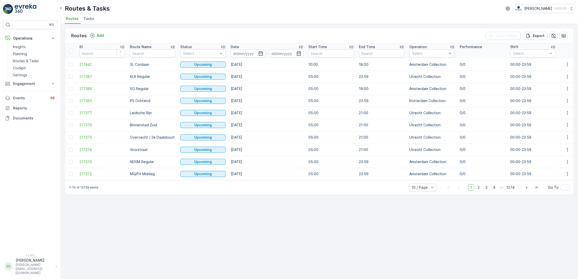
click at [92, 16] on span "Tasks" at bounding box center [88, 18] width 11 height 5
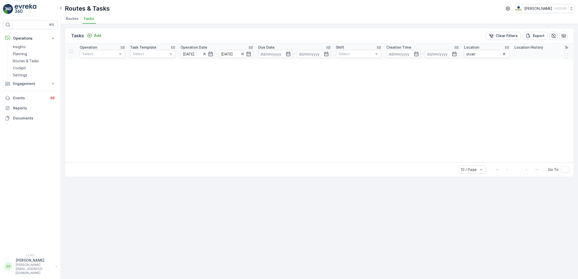
scroll to position [0, 113]
click at [192, 54] on icon "button" at bounding box center [192, 53] width 5 height 5
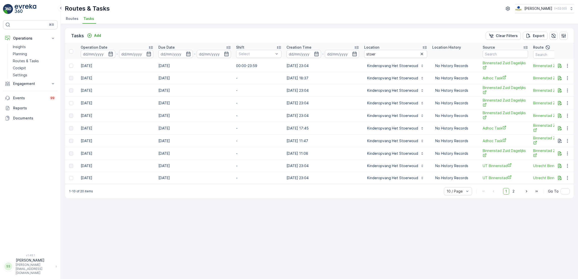
scroll to position [0, 210]
click at [71, 20] on span "Routes" at bounding box center [72, 18] width 13 height 5
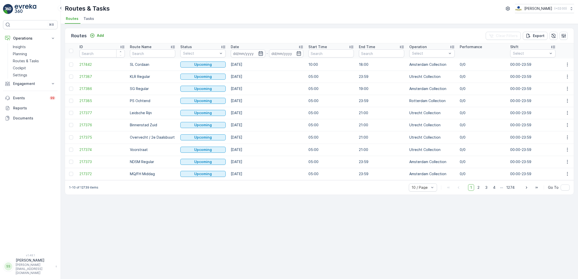
click at [259, 53] on icon "button" at bounding box center [260, 53] width 5 height 5
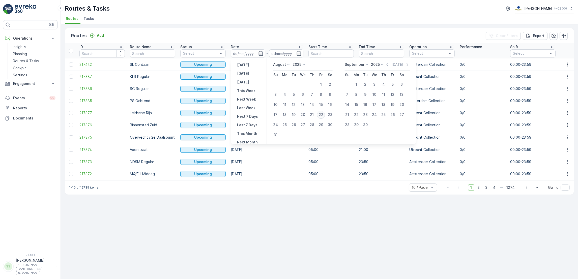
click at [321, 113] on div "22" at bounding box center [321, 115] width 8 height 8
type input "[DATE]"
click at [321, 113] on div "22" at bounding box center [321, 115] width 8 height 8
type input "[DATE]"
click at [321, 113] on div "22" at bounding box center [321, 115] width 8 height 8
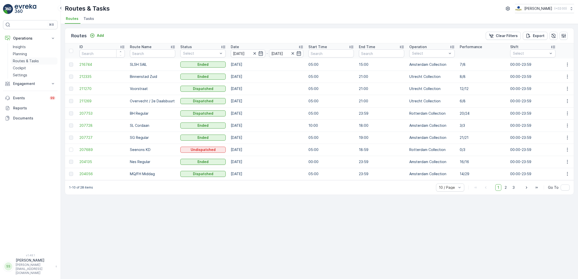
click at [25, 59] on p "Routes & Tasks" at bounding box center [26, 60] width 26 height 5
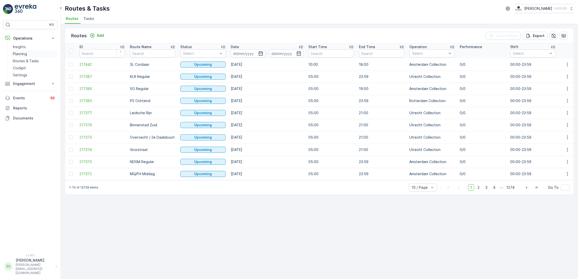
click at [23, 55] on p "Planning" at bounding box center [20, 53] width 14 height 5
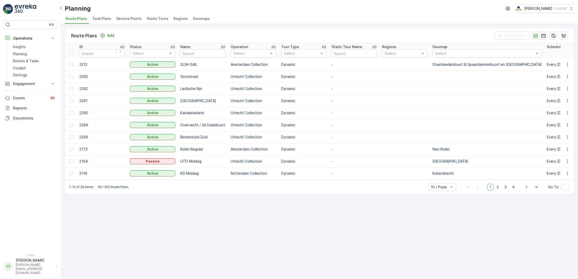
click at [105, 18] on span "Task Plans" at bounding box center [101, 18] width 19 height 5
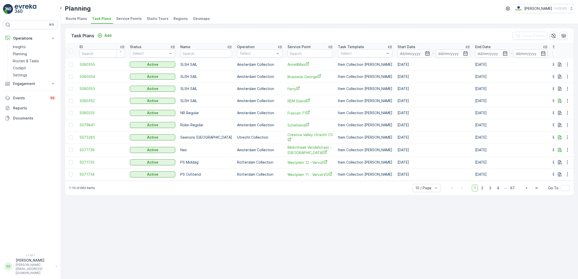
click at [425, 55] on icon "button" at bounding box center [427, 53] width 4 height 5
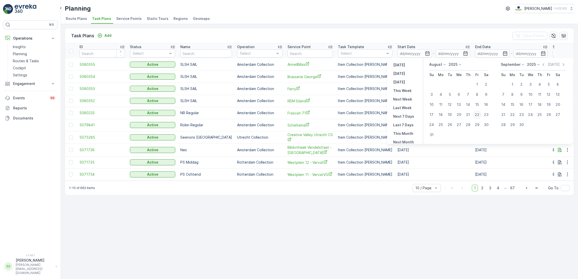
click at [477, 115] on div "22" at bounding box center [477, 115] width 8 height 8
type input "[DATE]"
click at [477, 115] on div "22" at bounding box center [477, 115] width 8 height 8
type input "[DATE]"
click at [477, 115] on div "22" at bounding box center [477, 115] width 8 height 8
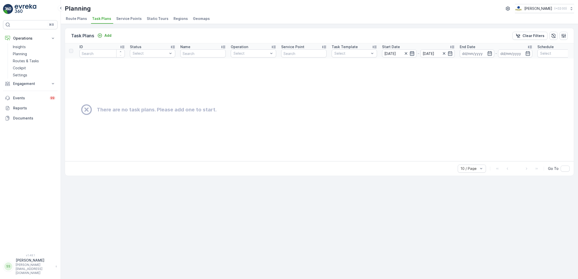
click at [412, 53] on icon "button" at bounding box center [411, 53] width 5 height 5
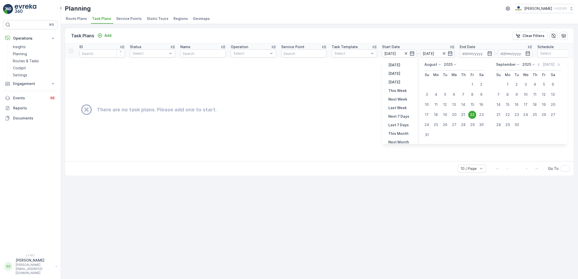
click at [461, 115] on div "21" at bounding box center [463, 115] width 8 height 8
type input "[DATE]"
click at [461, 115] on div "21" at bounding box center [463, 115] width 8 height 8
type input "[DATE]"
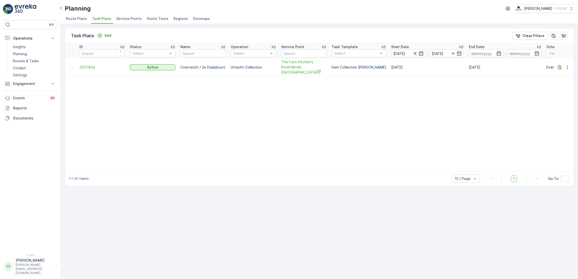
click at [412, 54] on icon "button" at bounding box center [414, 53] width 5 height 5
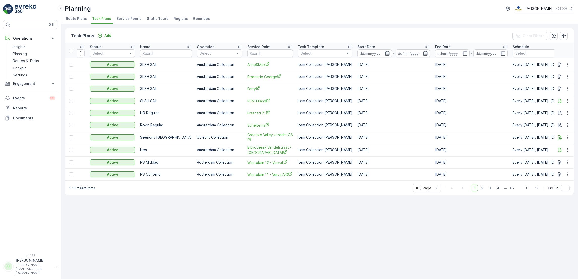
scroll to position [0, 40]
click at [261, 50] on input "text" at bounding box center [269, 53] width 45 height 8
type input "stoer"
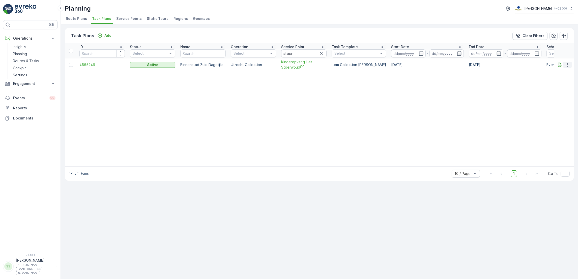
click at [567, 65] on icon "button" at bounding box center [567, 64] width 5 height 5
click at [438, 109] on table "ID Status Select Name Operation Select Service Point stoer Task Template Select…" at bounding box center [390, 104] width 650 height 123
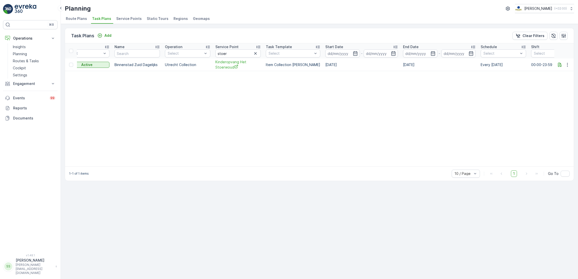
scroll to position [0, 116]
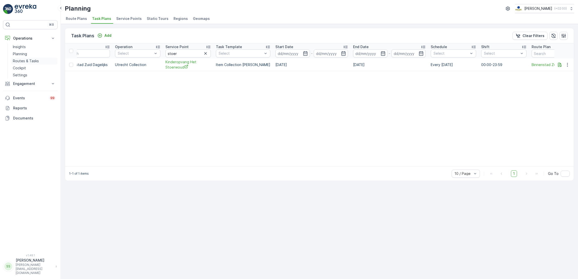
click at [42, 59] on link "Routes & Tasks" at bounding box center [34, 60] width 47 height 7
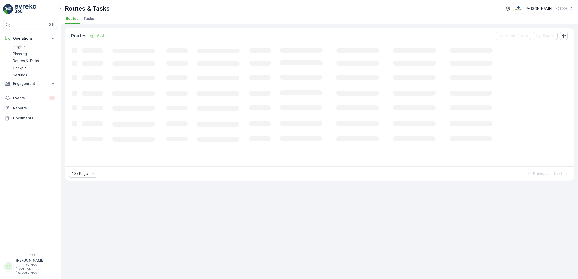
click at [83, 19] on span "Tasks" at bounding box center [88, 18] width 11 height 5
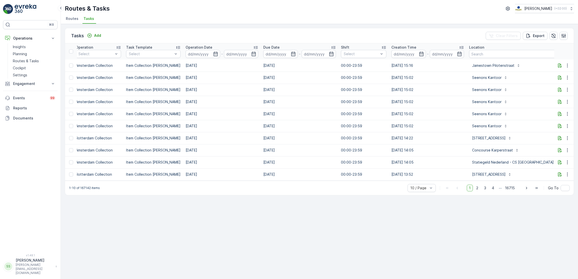
scroll to position [0, 106]
click at [483, 54] on input "text" at bounding box center [515, 54] width 94 height 8
type input "dille"
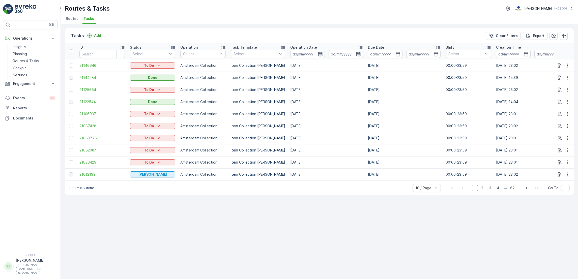
click at [318, 54] on icon "button" at bounding box center [320, 53] width 5 height 5
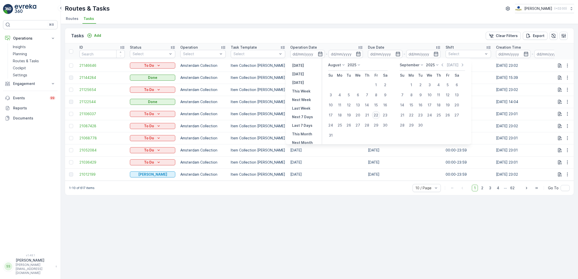
click at [375, 117] on div "22" at bounding box center [376, 115] width 8 height 8
type input "[DATE]"
click at [375, 117] on div "22" at bounding box center [376, 115] width 8 height 8
type input "[DATE]"
click at [375, 117] on div "22" at bounding box center [376, 115] width 8 height 8
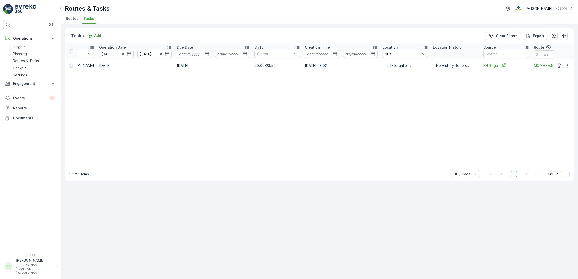
scroll to position [0, 265]
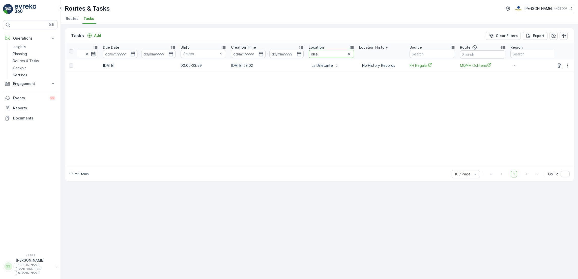
drag, startPoint x: 327, startPoint y: 55, endPoint x: 300, endPoint y: 56, distance: 26.7
click at [300, 56] on tr "ID Status Select Operation Select Task Template Select Operation Date [DATE] - …" at bounding box center [189, 51] width 778 height 16
click at [325, 52] on input "dille" at bounding box center [331, 54] width 45 height 8
click at [324, 52] on input "dille" at bounding box center [331, 54] width 45 height 8
click at [240, 53] on input at bounding box center [248, 54] width 35 height 8
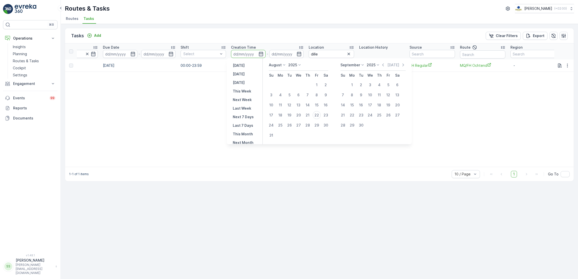
click at [171, 92] on table "ID Status Select Operation Select Task Template Select Operation Date [DATE] - …" at bounding box center [189, 105] width 778 height 124
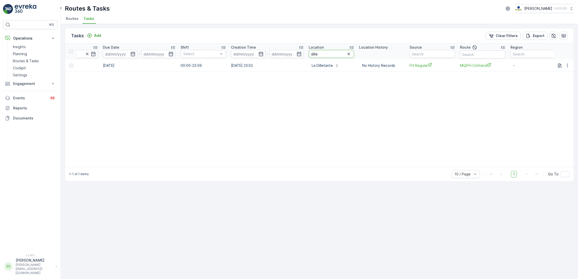
click at [326, 53] on input "dille" at bounding box center [331, 54] width 45 height 8
drag, startPoint x: 326, startPoint y: 54, endPoint x: 297, endPoint y: 61, distance: 30.0
click at [297, 61] on table "ID Status Select Operation Select Task Template Select Operation Date [DATE] - …" at bounding box center [189, 105] width 778 height 124
drag, startPoint x: 310, startPoint y: 77, endPoint x: 336, endPoint y: 72, distance: 27.0
click at [336, 72] on table "ID Status Select Operation Select Task Template Select Operation Date [DATE] - …" at bounding box center [189, 105] width 778 height 124
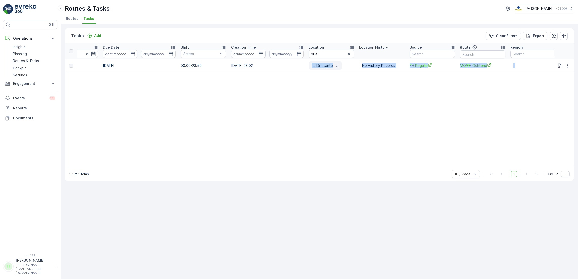
drag, startPoint x: 336, startPoint y: 72, endPoint x: 306, endPoint y: 66, distance: 30.2
click at [306, 66] on table "ID Status Select Operation Select Task Template Select Operation Date [DATE] - …" at bounding box center [189, 105] width 778 height 124
drag, startPoint x: 306, startPoint y: 66, endPoint x: 307, endPoint y: 73, distance: 6.8
click at [307, 73] on table "ID Status Select Operation Select Task Template Select Operation Date [DATE] - …" at bounding box center [189, 105] width 778 height 124
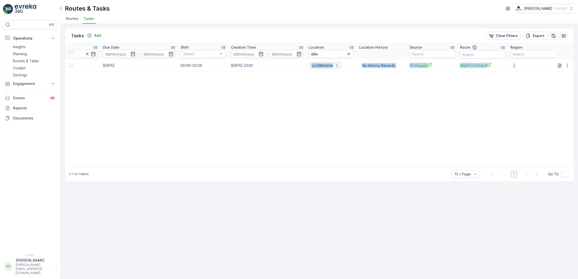
drag, startPoint x: 307, startPoint y: 73, endPoint x: 305, endPoint y: 65, distance: 8.1
click at [305, 65] on table "ID Status Select Operation Select Task Template Select Operation Date [DATE] - …" at bounding box center [189, 105] width 778 height 124
click at [227, 89] on table "ID Status Select Operation Select Task Template Select Operation Date [DATE] - …" at bounding box center [189, 105] width 778 height 124
click at [87, 18] on span "Tasks" at bounding box center [88, 18] width 11 height 5
click at [69, 17] on span "Routes" at bounding box center [72, 18] width 13 height 5
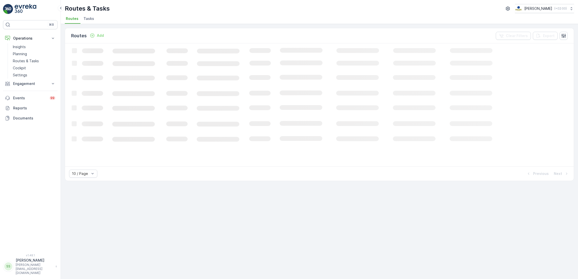
click at [88, 19] on span "Tasks" at bounding box center [88, 18] width 11 height 5
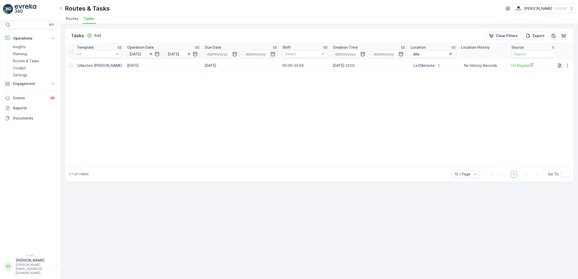
scroll to position [0, 173]
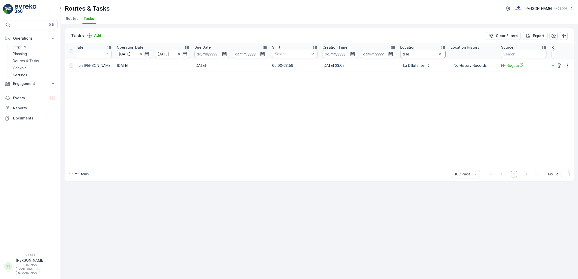
click at [435, 57] on input "dille" at bounding box center [422, 54] width 45 height 8
click at [439, 53] on icon "button" at bounding box center [440, 54] width 3 height 3
type input "muze"
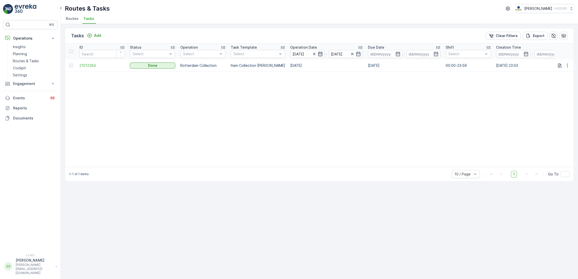
click at [318, 54] on icon "button" at bounding box center [320, 53] width 5 height 5
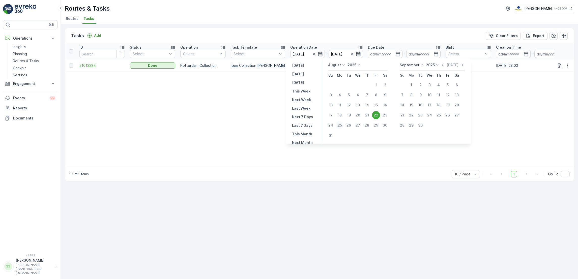
click at [338, 125] on div "25" at bounding box center [339, 125] width 8 height 8
type input "[DATE]"
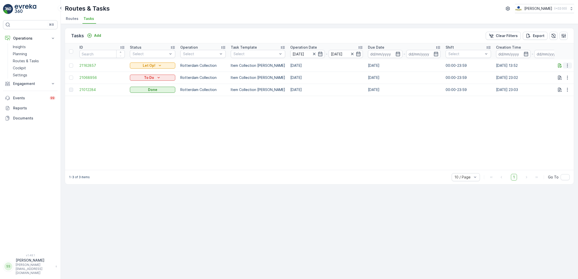
click at [567, 66] on icon "button" at bounding box center [567, 65] width 5 height 5
click at [550, 103] on span "Delete" at bounding box center [548, 103] width 12 height 5
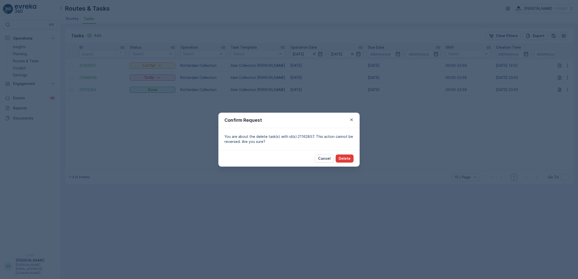
click at [347, 156] on p "Delete" at bounding box center [345, 158] width 12 height 5
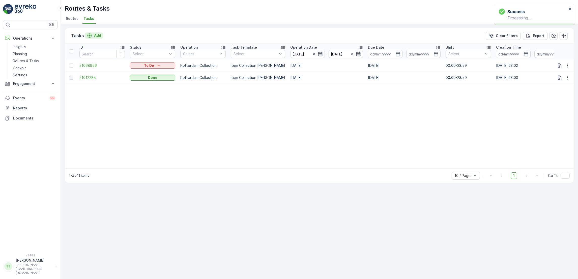
click at [98, 37] on p "Add" at bounding box center [97, 35] width 7 height 5
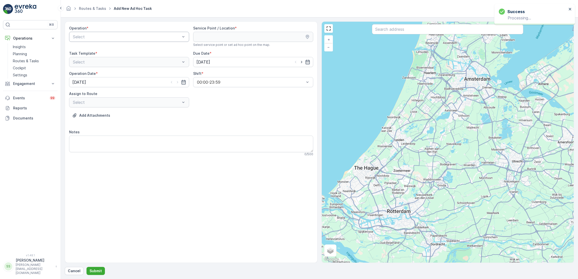
click at [178, 37] on div at bounding box center [126, 37] width 108 height 5
click at [144, 47] on div "Amsterdam Collection" at bounding box center [129, 49] width 120 height 9
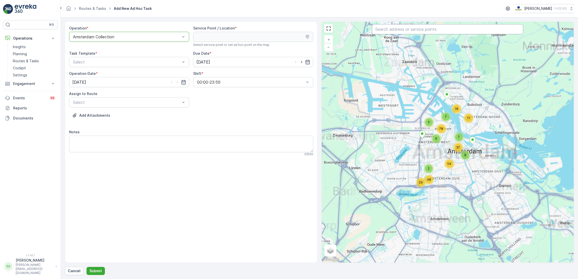
click at [479, 29] on input "text" at bounding box center [447, 29] width 151 height 10
type input "VVE"
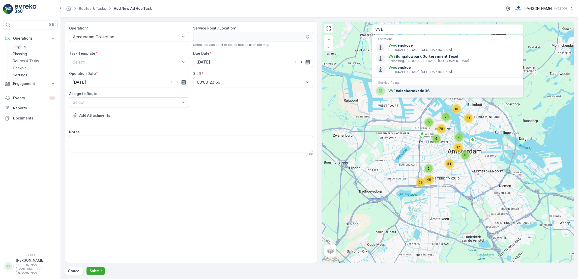
click at [436, 87] on div "VVE Valschermkade 36" at bounding box center [447, 90] width 143 height 9
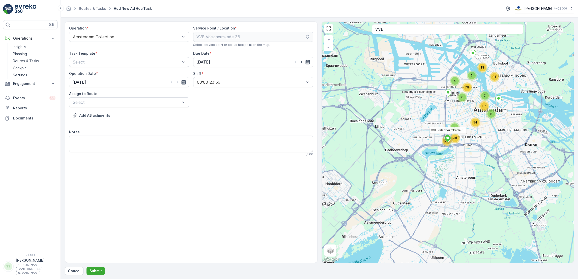
click at [161, 64] on div at bounding box center [126, 62] width 108 height 5
click at [135, 75] on div "Item Collection [PERSON_NAME]" at bounding box center [129, 74] width 114 height 5
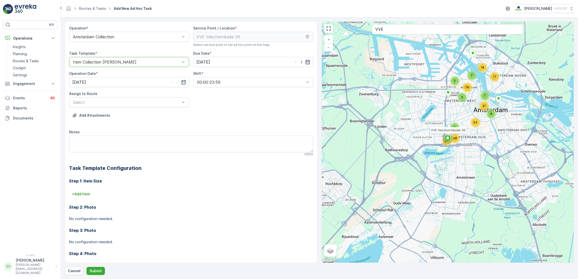
click at [307, 63] on icon "button" at bounding box center [307, 61] width 5 height 5
click at [209, 134] on div "25" at bounding box center [210, 135] width 8 height 8
type input "[DATE]"
click at [186, 84] on input "[DATE]" at bounding box center [129, 82] width 120 height 10
click at [86, 154] on div "25" at bounding box center [87, 155] width 8 height 8
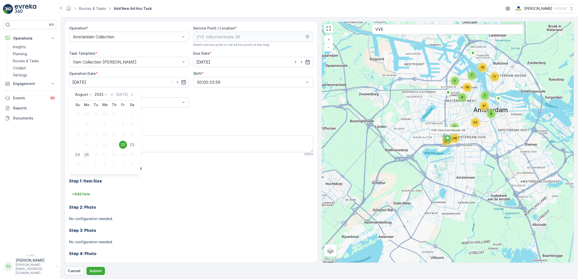
type input "[DATE]"
click at [96, 139] on textarea "Notes" at bounding box center [191, 144] width 244 height 17
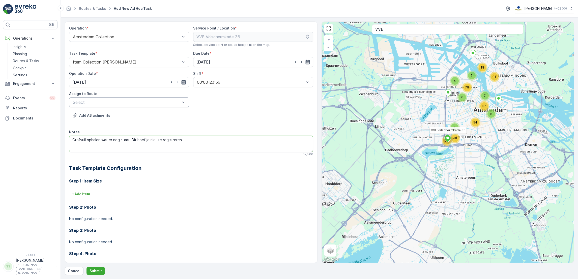
type textarea "Grofvuil ophalen wat er nog staat. Dit hoef je niet te registreren."
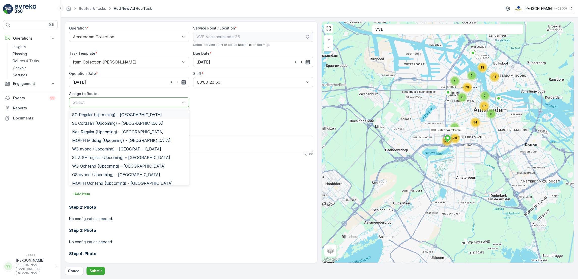
click at [125, 106] on div "Select" at bounding box center [129, 102] width 120 height 10
type input "sg"
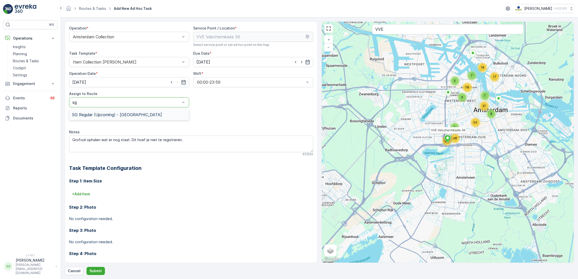
click at [126, 116] on span "SG Regular (Upcoming) - [GEOGRAPHIC_DATA]" at bounding box center [117, 114] width 90 height 5
click at [92, 268] on p "Submit" at bounding box center [95, 270] width 12 height 5
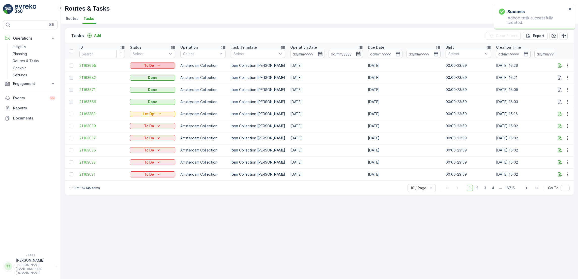
click at [167, 64] on div "To Do" at bounding box center [152, 65] width 41 height 5
click at [138, 74] on span "Let Op!" at bounding box center [139, 72] width 13 height 5
click at [96, 36] on p "Add" at bounding box center [97, 35] width 7 height 5
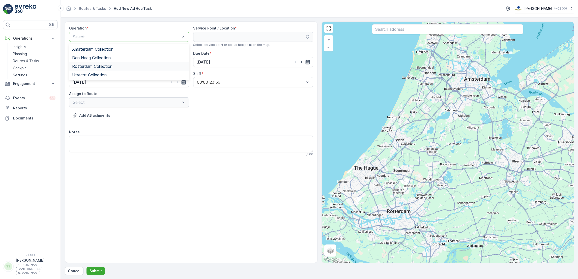
click at [110, 66] on span "Rotterdam Collection" at bounding box center [92, 66] width 40 height 5
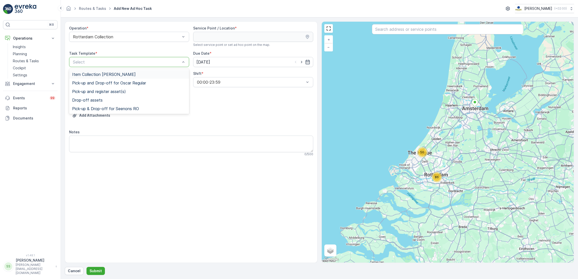
click at [134, 74] on div "Item Collection [PERSON_NAME]" at bounding box center [129, 74] width 114 height 5
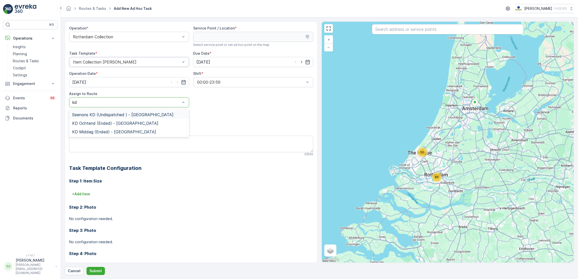
type input "kd"
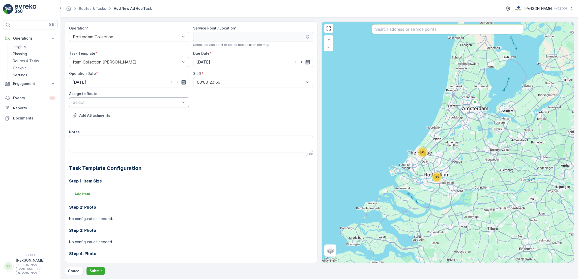
click at [394, 32] on input "text" at bounding box center [447, 29] width 151 height 10
click at [123, 101] on div at bounding box center [126, 102] width 108 height 5
type input "kd"
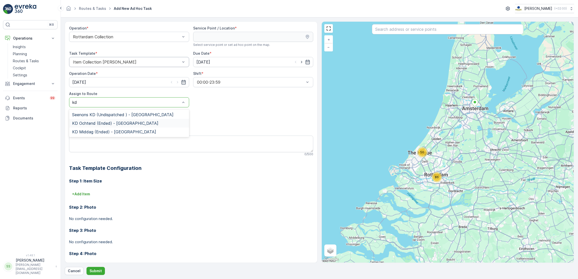
click at [119, 125] on span "KD Ochtend (Ended) - [GEOGRAPHIC_DATA]" at bounding box center [115, 123] width 86 height 5
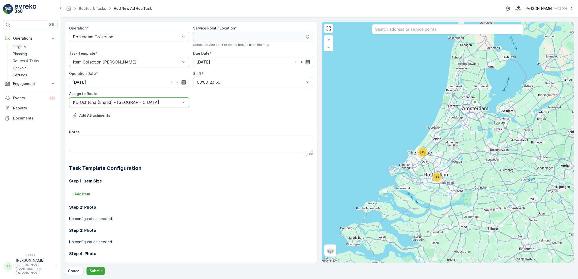
click at [413, 35] on div at bounding box center [447, 29] width 151 height 11
click at [419, 30] on input "text" at bounding box center [447, 29] width 151 height 10
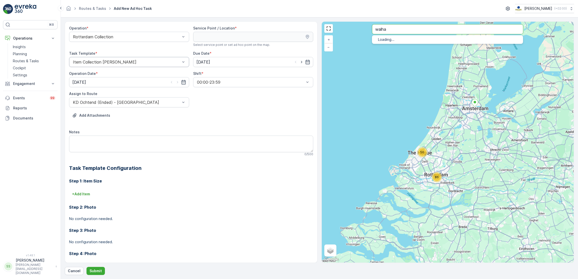
type input "walha"
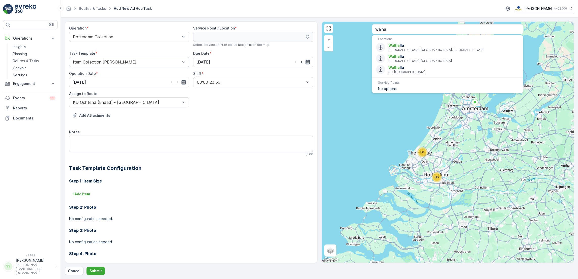
click at [306, 63] on icon "button" at bounding box center [307, 61] width 5 height 5
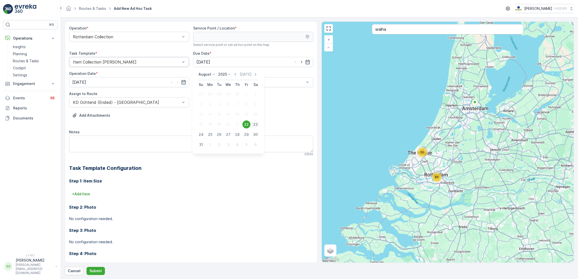
click at [256, 127] on div "23" at bounding box center [255, 124] width 8 height 8
type input "[DATE]"
click at [183, 84] on icon "button" at bounding box center [183, 82] width 5 height 5
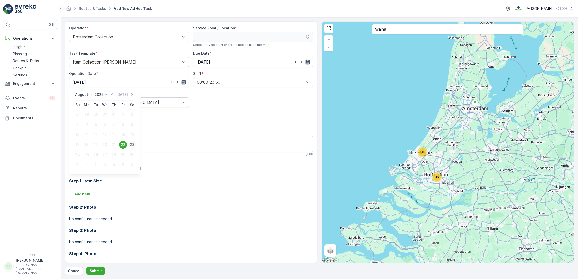
click at [131, 144] on div "23" at bounding box center [132, 145] width 8 height 8
type input "[DATE]"
click at [439, 32] on input "walha" at bounding box center [447, 29] width 151 height 10
type input "w"
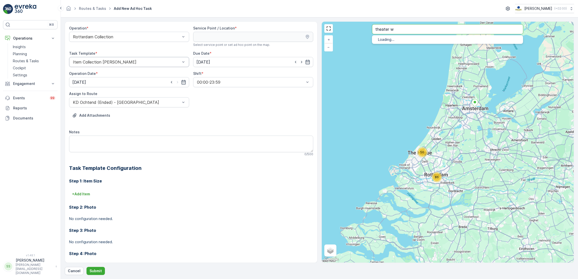
type input "theater w"
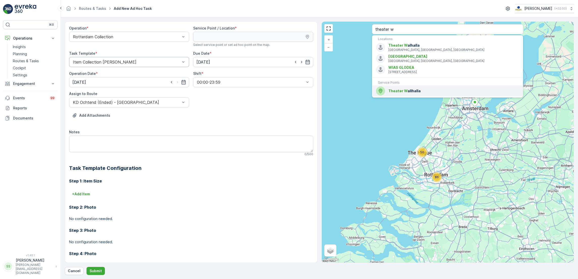
click at [421, 88] on div "Theater W [GEOGRAPHIC_DATA]" at bounding box center [447, 90] width 143 height 9
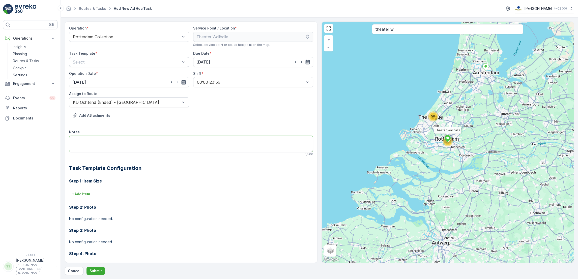
click at [175, 141] on textarea "Notes" at bounding box center [191, 144] width 244 height 17
type textarea "Een doos restzakken rollen brengen!"
click at [142, 60] on div at bounding box center [126, 62] width 108 height 5
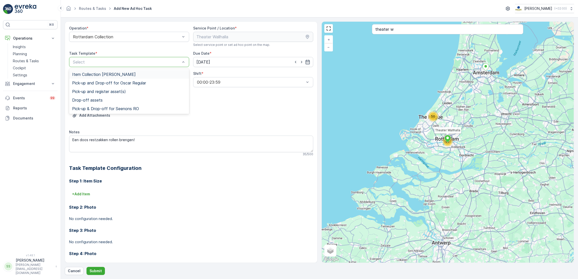
click at [109, 73] on span "Item Collection [PERSON_NAME]" at bounding box center [104, 74] width 64 height 5
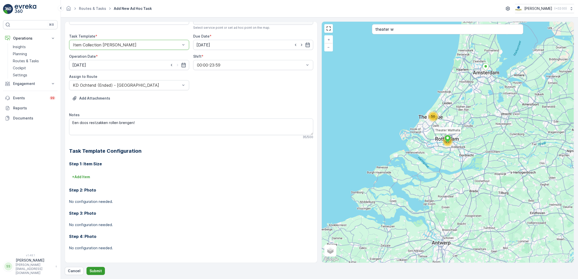
scroll to position [17, 0]
click at [89, 272] on p "Submit" at bounding box center [95, 270] width 12 height 5
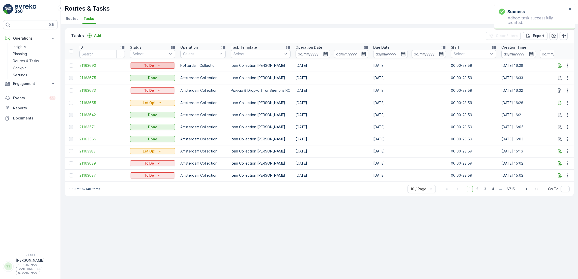
click at [150, 65] on p "To Do" at bounding box center [149, 65] width 10 height 5
click at [138, 86] on span "Done" at bounding box center [137, 86] width 9 height 5
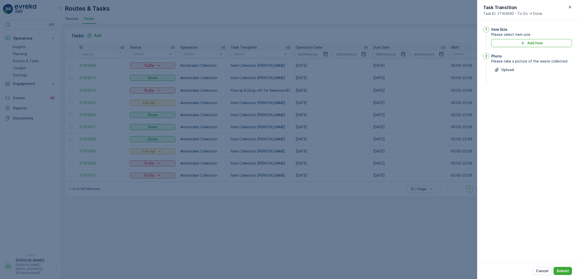
click at [157, 64] on div at bounding box center [289, 139] width 578 height 279
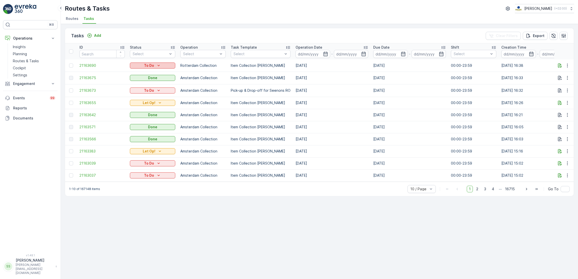
click at [155, 65] on div "To Do" at bounding box center [152, 65] width 41 height 5
click at [141, 71] on span "Let Op!" at bounding box center [139, 72] width 13 height 5
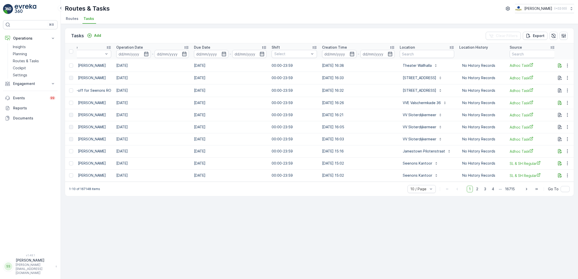
scroll to position [0, 179]
click at [407, 55] on input "text" at bounding box center [426, 54] width 54 height 8
type input "gast"
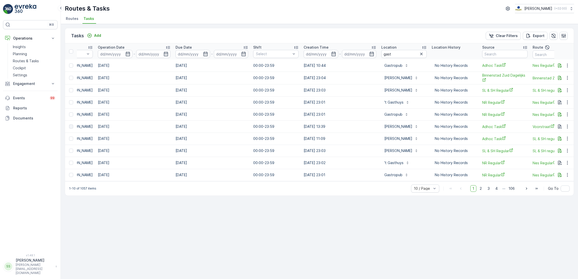
scroll to position [0, 270]
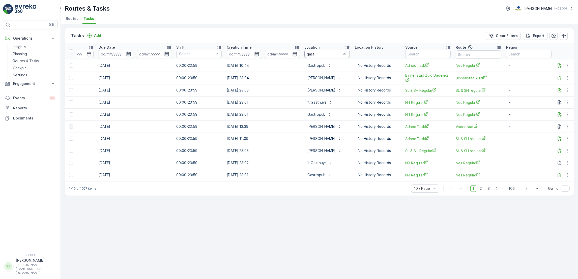
click at [324, 52] on input "gast" at bounding box center [326, 54] width 45 height 8
type input "gasthuys"
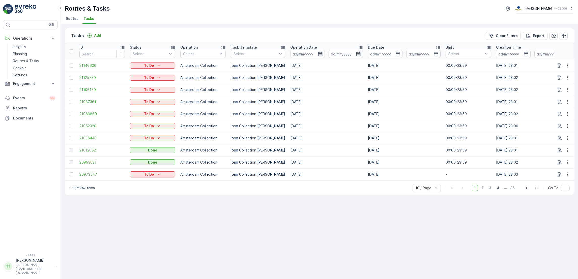
click at [318, 52] on icon "button" at bounding box center [320, 53] width 5 height 5
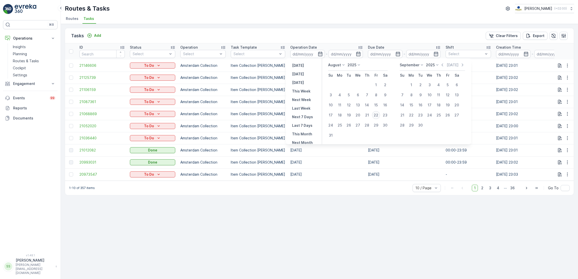
click at [376, 116] on div "22" at bounding box center [376, 115] width 8 height 8
type input "[DATE]"
click at [376, 116] on div "22" at bounding box center [376, 115] width 8 height 8
type input "[DATE]"
click at [376, 116] on div "22" at bounding box center [376, 115] width 8 height 8
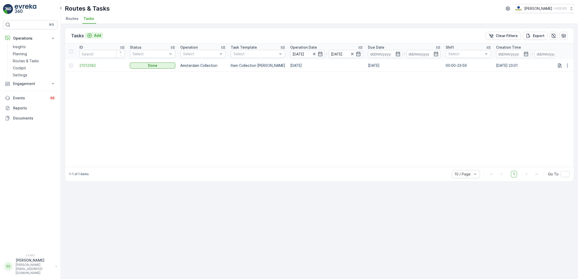
click at [90, 36] on icon "Add" at bounding box center [89, 35] width 5 height 5
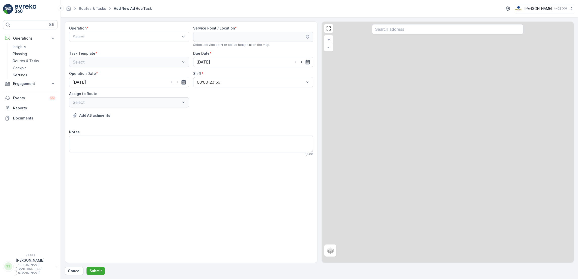
click at [100, 35] on div at bounding box center [126, 37] width 108 height 5
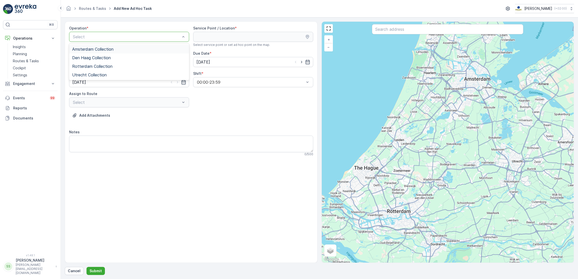
click at [94, 48] on span "Amsterdam Collection" at bounding box center [92, 49] width 41 height 5
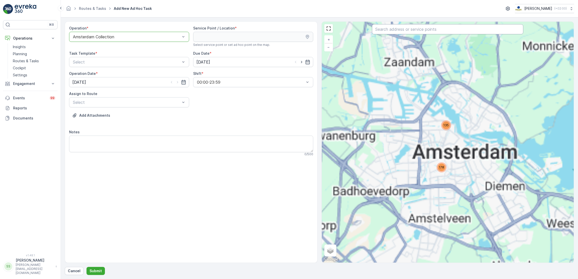
click at [386, 31] on input "text" at bounding box center [447, 29] width 151 height 10
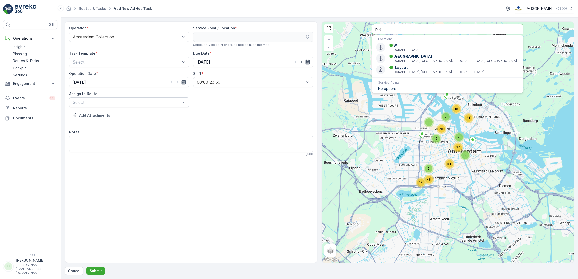
type input "N"
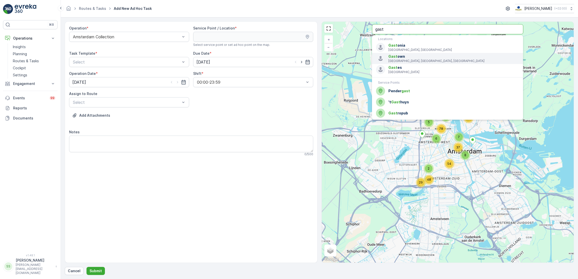
type input "gast"
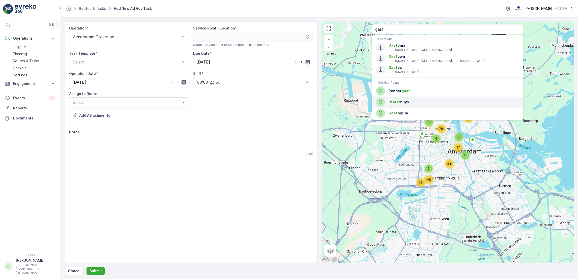
click at [402, 99] on div "'t Gast huys" at bounding box center [447, 102] width 143 height 9
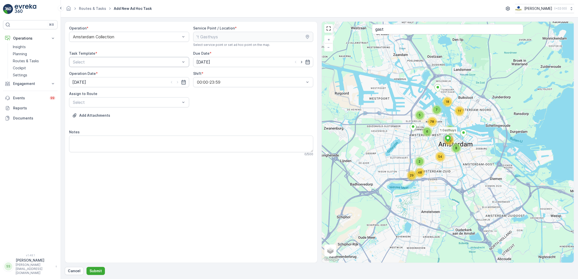
click at [167, 61] on div at bounding box center [126, 62] width 108 height 5
click at [132, 73] on div "Item Collection [PERSON_NAME]" at bounding box center [129, 74] width 114 height 5
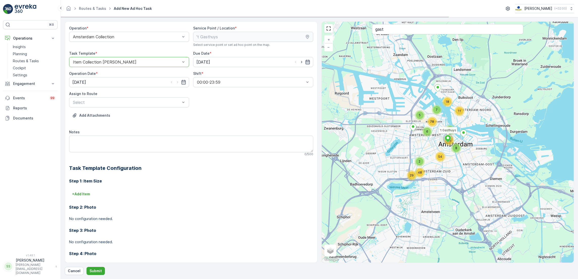
click at [306, 63] on icon "button" at bounding box center [307, 62] width 4 height 5
click at [246, 124] on div "22" at bounding box center [246, 124] width 8 height 8
click at [309, 64] on input "[DATE]" at bounding box center [253, 62] width 120 height 10
click at [253, 128] on div "23" at bounding box center [255, 124] width 8 height 8
type input "[DATE]"
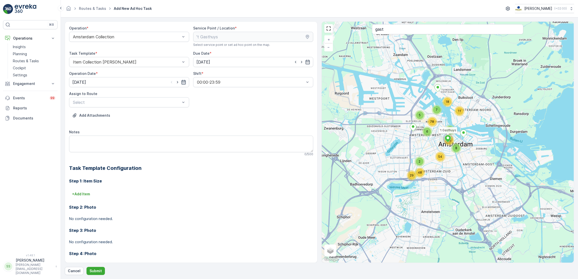
click at [182, 83] on icon "button" at bounding box center [183, 82] width 5 height 5
click at [130, 143] on div "23" at bounding box center [132, 145] width 8 height 8
type input "[DATE]"
click at [142, 106] on div "Select" at bounding box center [129, 102] width 120 height 10
type input "n"
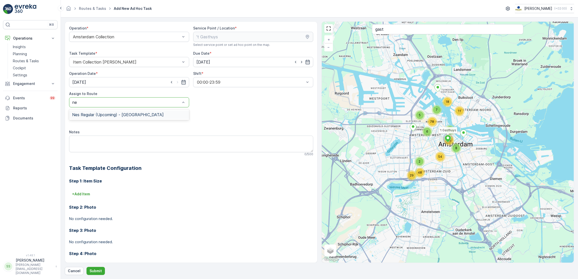
type input "nes"
click at [127, 116] on span "Nes Regular (Upcoming) - [GEOGRAPHIC_DATA]" at bounding box center [117, 114] width 91 height 5
click at [129, 151] on textarea "Notes" at bounding box center [191, 144] width 244 height 17
click at [158, 135] on div "Notes 0 / 500" at bounding box center [191, 143] width 244 height 27
click at [146, 142] on textarea "Notes" at bounding box center [191, 144] width 244 height 17
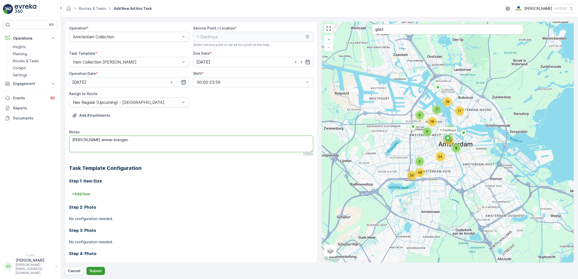
type textarea "[PERSON_NAME] emmer brengen"
click at [99, 271] on p "Submit" at bounding box center [95, 270] width 12 height 5
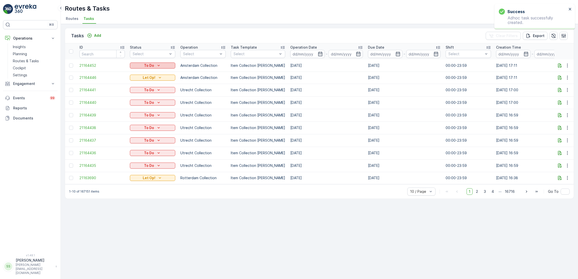
click at [144, 63] on p "To Do" at bounding box center [149, 65] width 10 height 5
click at [146, 73] on div "Let Op!" at bounding box center [147, 72] width 32 height 7
click at [20, 69] on p "Cockpit" at bounding box center [19, 68] width 13 height 5
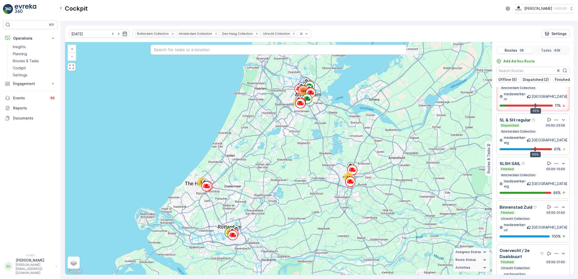
scroll to position [73, 0]
click at [544, 117] on div "SL & SH regular Dispatched 05:00-23:59 Amsterdam Collection medewerker-wg [GEOG…" at bounding box center [532, 133] width 67 height 35
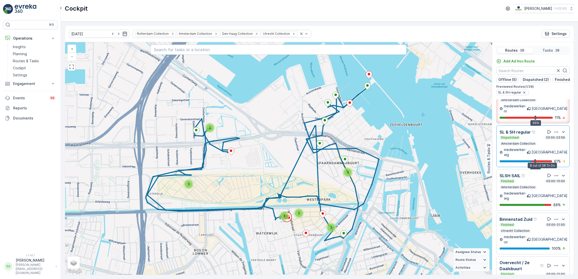
click at [548, 160] on div at bounding box center [544, 161] width 15 height 2
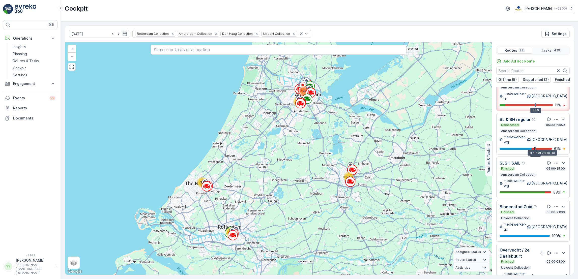
click at [545, 148] on div at bounding box center [544, 149] width 15 height 2
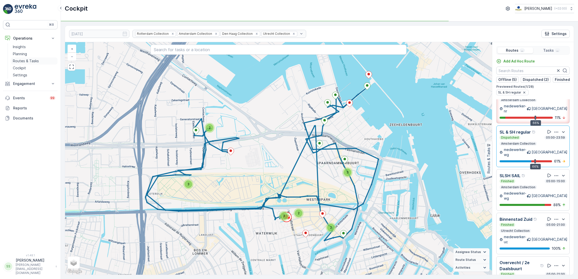
click at [28, 64] on link "Routes & Tasks" at bounding box center [34, 60] width 47 height 7
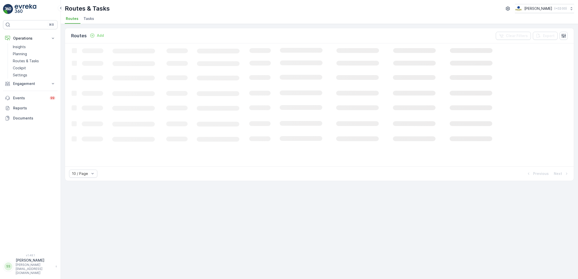
click at [92, 19] on span "Tasks" at bounding box center [88, 18] width 11 height 5
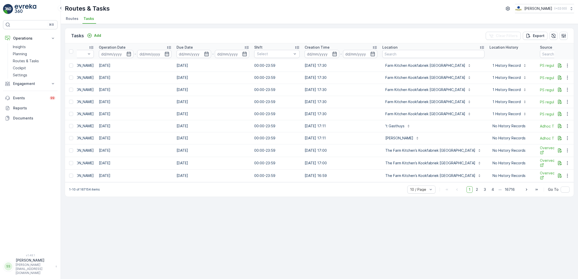
scroll to position [0, 196]
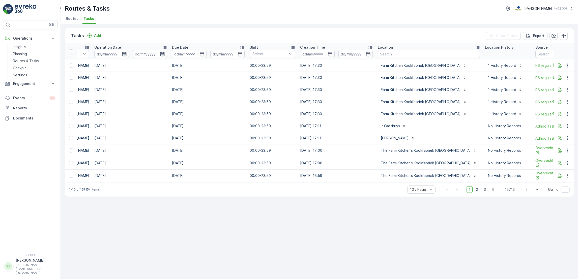
click at [403, 55] on input "text" at bounding box center [429, 54] width 102 height 8
type input "danziger"
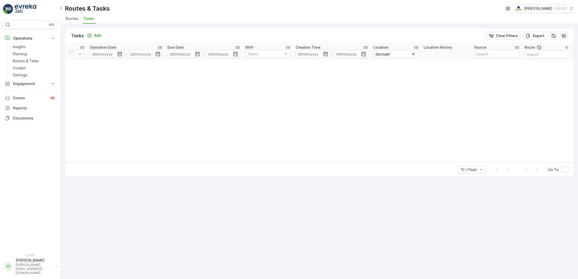
scroll to position [0, 246]
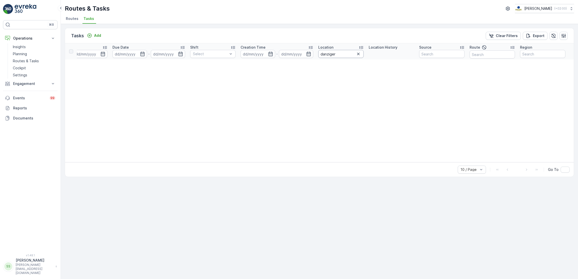
click at [337, 54] on input "danziger" at bounding box center [340, 54] width 45 height 8
type input "dan"
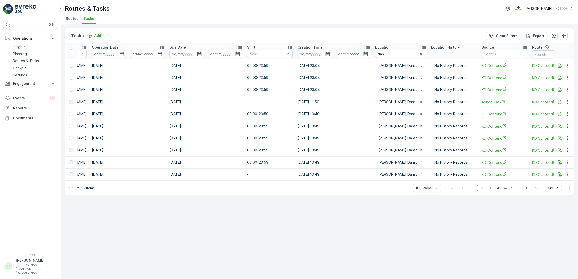
scroll to position [0, 268]
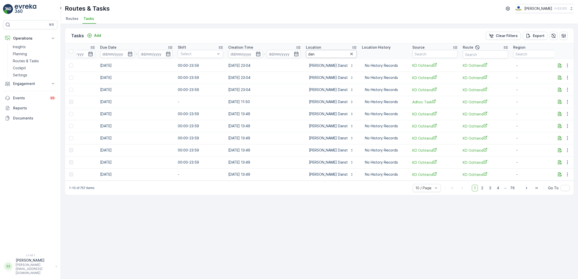
click at [331, 56] on input "dan" at bounding box center [331, 54] width 51 height 8
type input "danz"
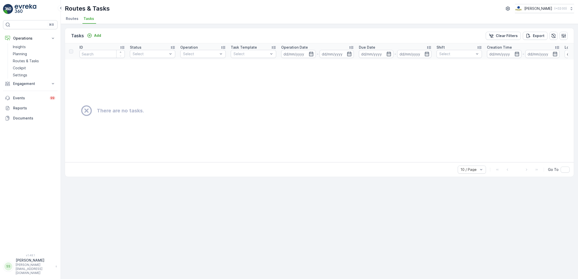
scroll to position [0, 246]
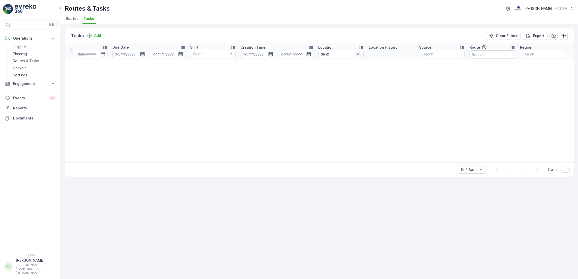
click at [358, 53] on icon "button" at bounding box center [358, 54] width 3 height 3
type input "seenons"
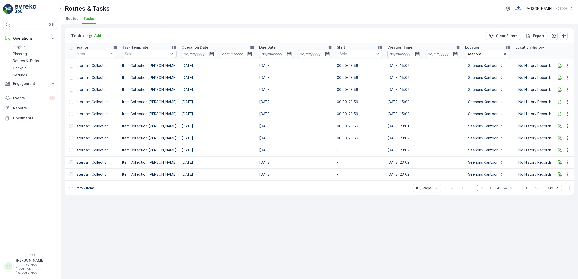
scroll to position [0, 50]
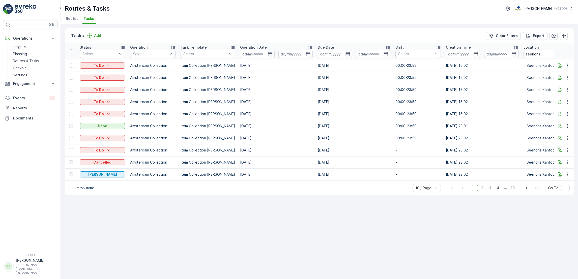
click at [267, 54] on icon "button" at bounding box center [269, 53] width 5 height 5
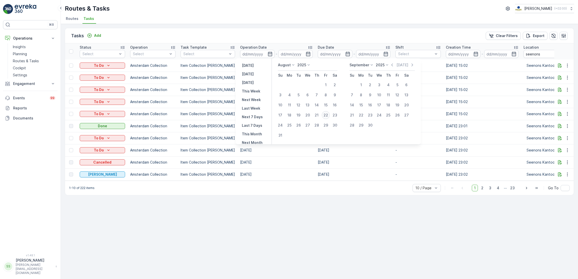
click at [327, 114] on div "22" at bounding box center [326, 115] width 8 height 8
type input "[DATE]"
click at [327, 114] on div "22" at bounding box center [326, 115] width 8 height 8
type input "[DATE]"
click at [327, 114] on div "22" at bounding box center [326, 115] width 8 height 8
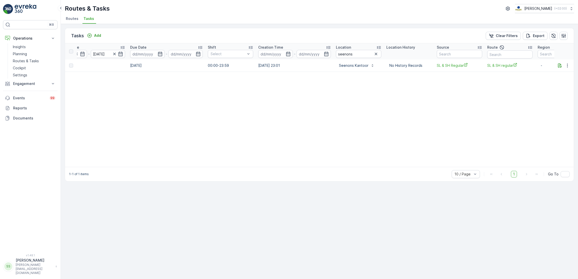
scroll to position [0, 265]
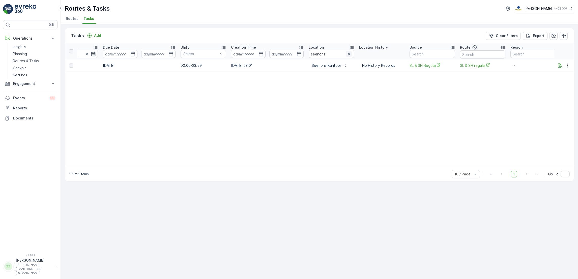
click at [346, 55] on icon "button" at bounding box center [348, 53] width 5 height 5
type input "stoer"
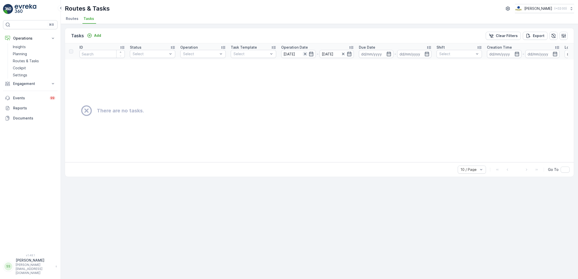
click at [305, 54] on icon "button" at bounding box center [304, 53] width 5 height 5
click at [304, 53] on icon "button" at bounding box center [304, 54] width 3 height 3
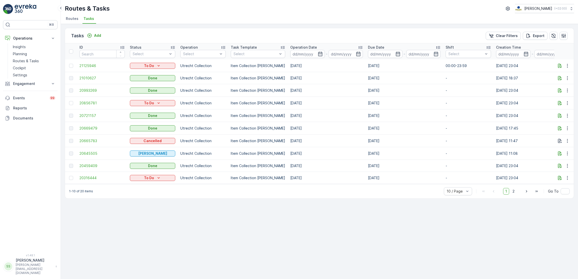
scroll to position [0, 281]
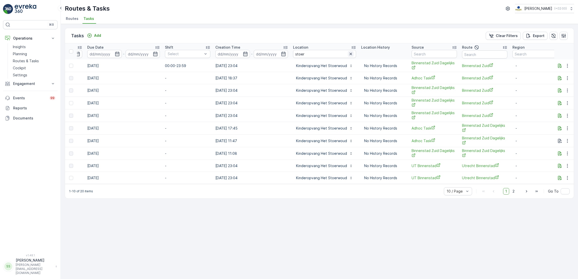
click at [348, 54] on icon "button" at bounding box center [350, 53] width 5 height 5
click at [340, 53] on input "text" at bounding box center [324, 54] width 63 height 8
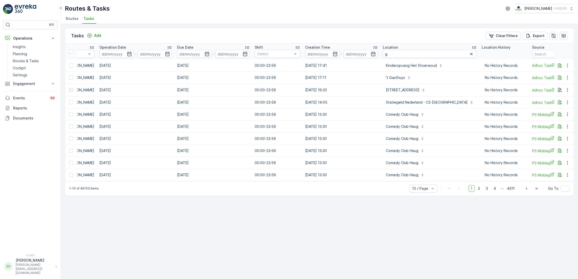
scroll to position [0, 192]
click at [412, 56] on input "g" at bounding box center [428, 54] width 94 height 8
type input "grega"
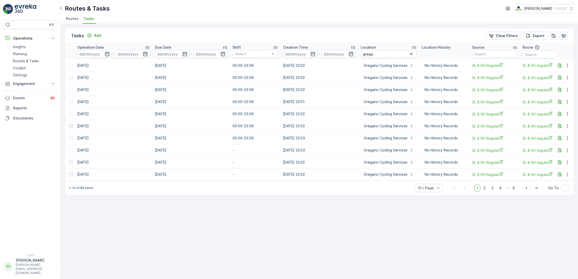
scroll to position [0, 274]
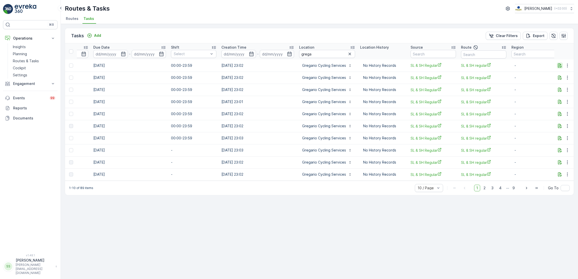
click at [561, 67] on icon "button" at bounding box center [560, 65] width 4 height 4
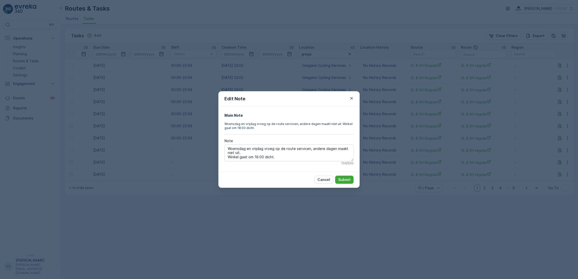
click at [293, 211] on div "Edit Note Main Note Woensdag en vrijdag vroeg op de route servicen, andere dage…" at bounding box center [289, 139] width 578 height 279
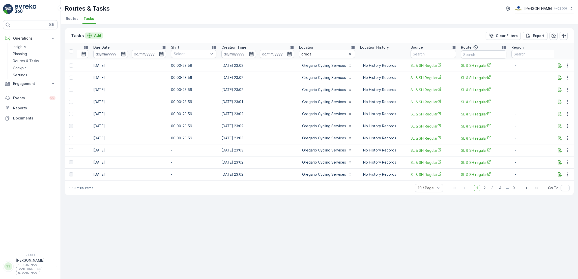
click at [90, 33] on icon "Add" at bounding box center [89, 35] width 5 height 5
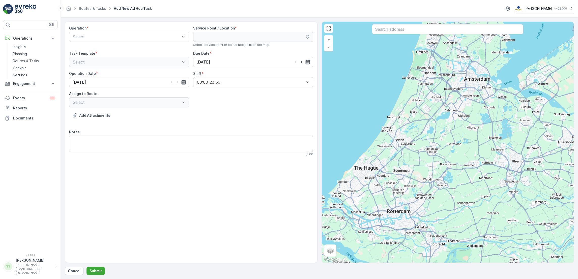
click at [126, 57] on div "Select" at bounding box center [129, 62] width 120 height 10
click at [128, 66] on div "Select" at bounding box center [129, 62] width 120 height 10
click at [152, 63] on div "Select" at bounding box center [129, 62] width 120 height 10
click at [160, 40] on div "Select" at bounding box center [129, 37] width 120 height 10
click at [146, 47] on div "Amsterdam Collection" at bounding box center [129, 49] width 114 height 5
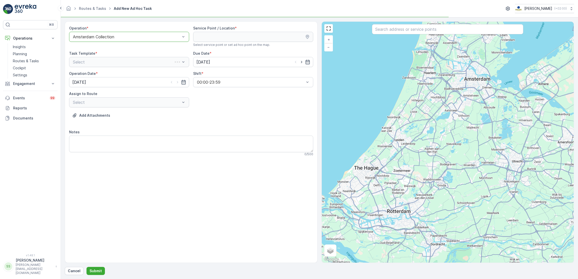
click at [149, 34] on div "Amsterdam Collection" at bounding box center [129, 37] width 120 height 10
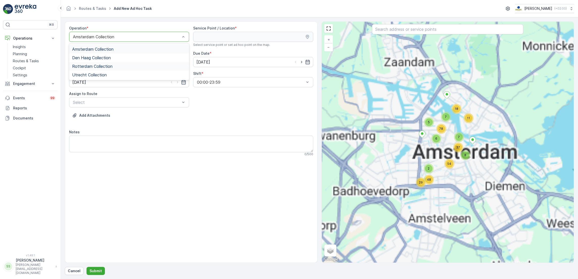
click at [112, 65] on div "Rotterdam Collection" at bounding box center [129, 66] width 114 height 5
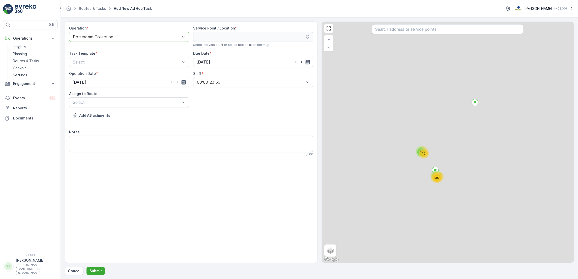
click at [422, 29] on input "text" at bounding box center [447, 29] width 151 height 10
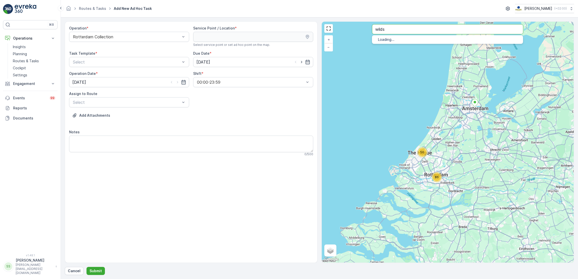
type input "wilds"
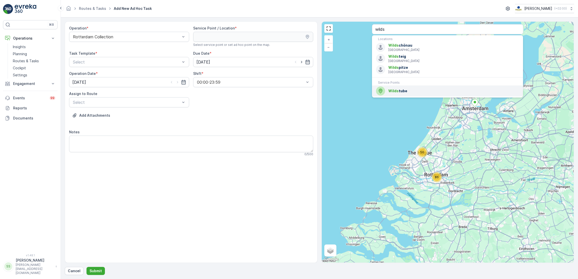
click at [408, 91] on span "Wilds tube" at bounding box center [453, 90] width 131 height 5
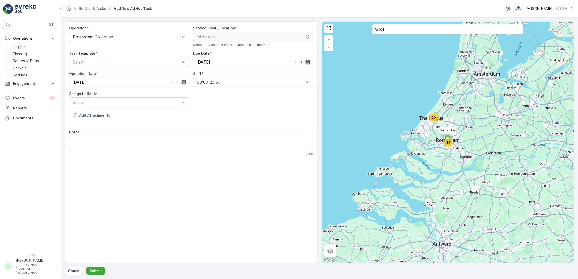
click at [141, 66] on div "Select" at bounding box center [129, 62] width 120 height 10
click at [134, 74] on div "Item Collection [PERSON_NAME]" at bounding box center [129, 74] width 114 height 5
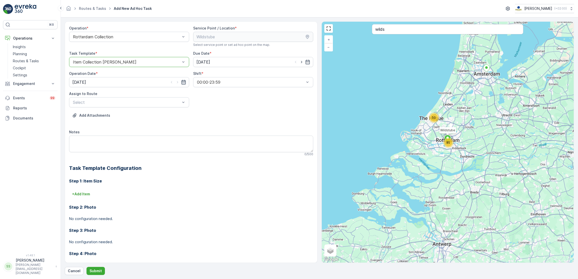
click at [185, 81] on icon "button" at bounding box center [183, 82] width 5 height 5
click at [308, 59] on icon "button" at bounding box center [307, 61] width 5 height 5
click at [256, 125] on div "23" at bounding box center [255, 124] width 8 height 8
type input "[DATE]"
click at [256, 125] on div "Add Attachments" at bounding box center [191, 118] width 244 height 14
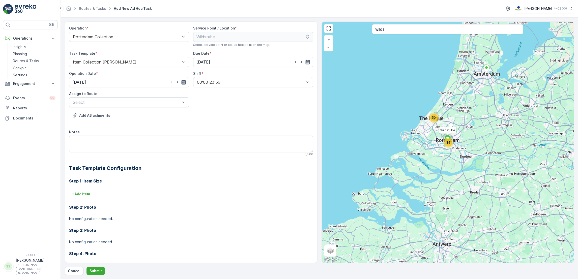
click at [181, 83] on icon "button" at bounding box center [183, 82] width 5 height 5
click at [130, 147] on div "23" at bounding box center [132, 145] width 8 height 8
type input "[DATE]"
click at [134, 145] on textarea "Notes" at bounding box center [191, 144] width 244 height 17
click at [178, 102] on div at bounding box center [126, 102] width 108 height 5
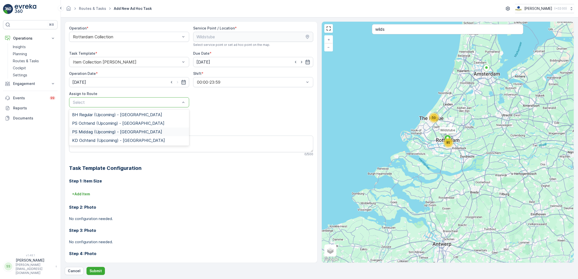
click at [128, 133] on span "PS Middag (Upcoming) - [GEOGRAPHIC_DATA]" at bounding box center [117, 132] width 90 height 5
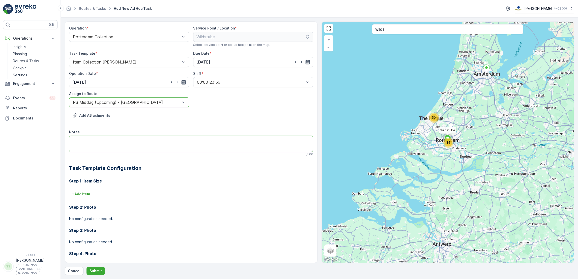
click at [121, 147] on textarea "Notes" at bounding box center [191, 144] width 244 height 17
paste textarea "Let op 2 swill van 7 liter brengen voor wildste."
drag, startPoint x: 84, startPoint y: 139, endPoint x: 46, endPoint y: 137, distance: 37.6
click at [46, 137] on div "⌘B Operations Insights Planning Routes & Tasks Cockpit Settings Engagement Insi…" at bounding box center [289, 139] width 578 height 279
drag, startPoint x: 160, startPoint y: 140, endPoint x: 121, endPoint y: 144, distance: 39.0
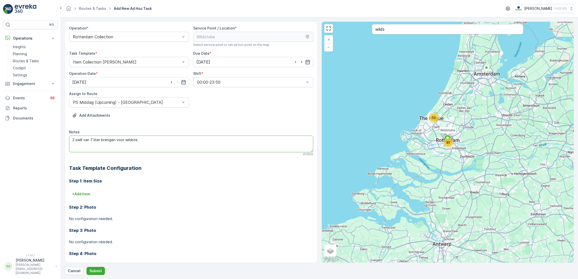
click at [121, 144] on textarea "2 swill van 7 liter brengen voor wildste." at bounding box center [191, 144] width 244 height 17
type textarea "2 swill van 7 liter brengen"
click at [96, 270] on p "Submit" at bounding box center [95, 270] width 12 height 5
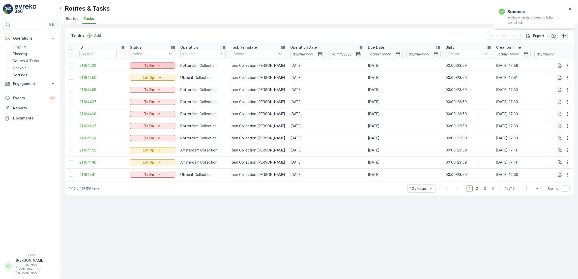
click at [161, 67] on div "To Do" at bounding box center [152, 65] width 41 height 5
click at [140, 72] on span "Let Op!" at bounding box center [139, 72] width 13 height 5
click at [98, 34] on p "Add" at bounding box center [97, 35] width 7 height 5
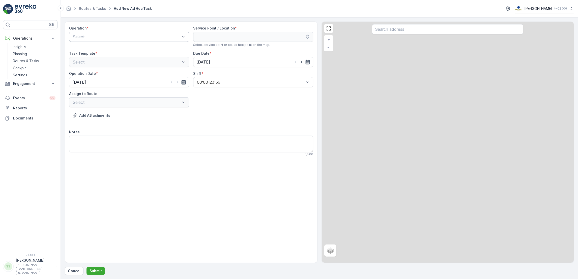
click at [108, 38] on div at bounding box center [126, 37] width 108 height 5
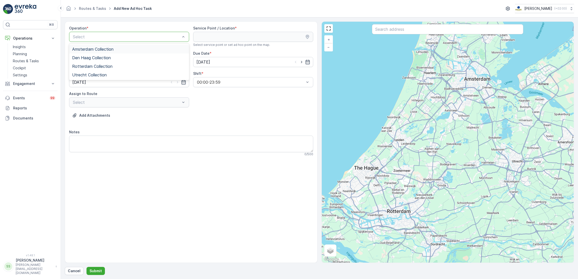
click at [99, 47] on span "Amsterdam Collection" at bounding box center [92, 49] width 41 height 5
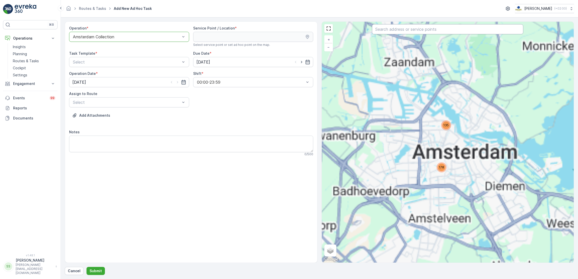
click at [414, 28] on input "text" at bounding box center [447, 29] width 151 height 10
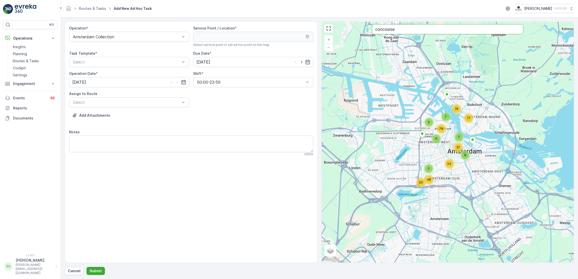
type input "concourse"
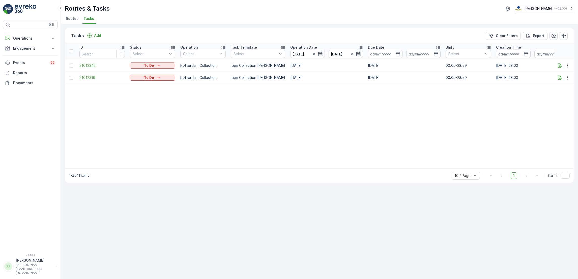
scroll to position [0, 288]
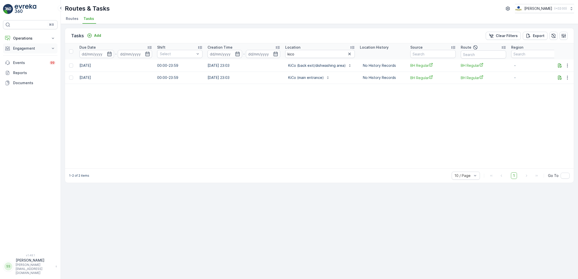
click at [27, 48] on p "Engagement" at bounding box center [30, 48] width 34 height 5
click at [23, 78] on p "Service Points" at bounding box center [25, 78] width 24 height 5
